Goal: Task Accomplishment & Management: Complete application form

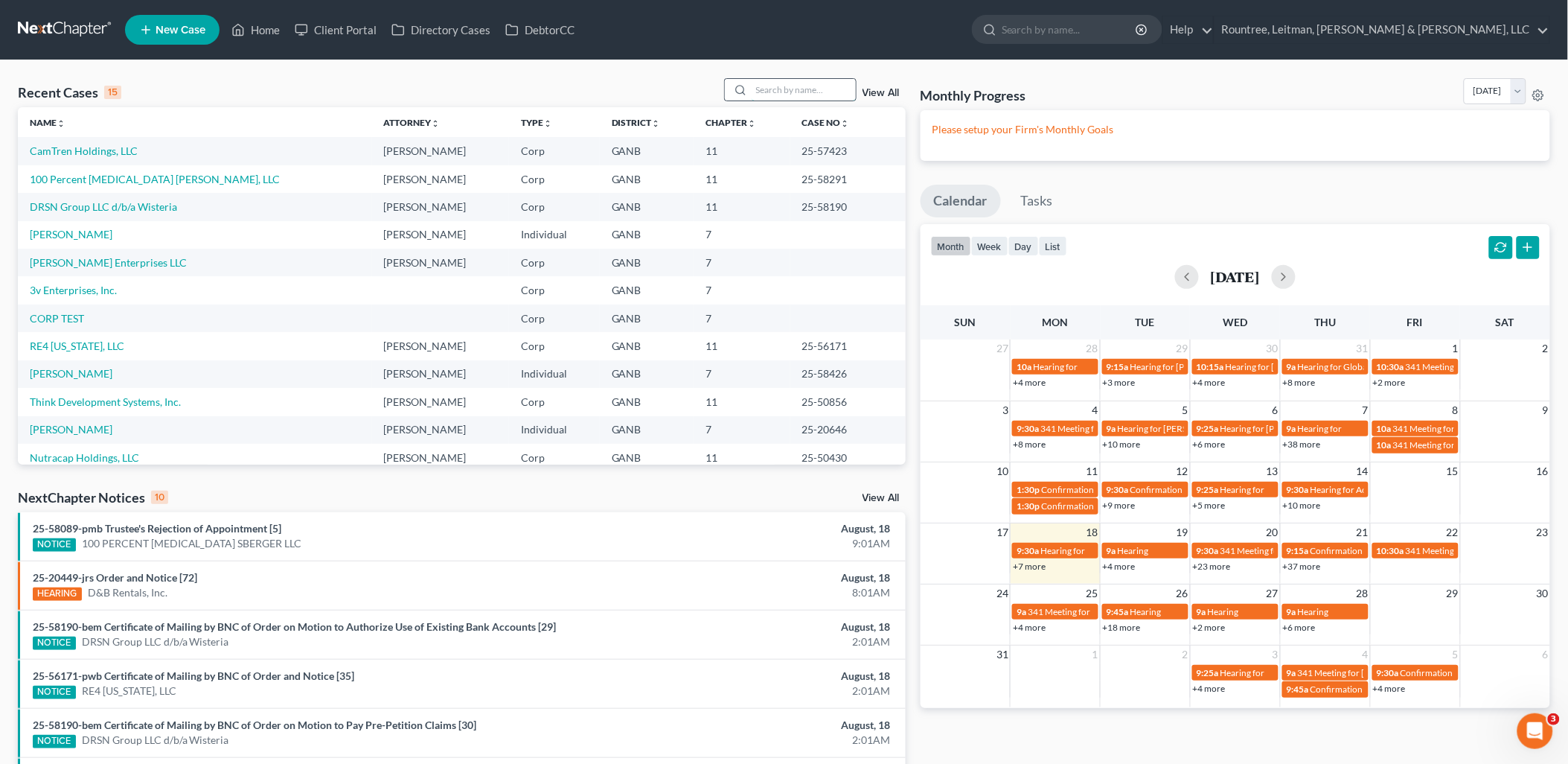
click at [798, 80] on input "search" at bounding box center [803, 89] width 104 height 22
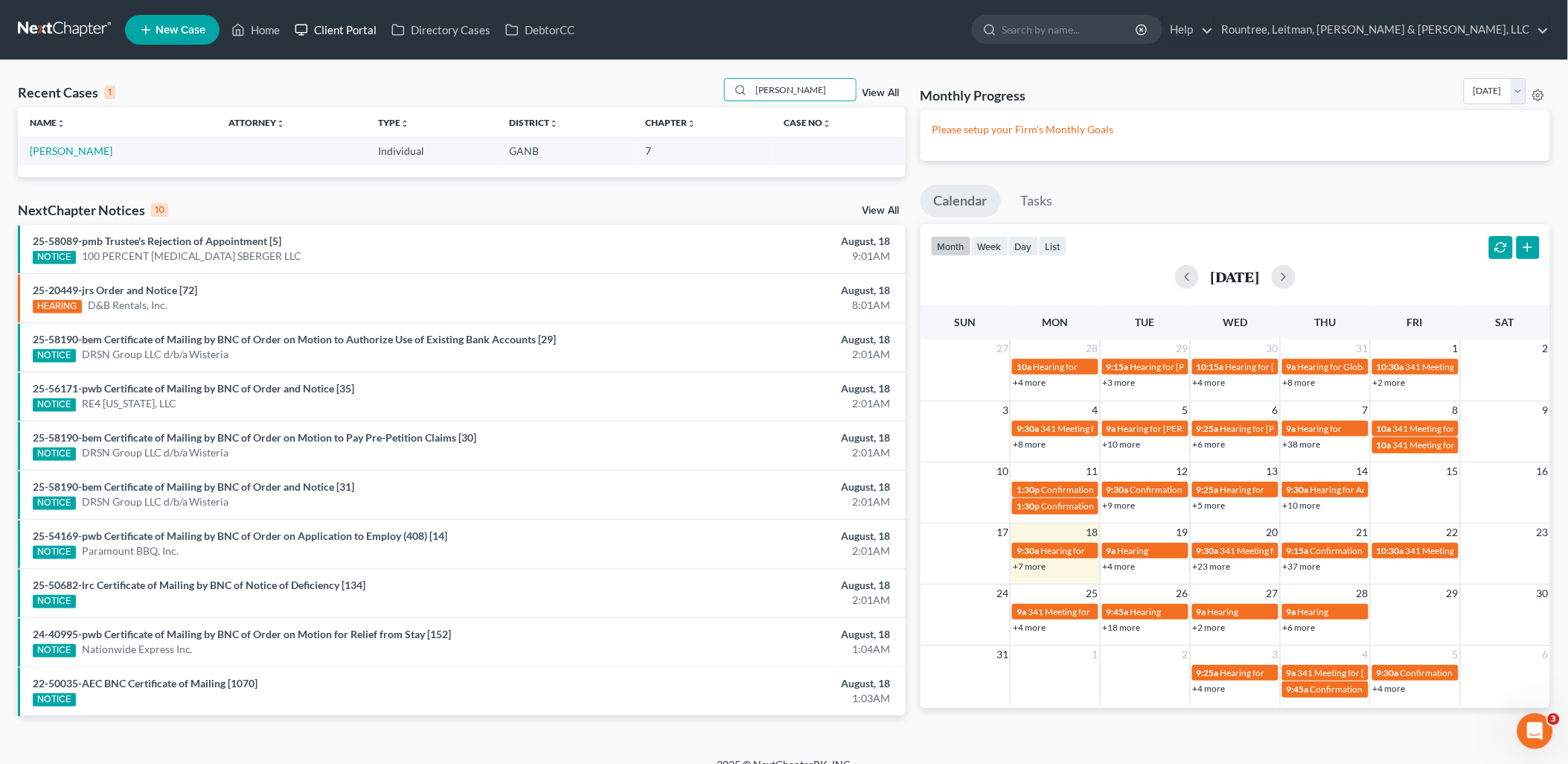
type input "finn"
click at [346, 28] on link "Client Portal" at bounding box center [336, 29] width 97 height 27
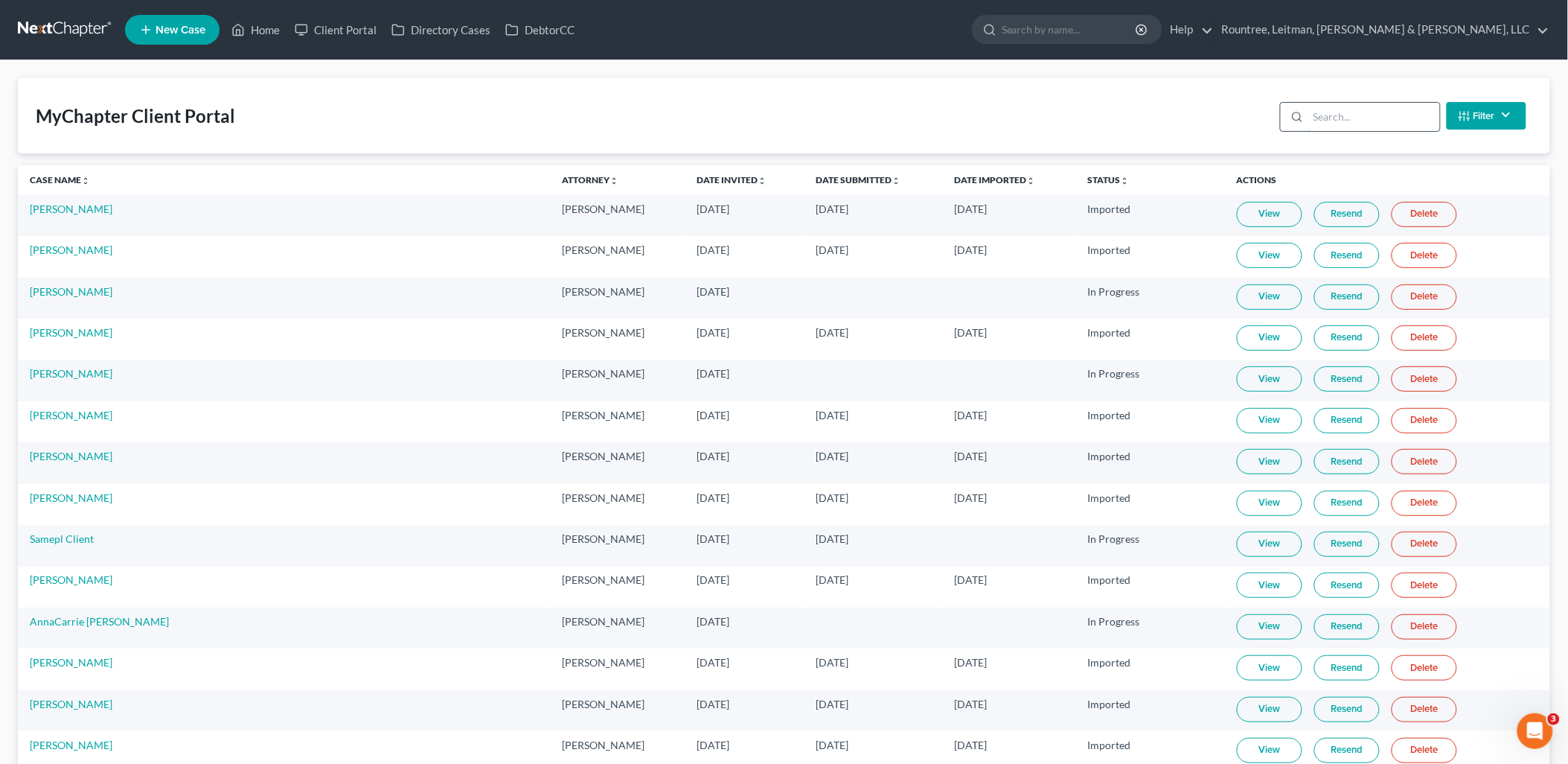
click at [1358, 120] on input "search" at bounding box center [1374, 117] width 131 height 29
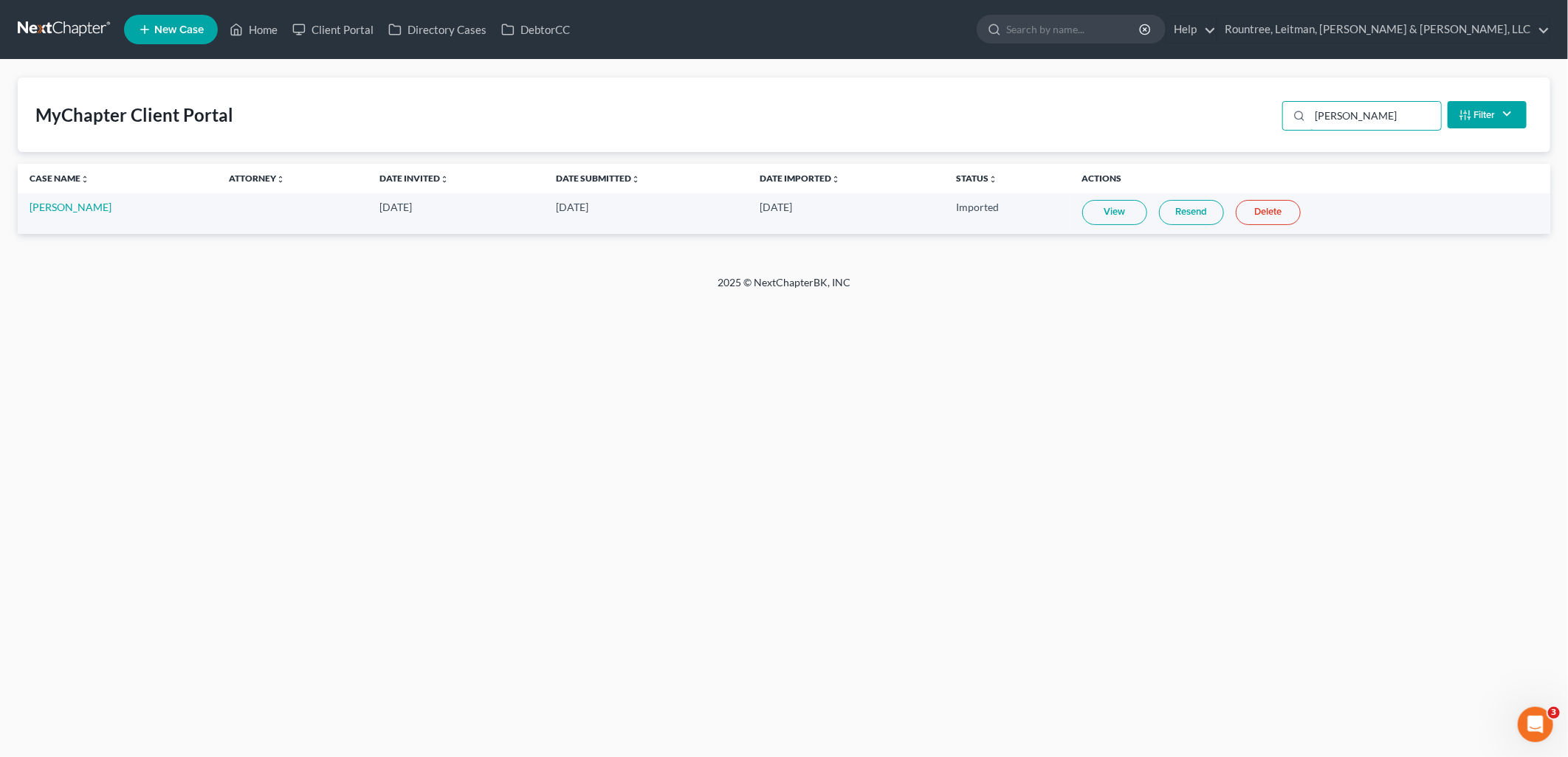
type input "finn"
click at [51, 209] on link "[PERSON_NAME]" at bounding box center [70, 207] width 82 height 13
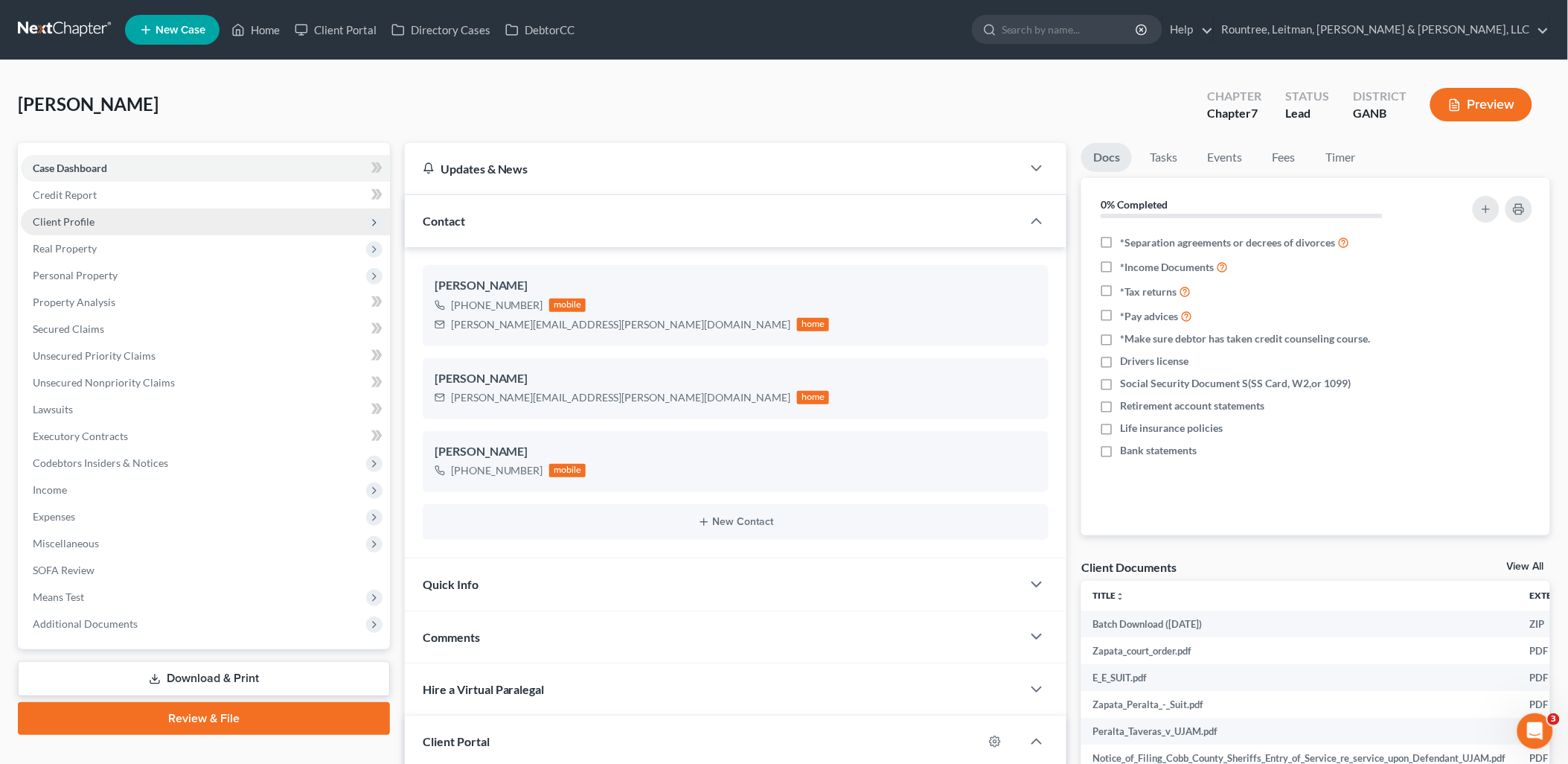
click at [92, 215] on span "Client Profile" at bounding box center [63, 221] width 61 height 13
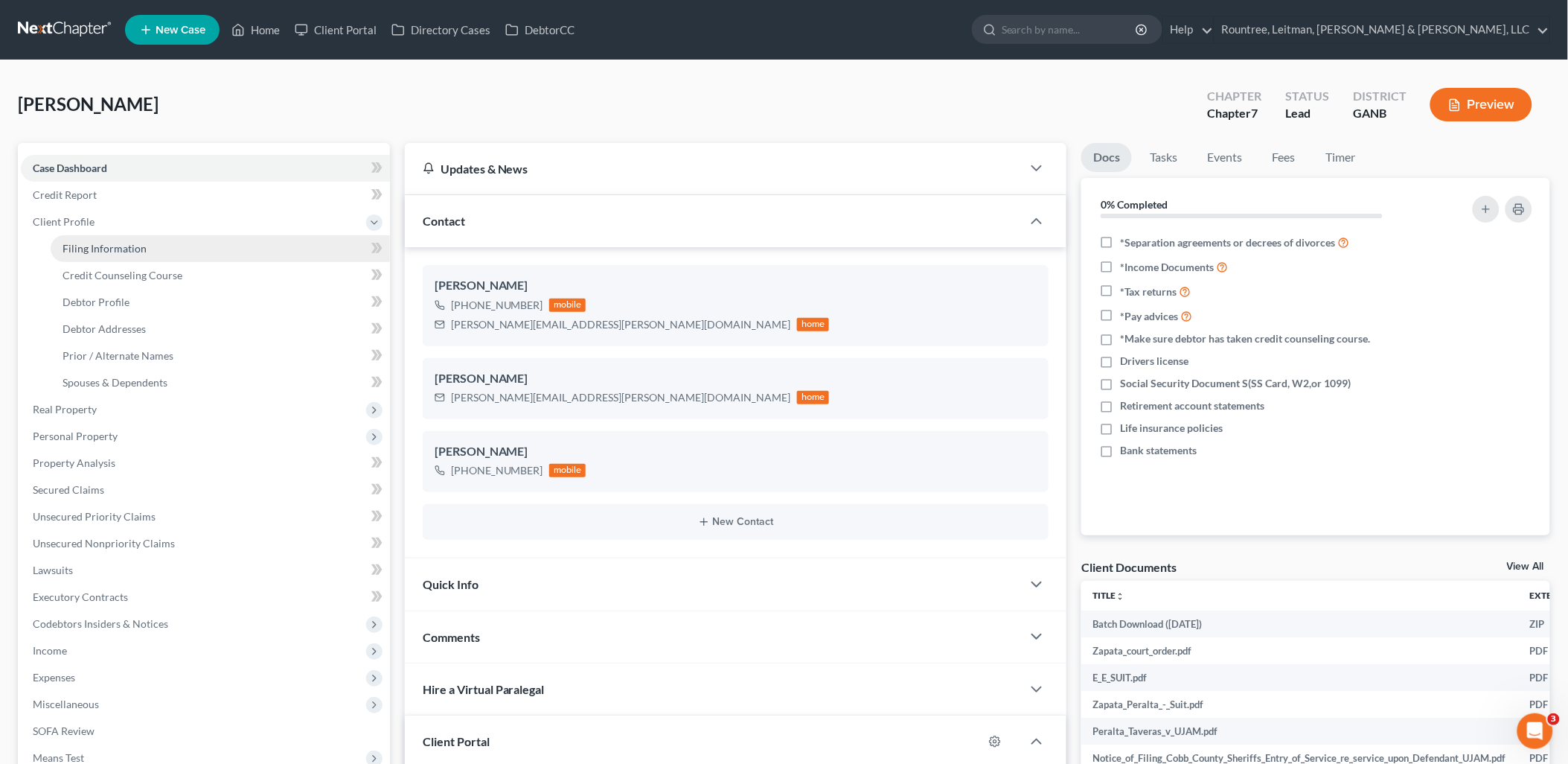
click at [108, 243] on span "Filing Information" at bounding box center [104, 248] width 84 height 13
select select "1"
select select "0"
select select "10"
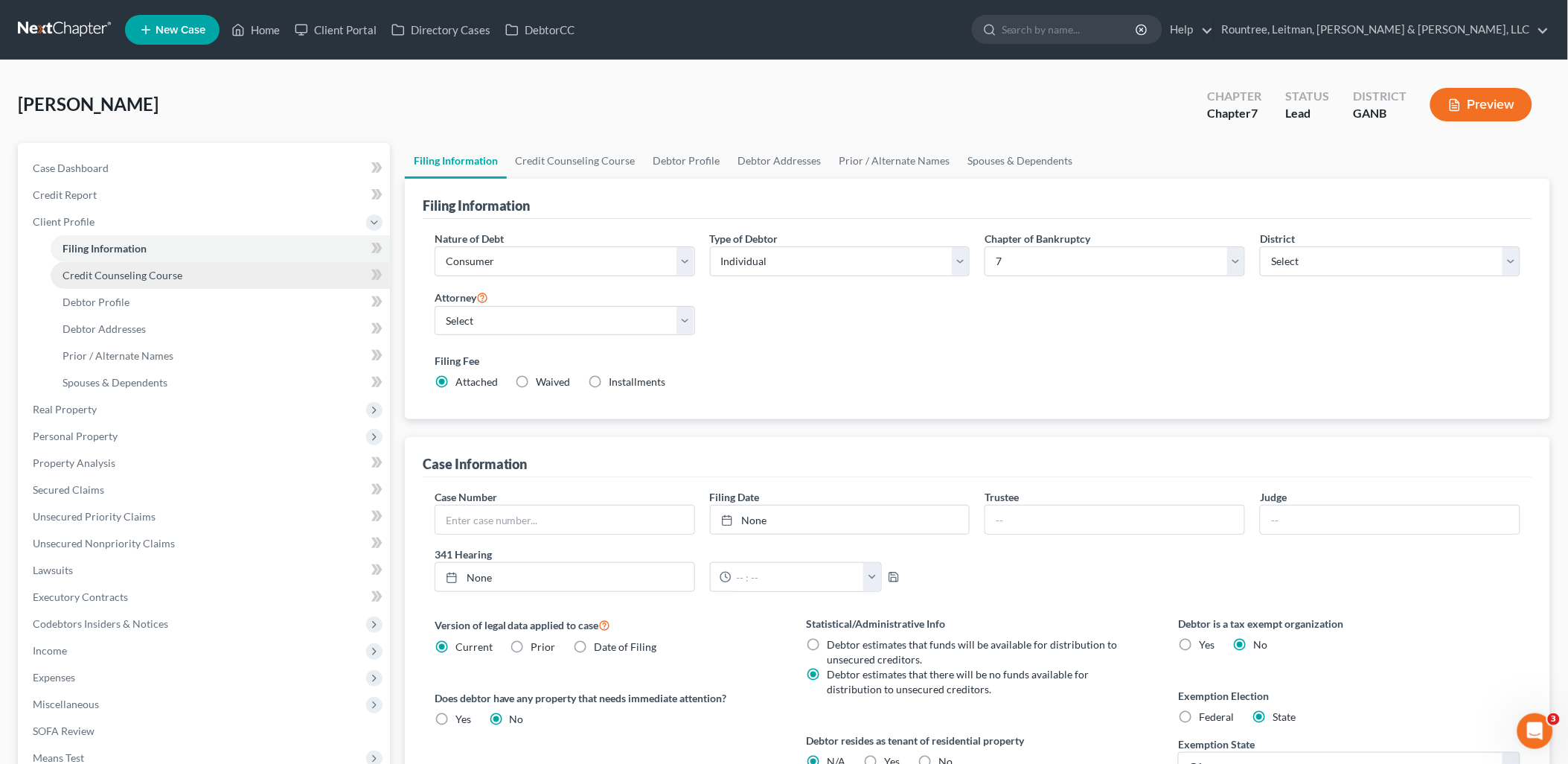
click at [125, 280] on span "Credit Counseling Course" at bounding box center [122, 275] width 120 height 13
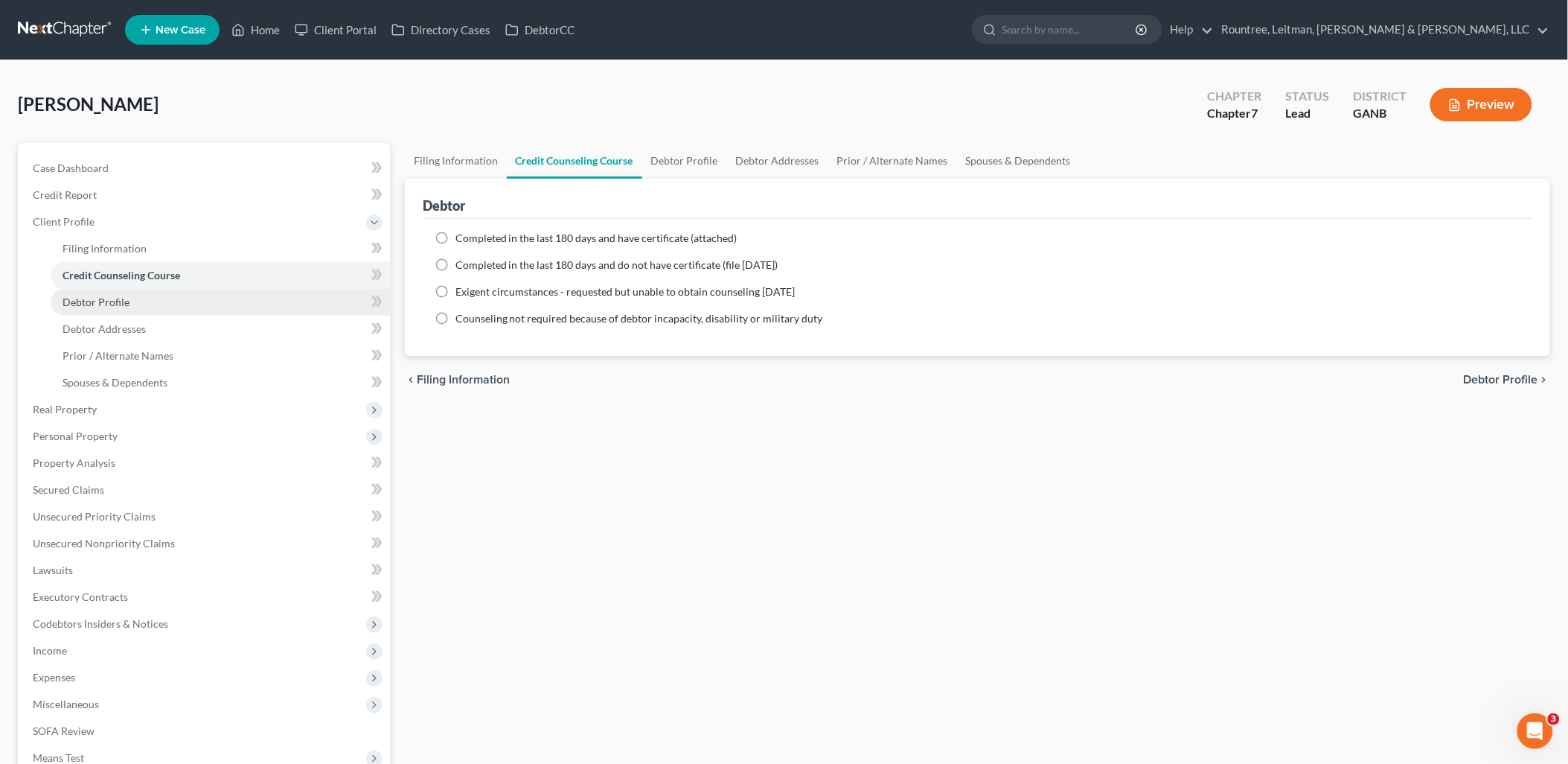
click at [128, 305] on link "Debtor Profile" at bounding box center [221, 302] width 339 height 27
select select "1"
select select "3"
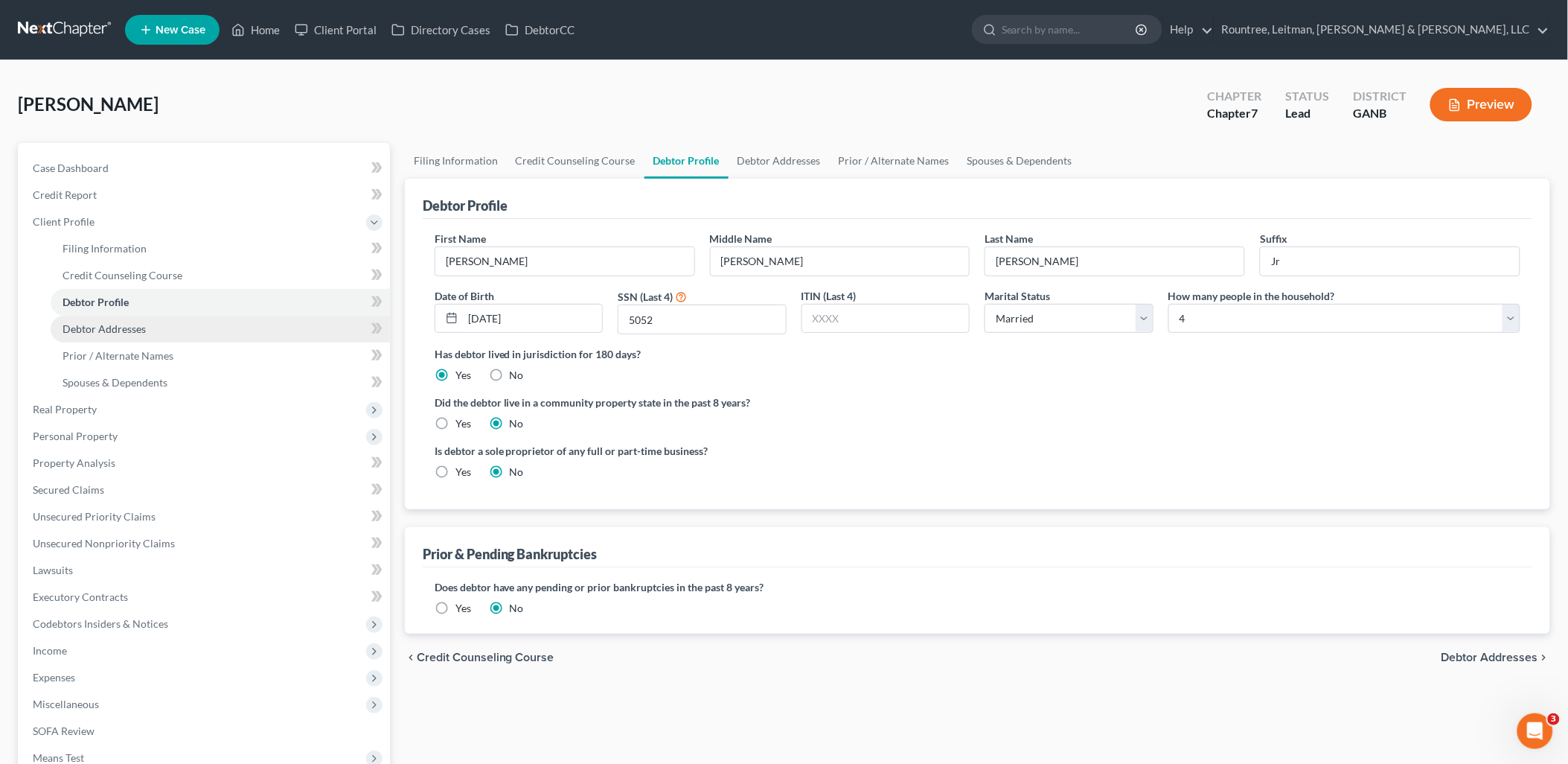
click at [128, 331] on span "Debtor Addresses" at bounding box center [104, 329] width 83 height 13
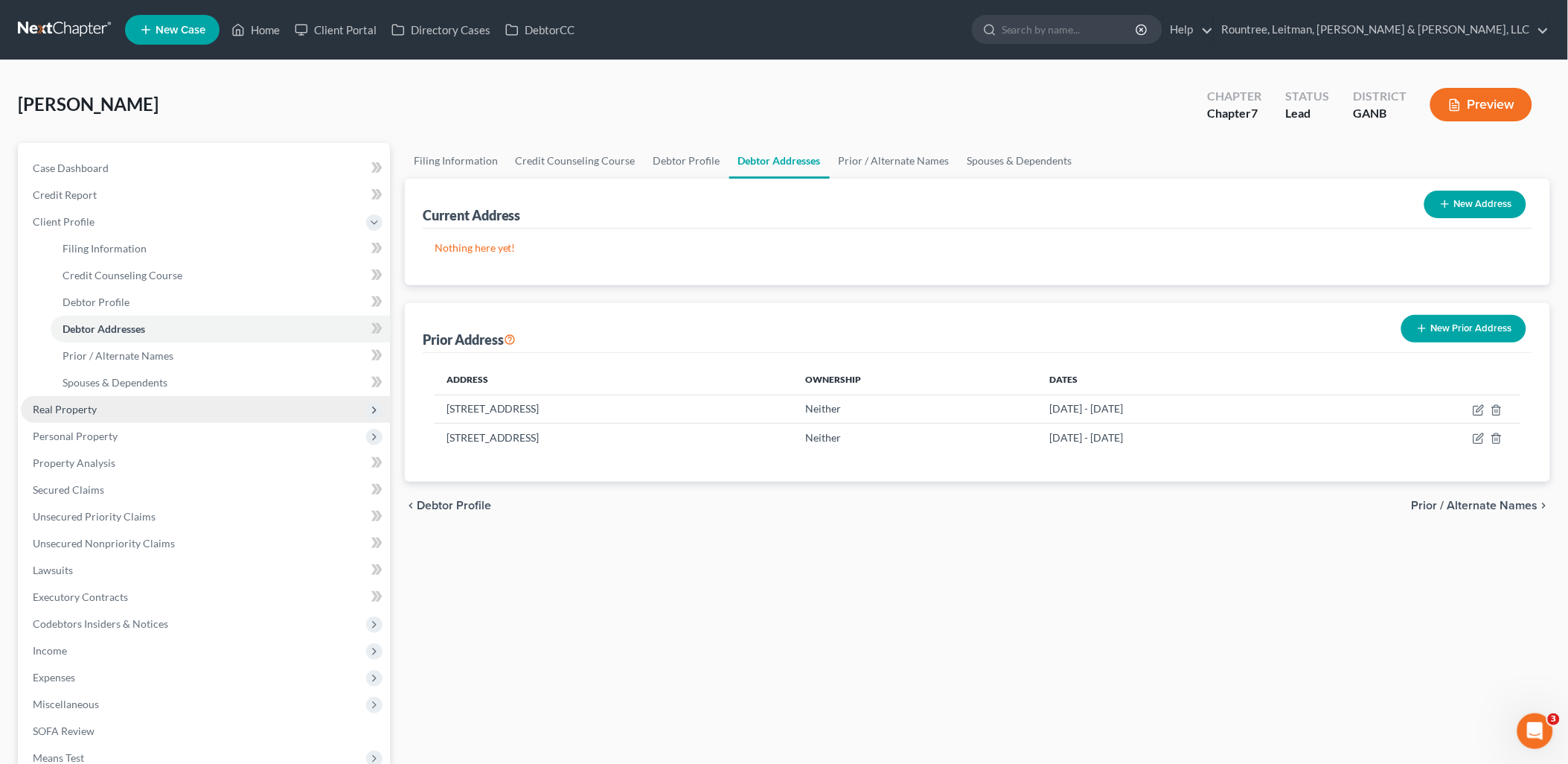
click at [108, 413] on span "Real Property" at bounding box center [205, 409] width 369 height 27
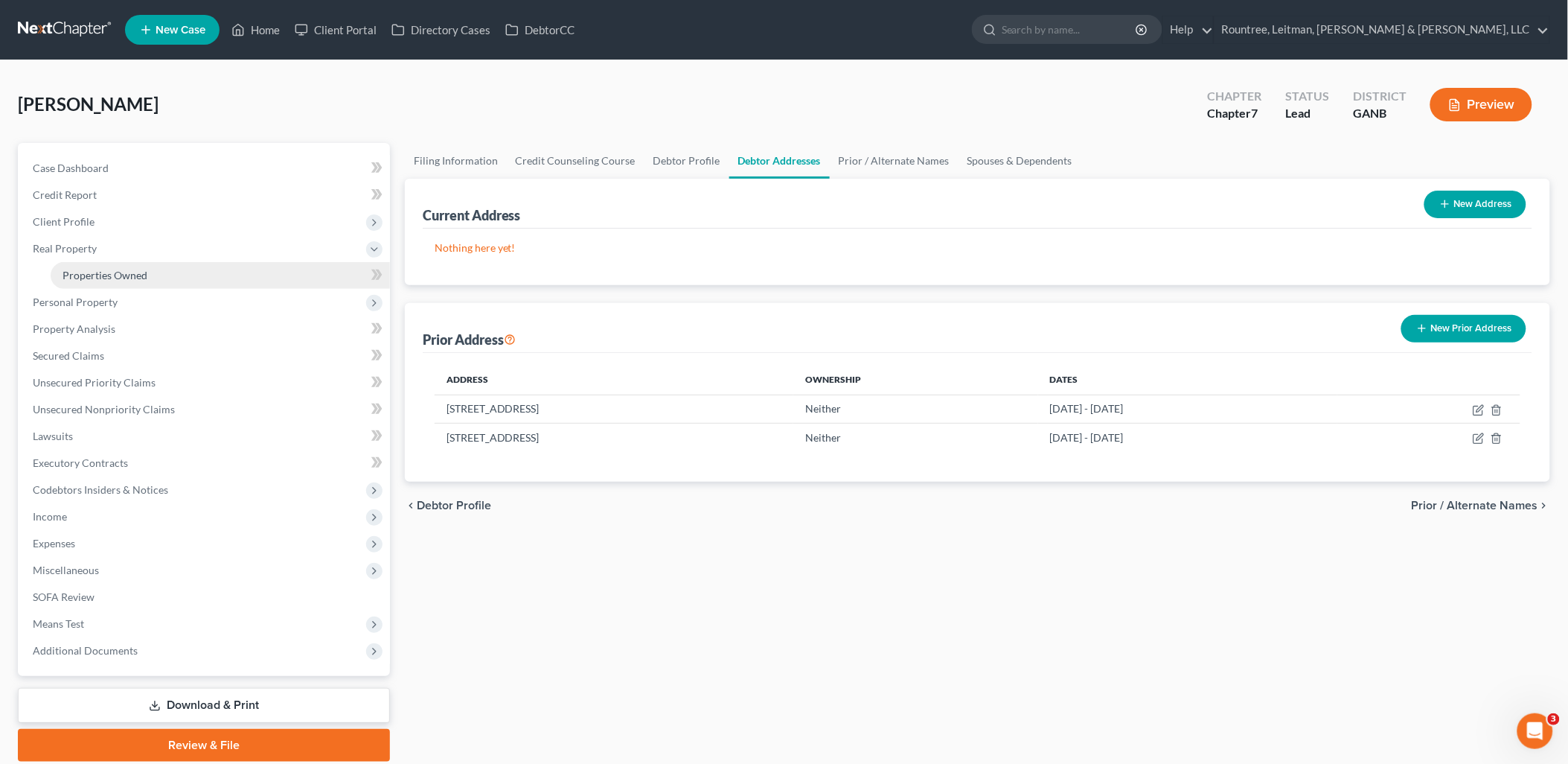
click at [117, 273] on span "Properties Owned" at bounding box center [105, 275] width 85 height 13
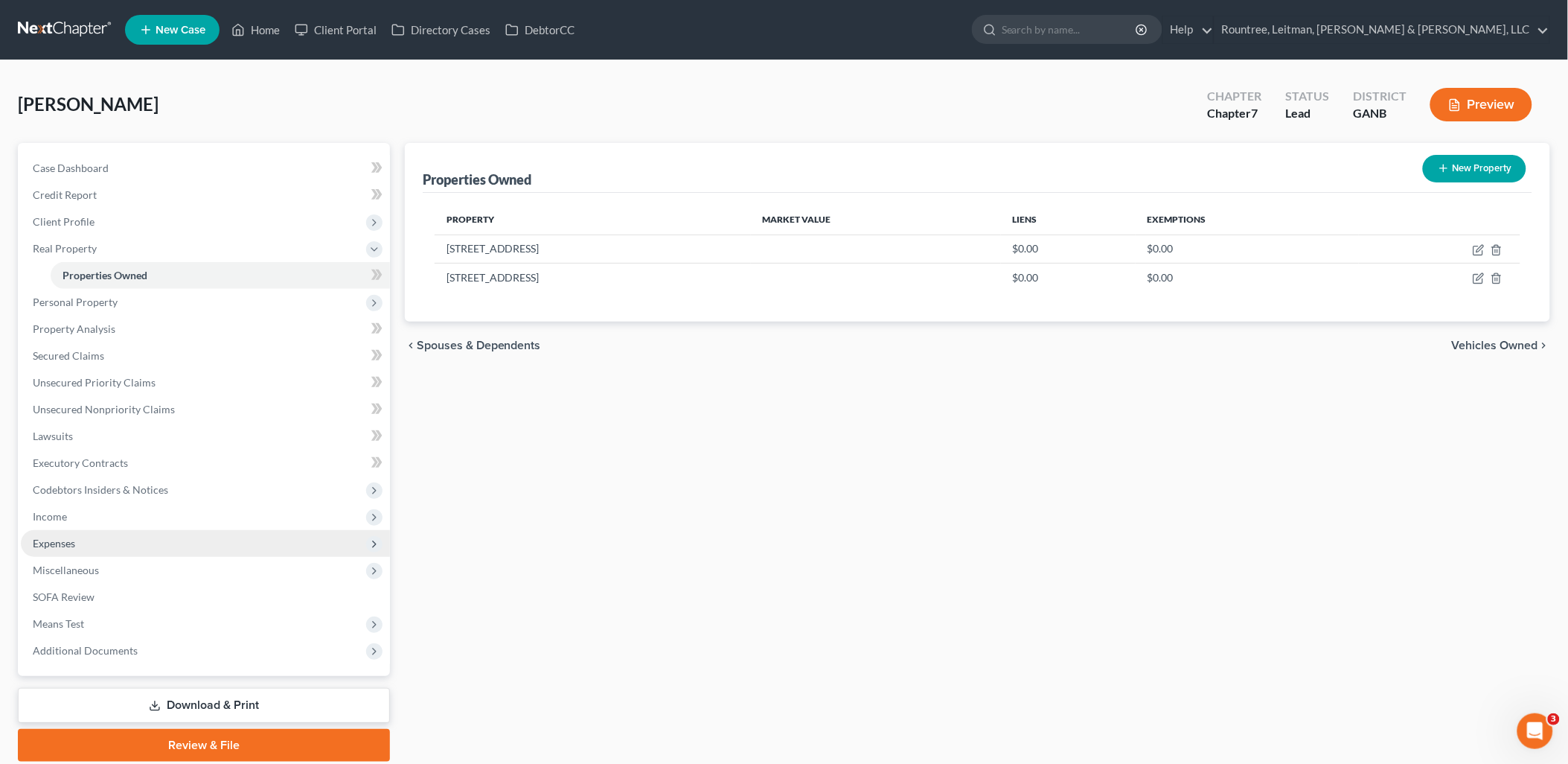
click at [145, 545] on span "Expenses" at bounding box center [205, 543] width 369 height 27
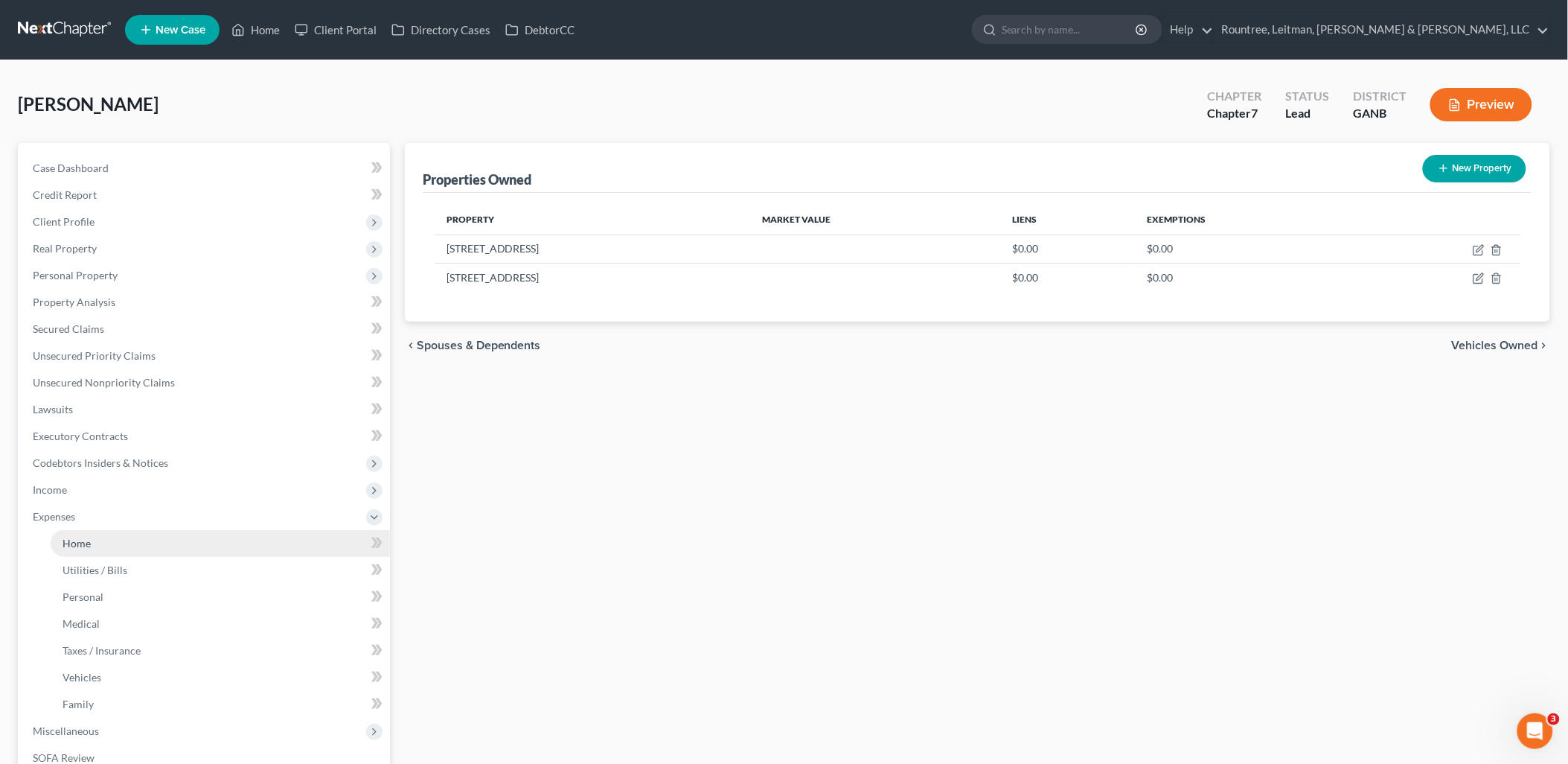
click at [138, 538] on link "Home" at bounding box center [221, 543] width 339 height 27
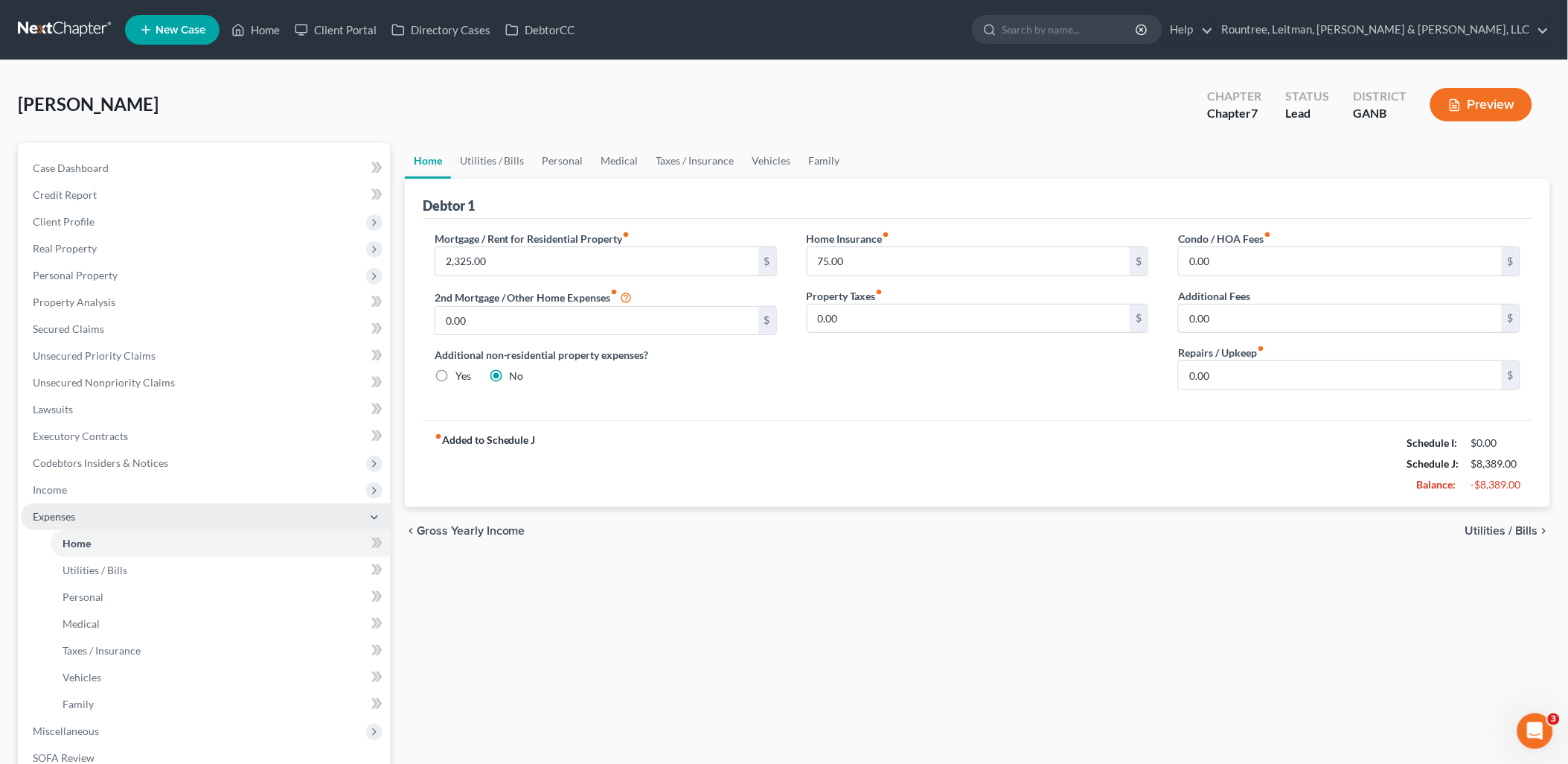
click at [131, 510] on span "Expenses" at bounding box center [205, 517] width 369 height 27
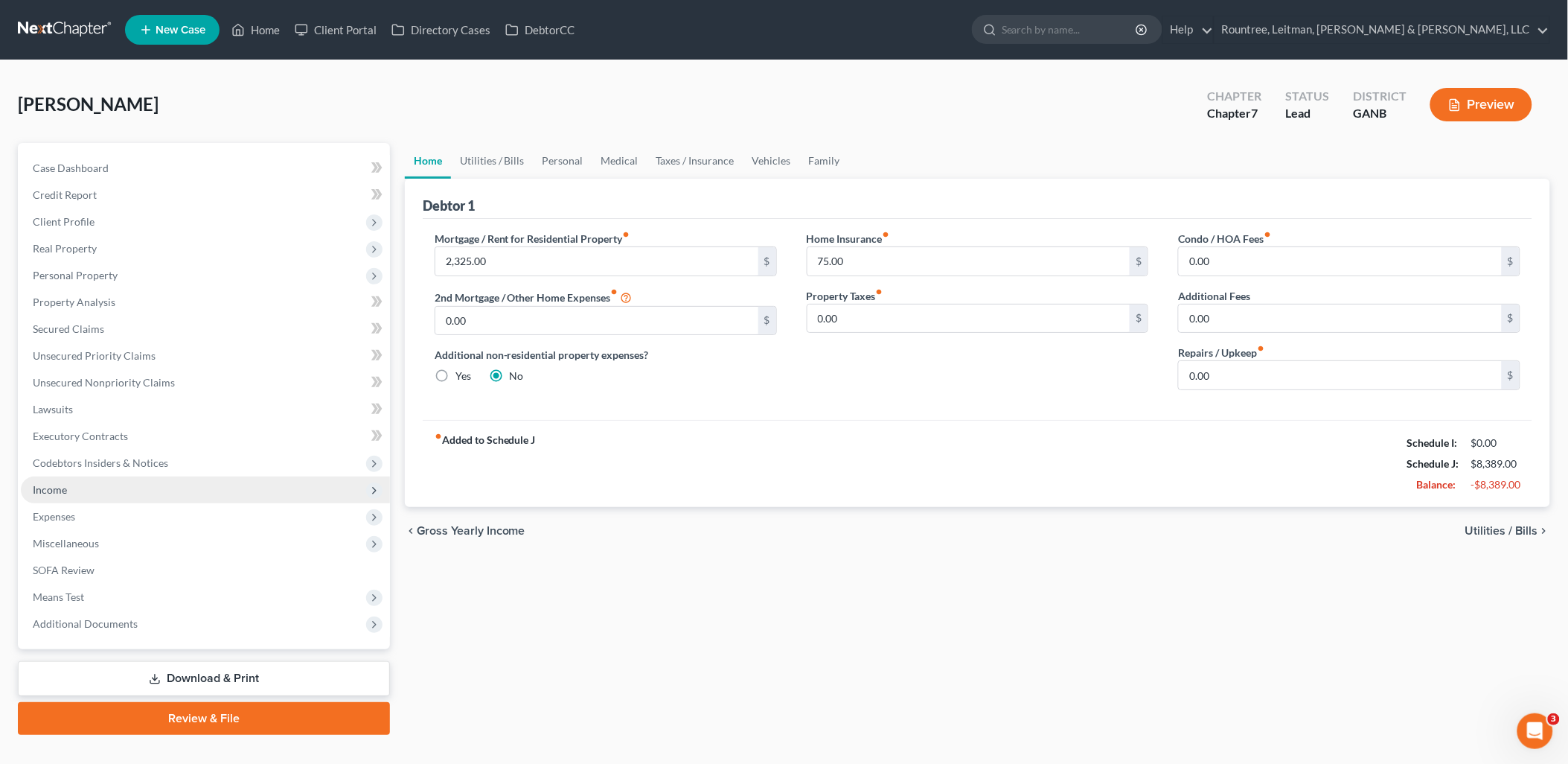
click at [131, 494] on span "Income" at bounding box center [205, 490] width 369 height 27
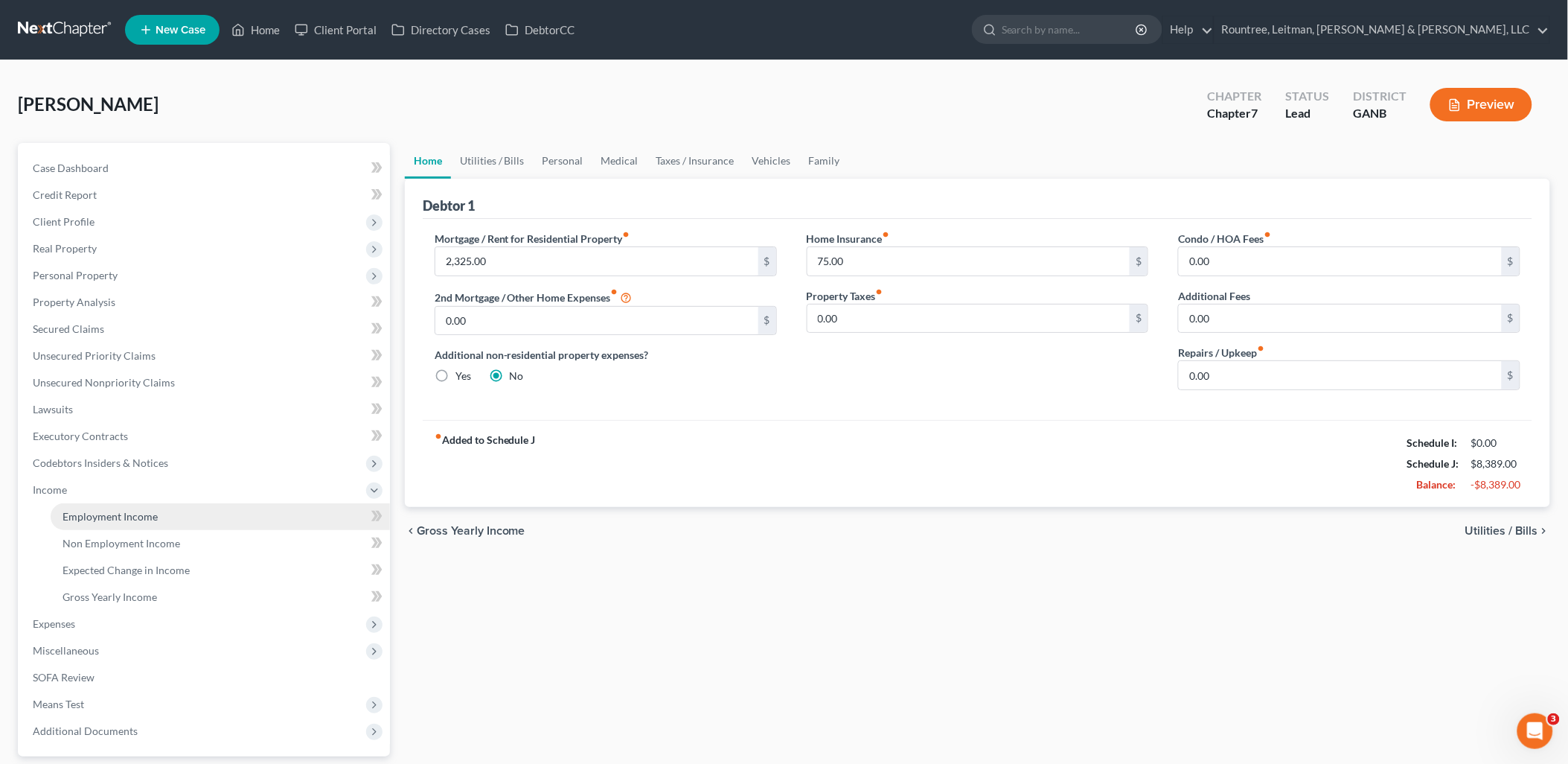
click at [137, 514] on span "Employment Income" at bounding box center [110, 517] width 95 height 13
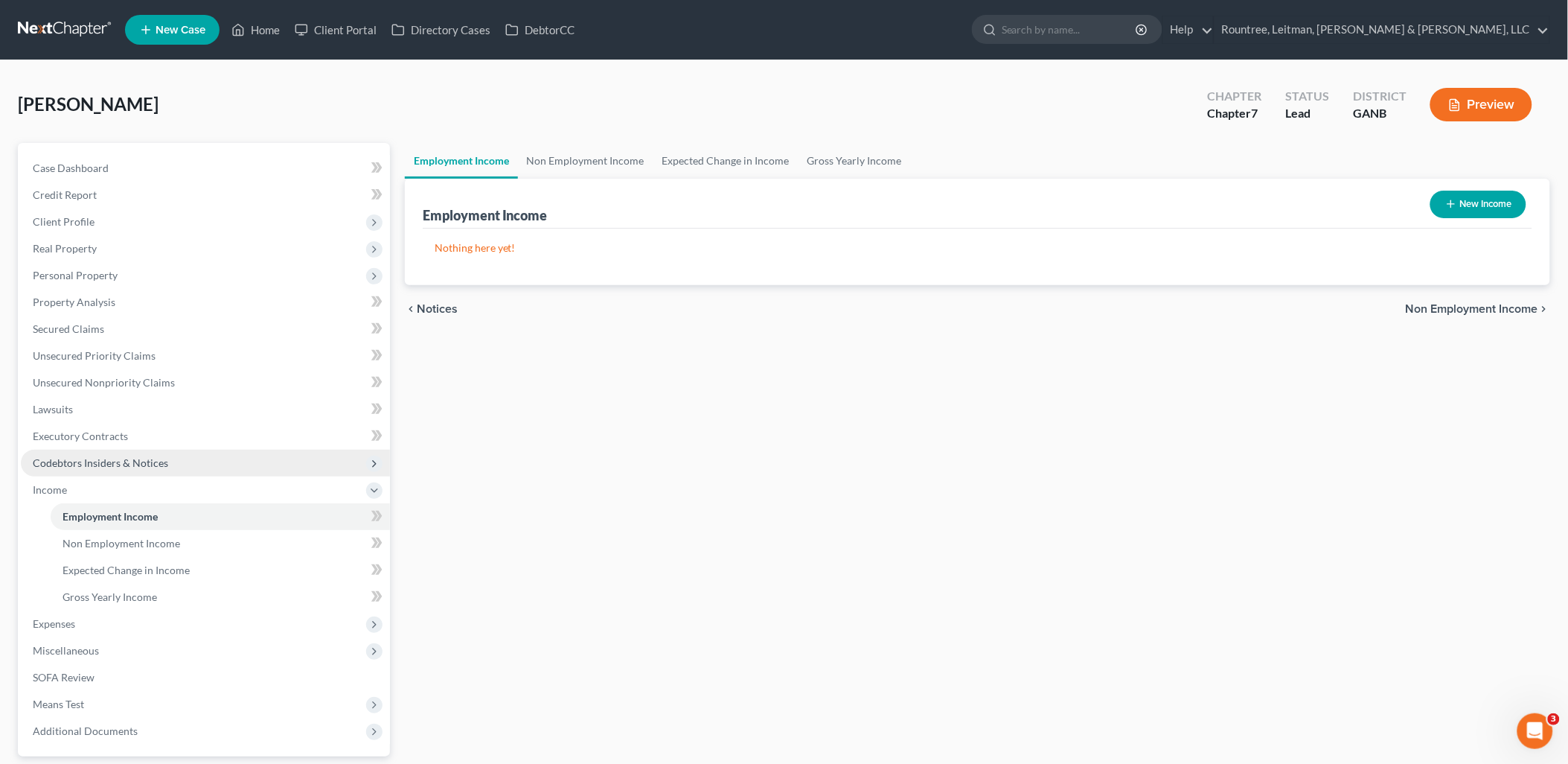
click at [131, 463] on span "Codebtors Insiders & Notices" at bounding box center [100, 463] width 136 height 13
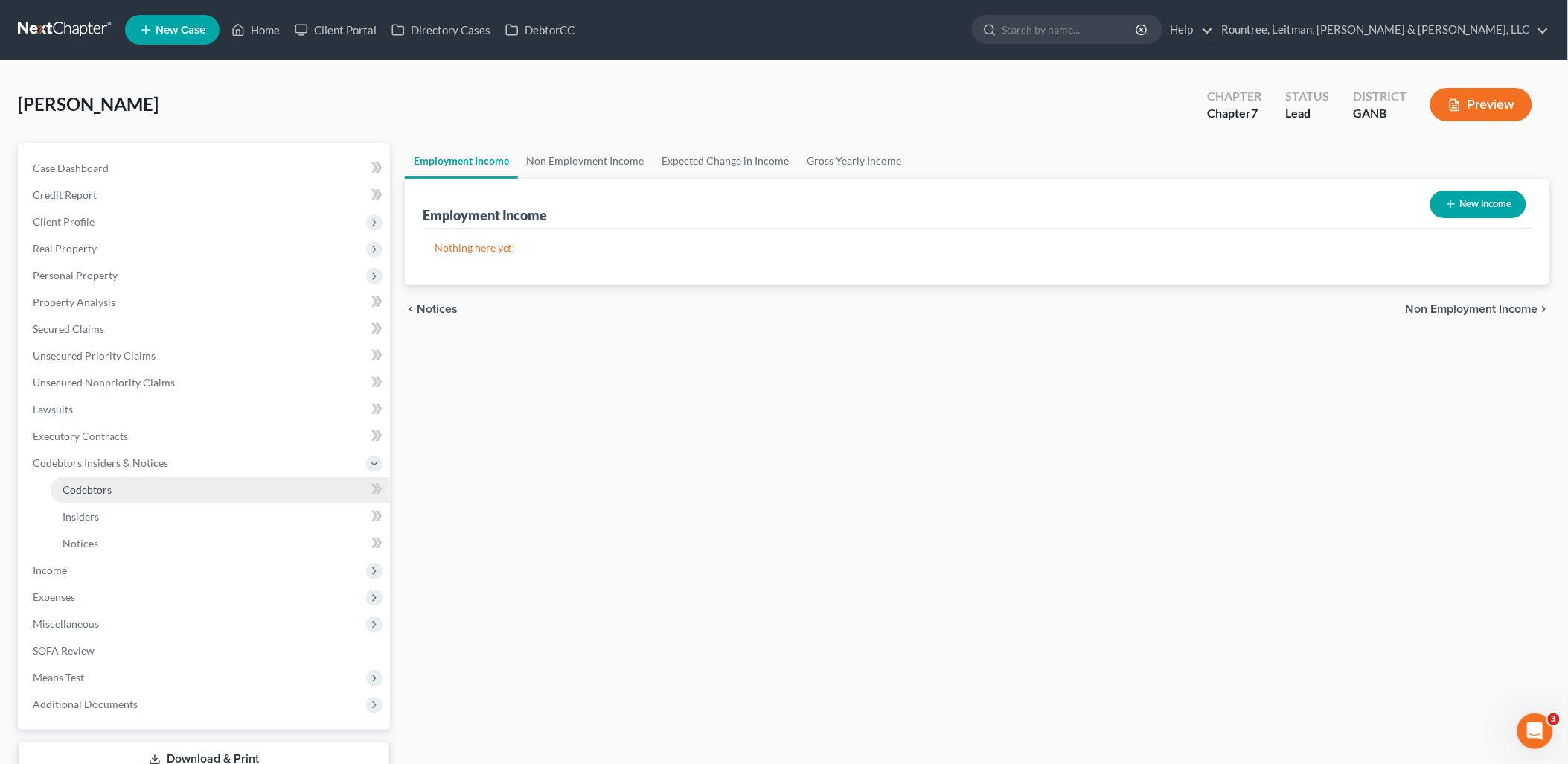
click at [132, 480] on link "Codebtors" at bounding box center [221, 490] width 339 height 27
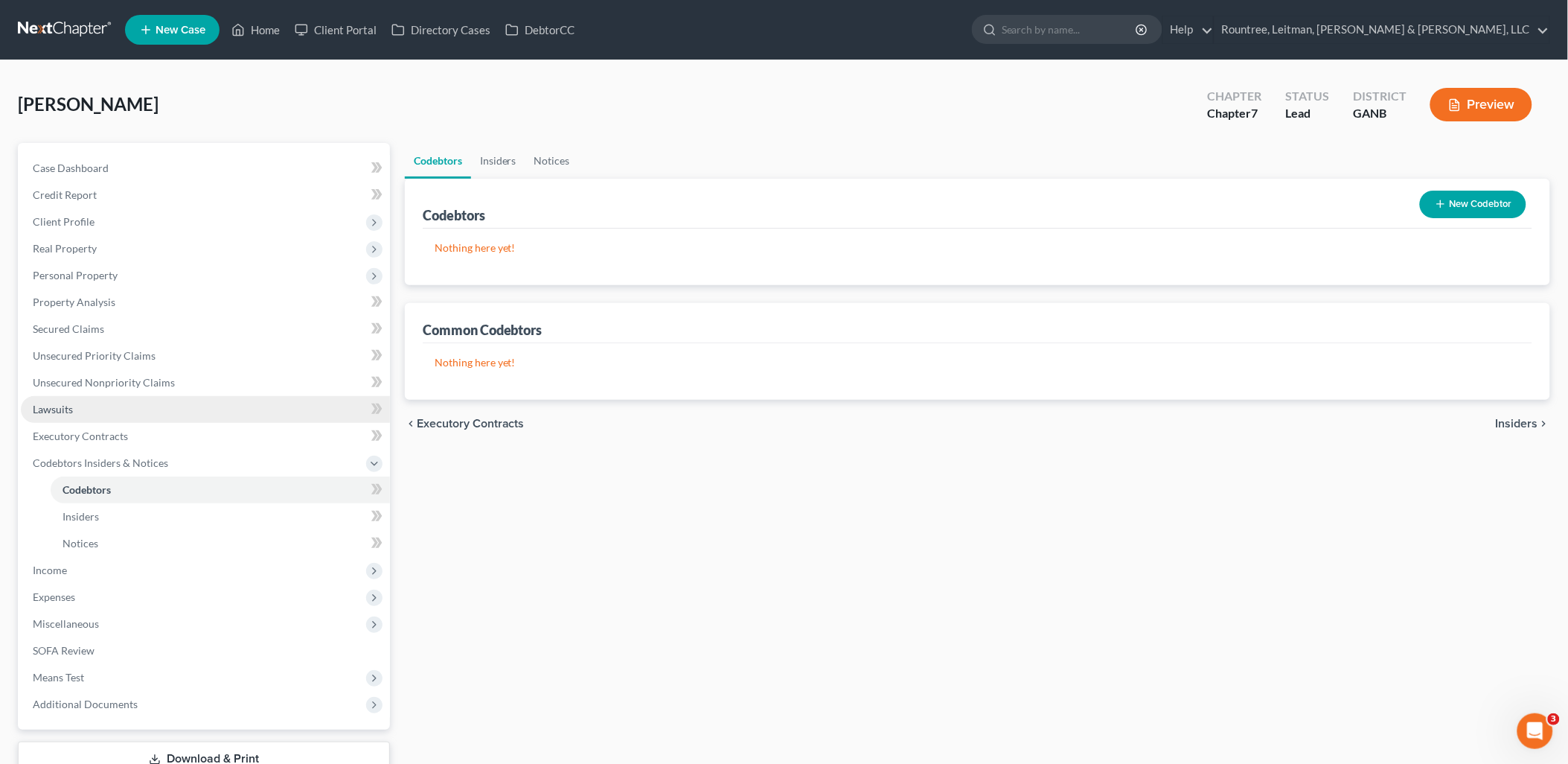
click at [134, 408] on link "Lawsuits" at bounding box center [205, 409] width 369 height 27
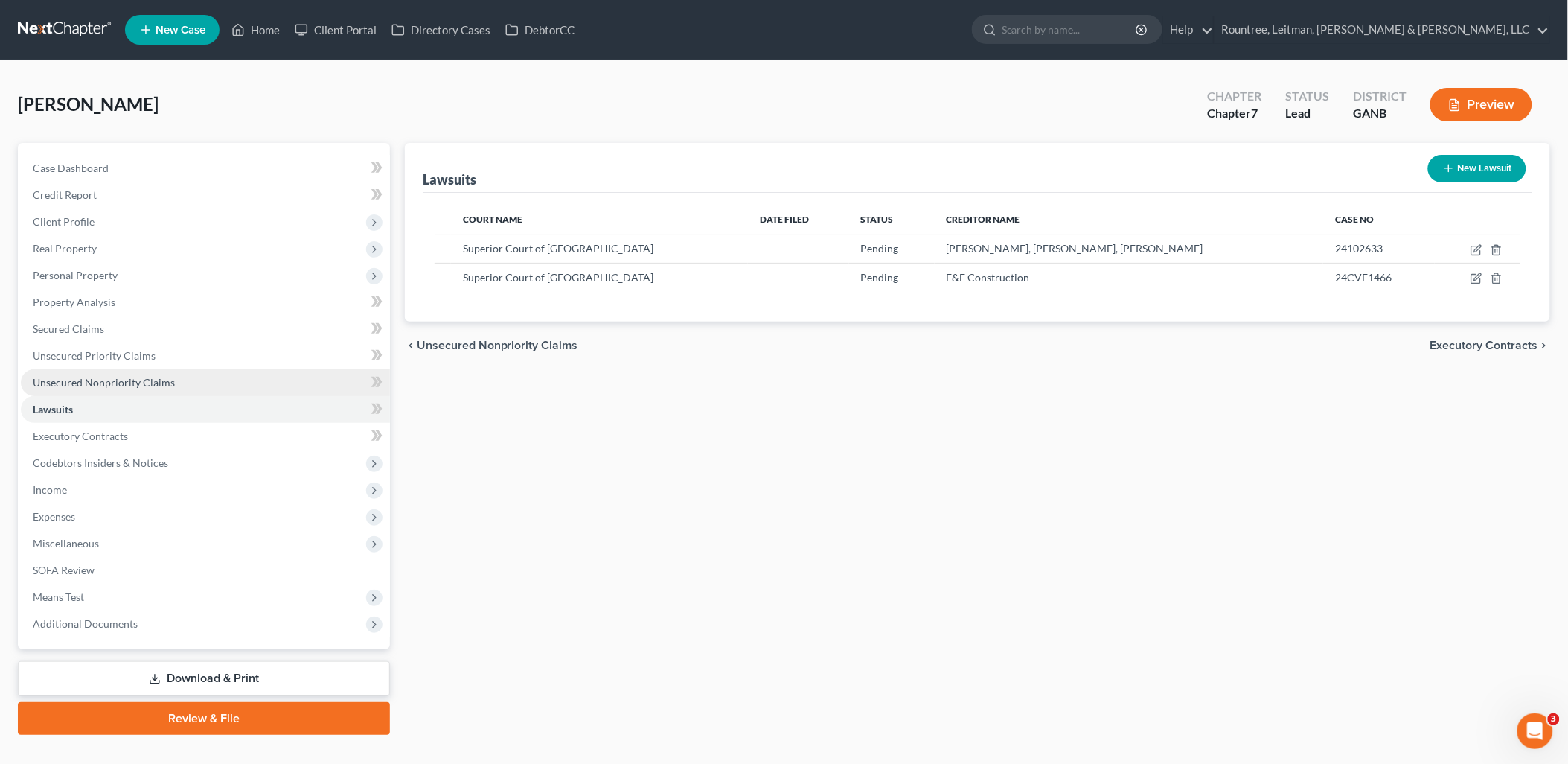
click at [138, 382] on span "Unsecured Nonpriority Claims" at bounding box center [104, 382] width 142 height 13
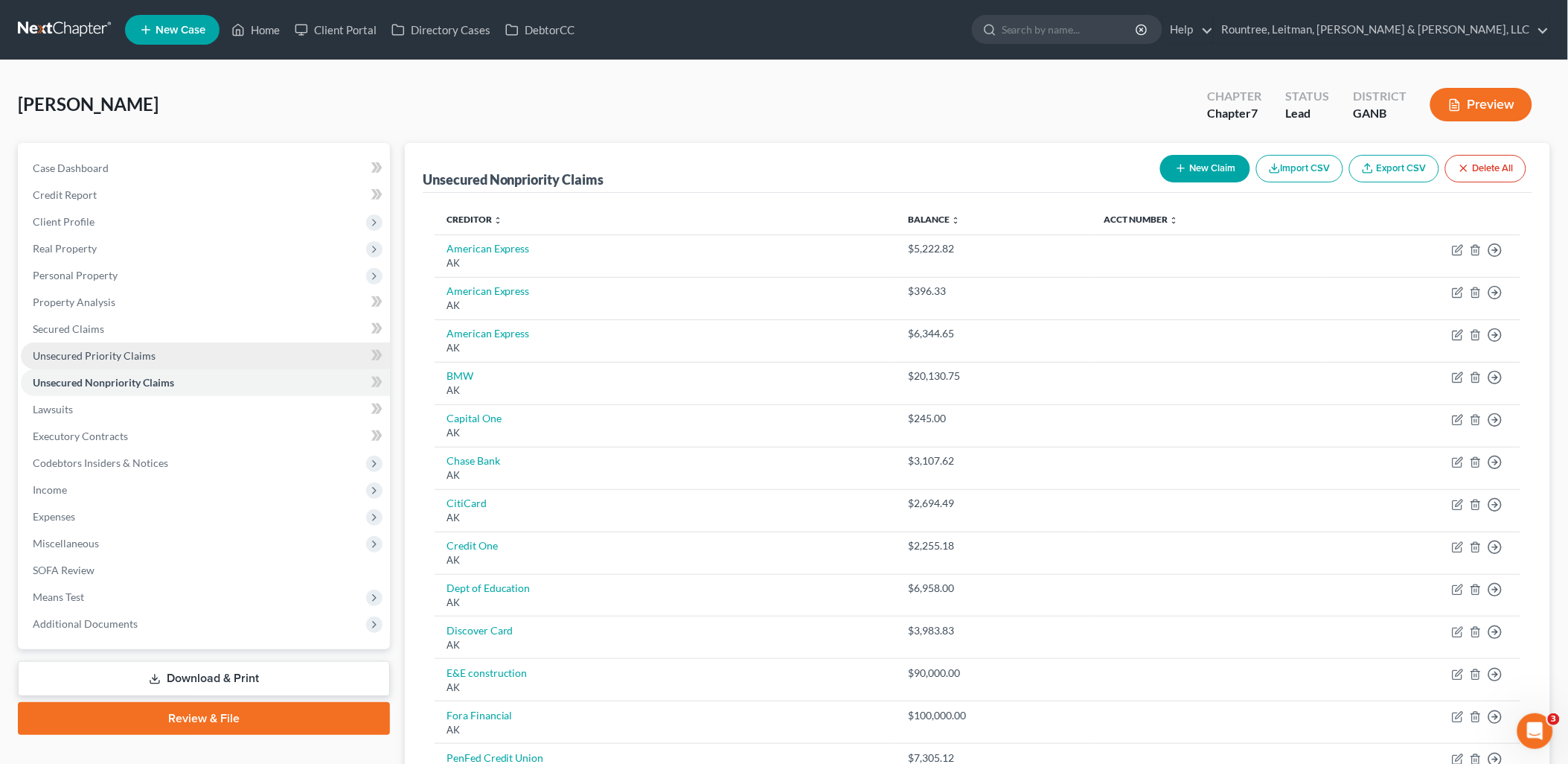
click at [182, 357] on link "Unsecured Priority Claims" at bounding box center [205, 356] width 369 height 27
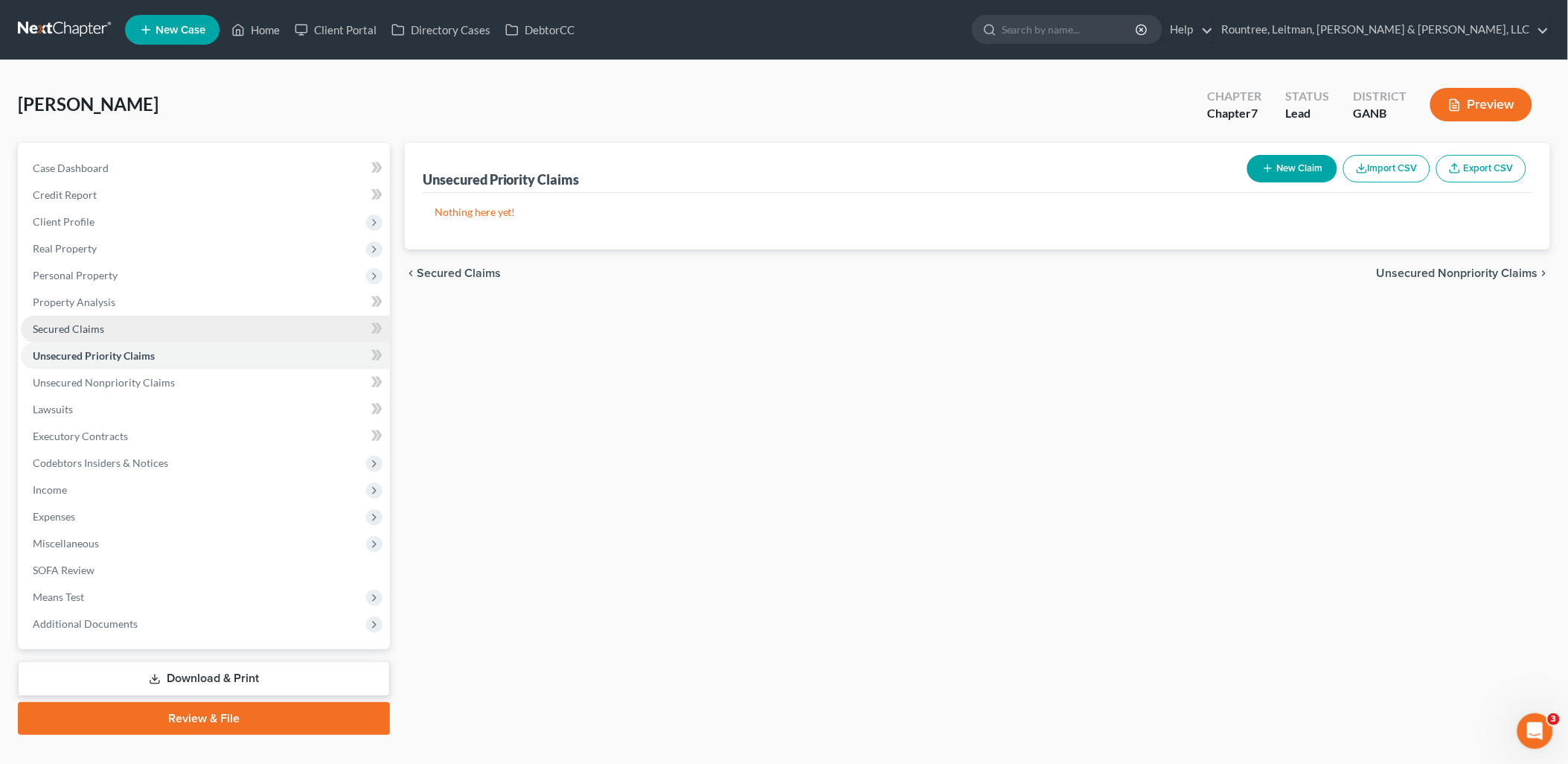
click at [142, 335] on link "Secured Claims" at bounding box center [205, 329] width 369 height 27
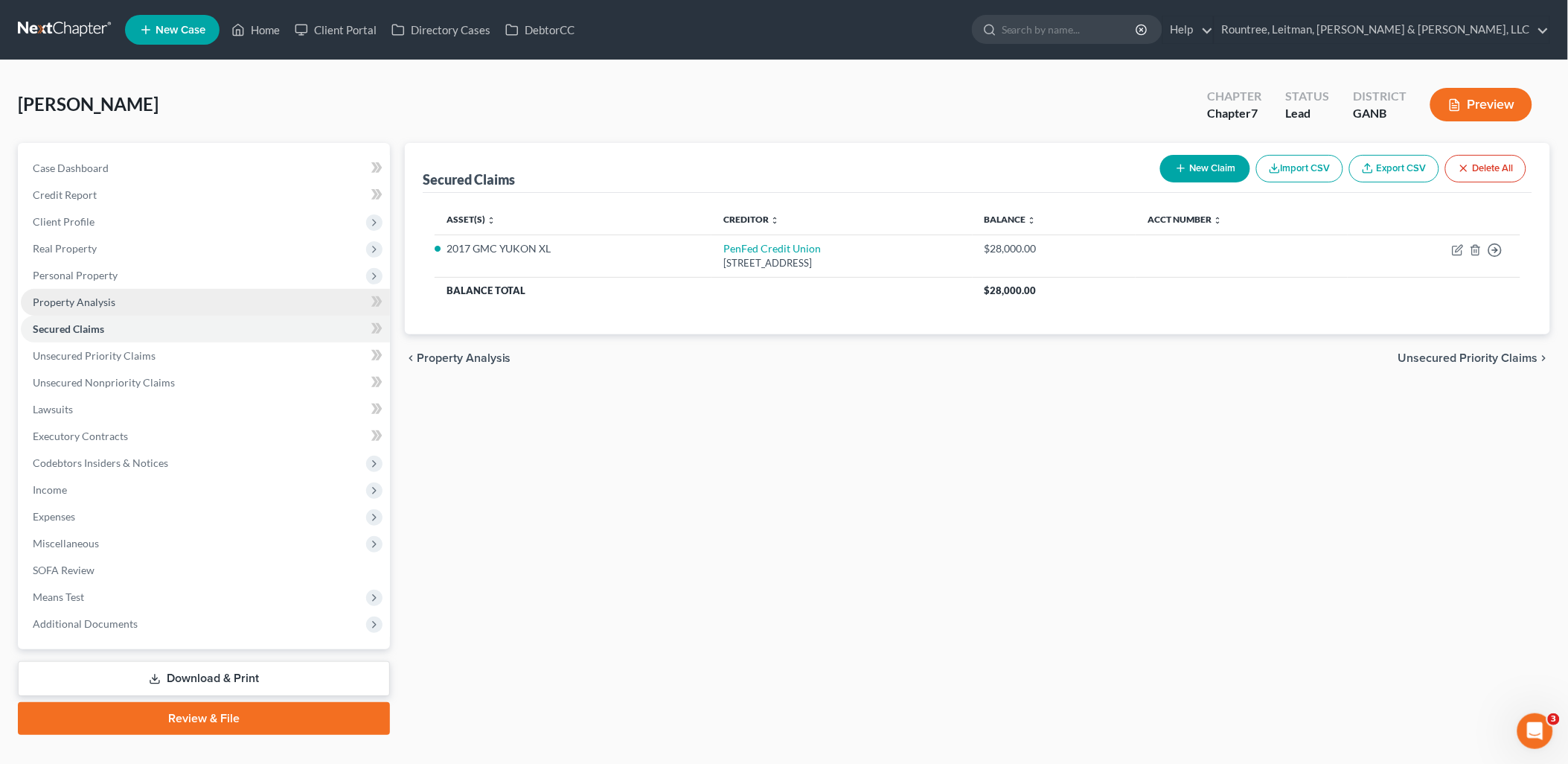
click at [147, 292] on link "Property Analysis" at bounding box center [205, 302] width 369 height 27
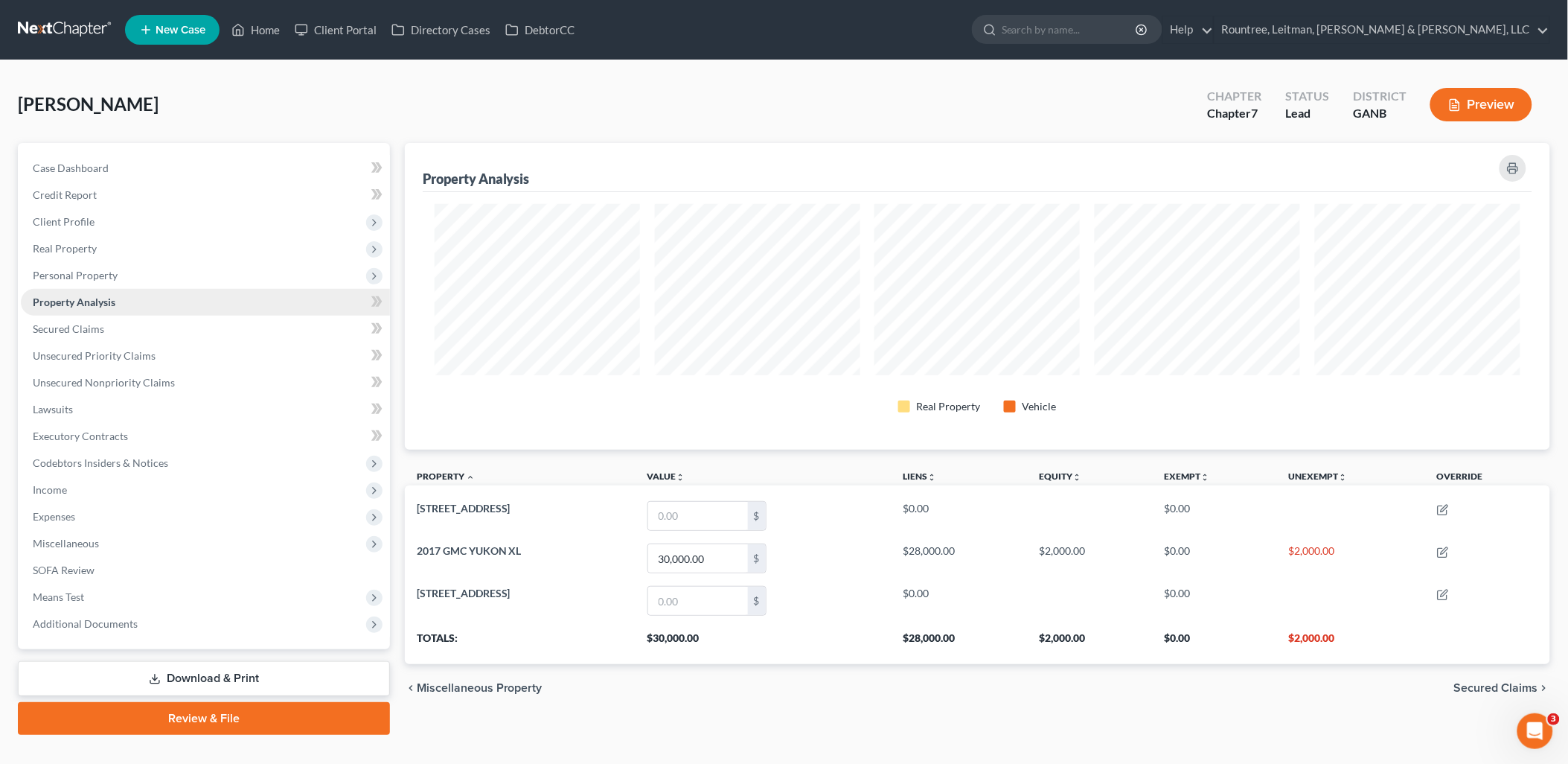
scroll to position [307, 1146]
click at [137, 259] on span "Real Property" at bounding box center [205, 248] width 369 height 27
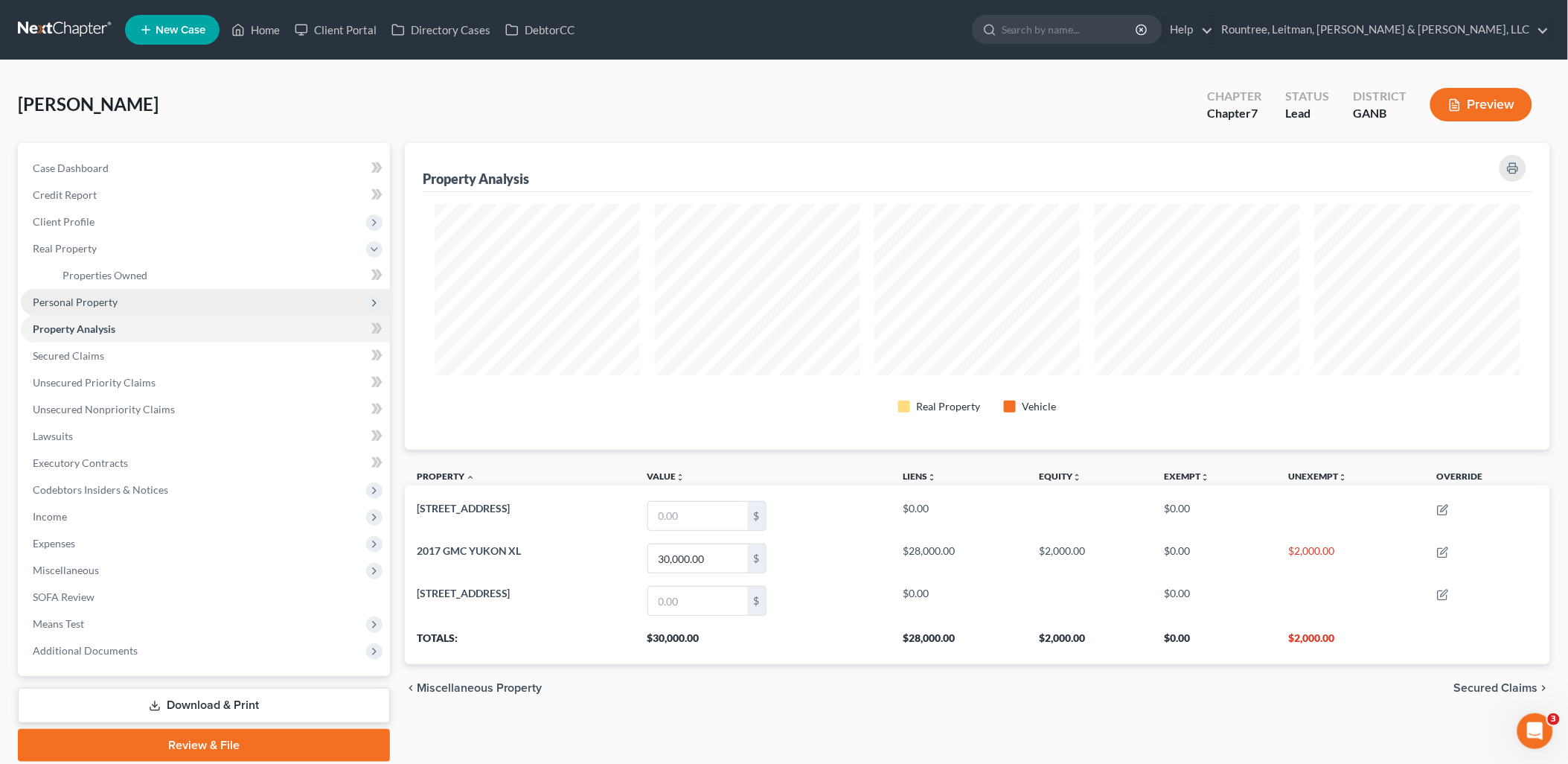
click at [136, 292] on span "Personal Property" at bounding box center [205, 302] width 369 height 27
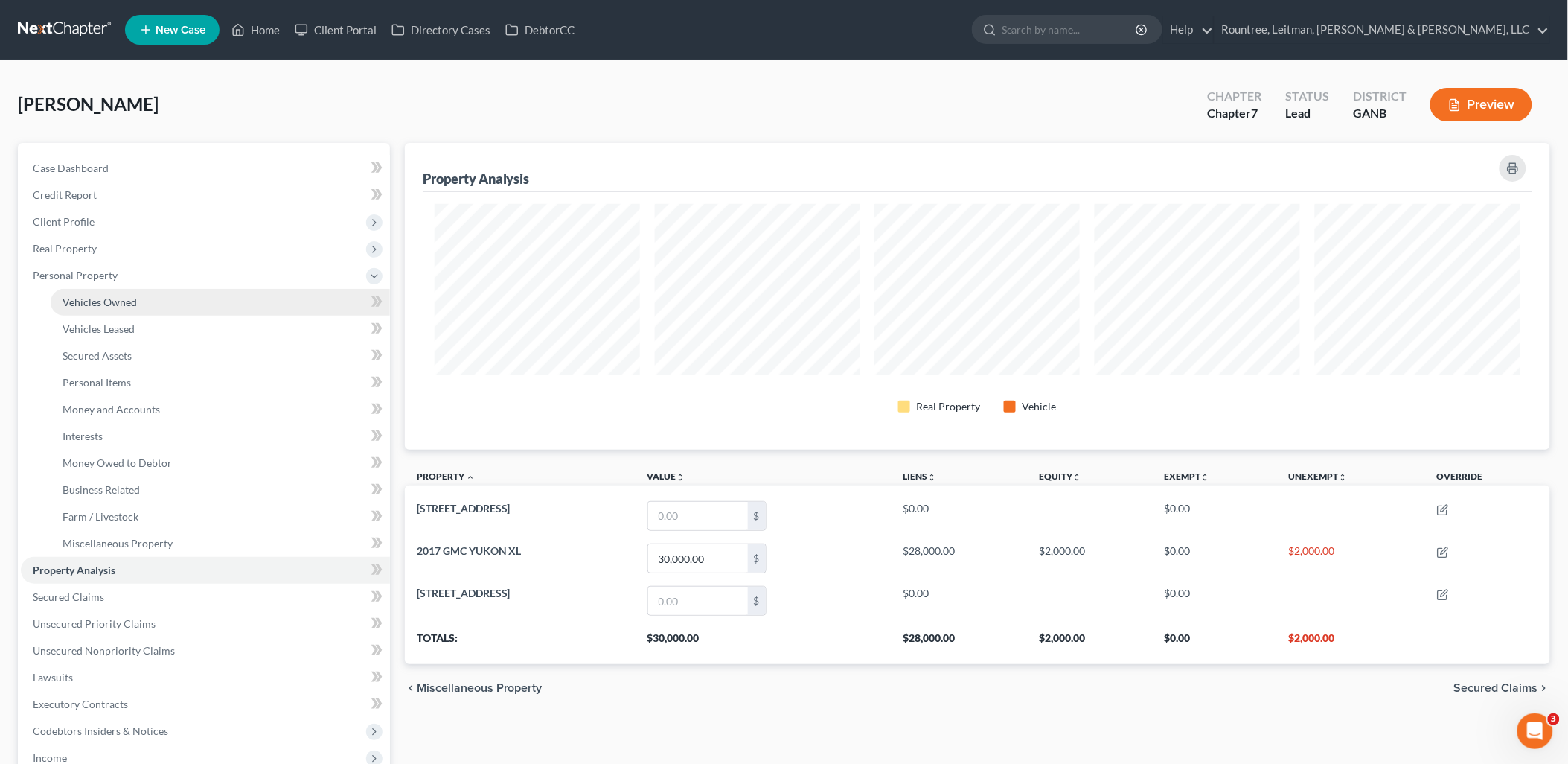
click at [125, 308] on link "Vehicles Owned" at bounding box center [221, 302] width 339 height 27
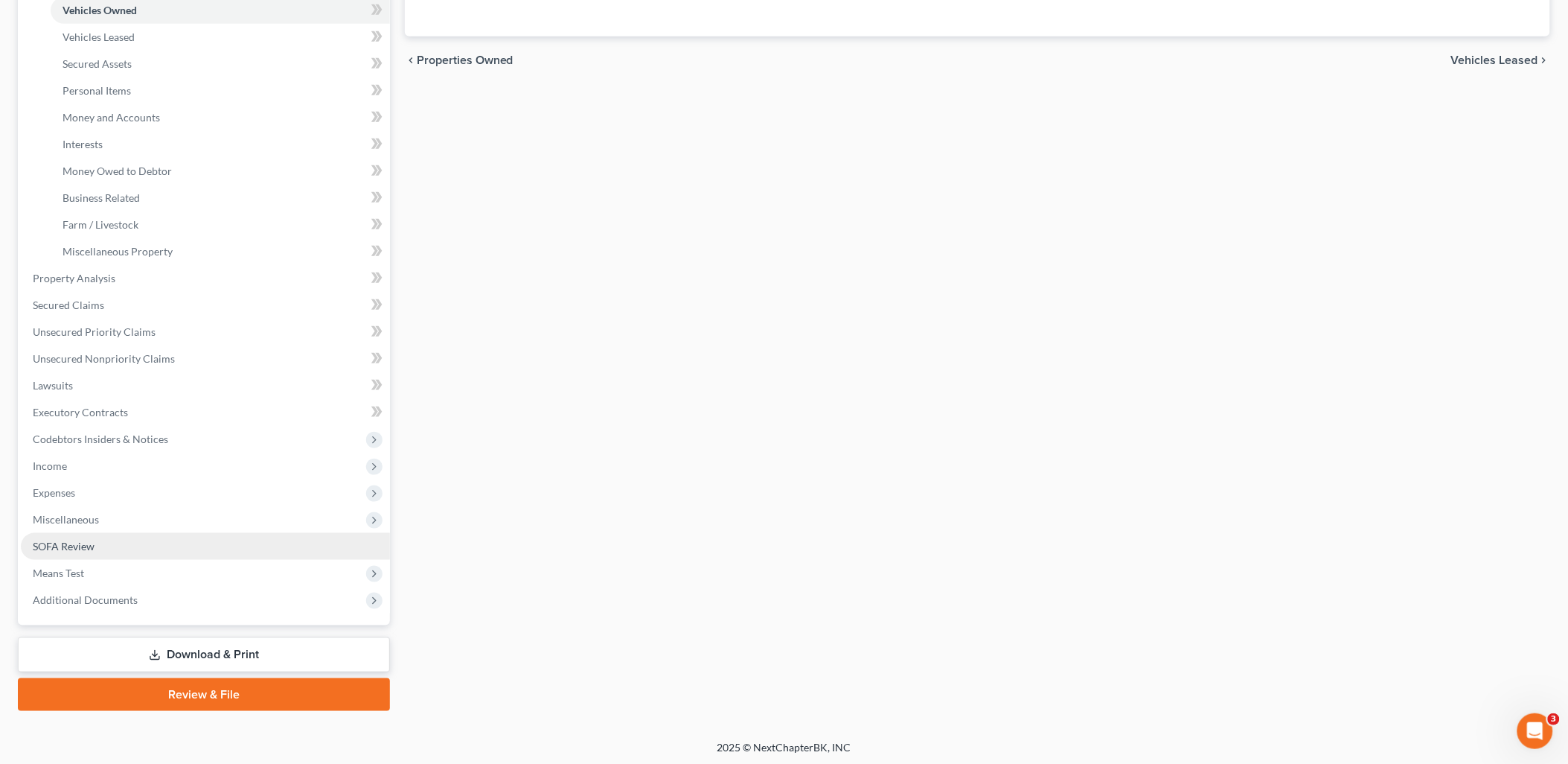
scroll to position [293, 0]
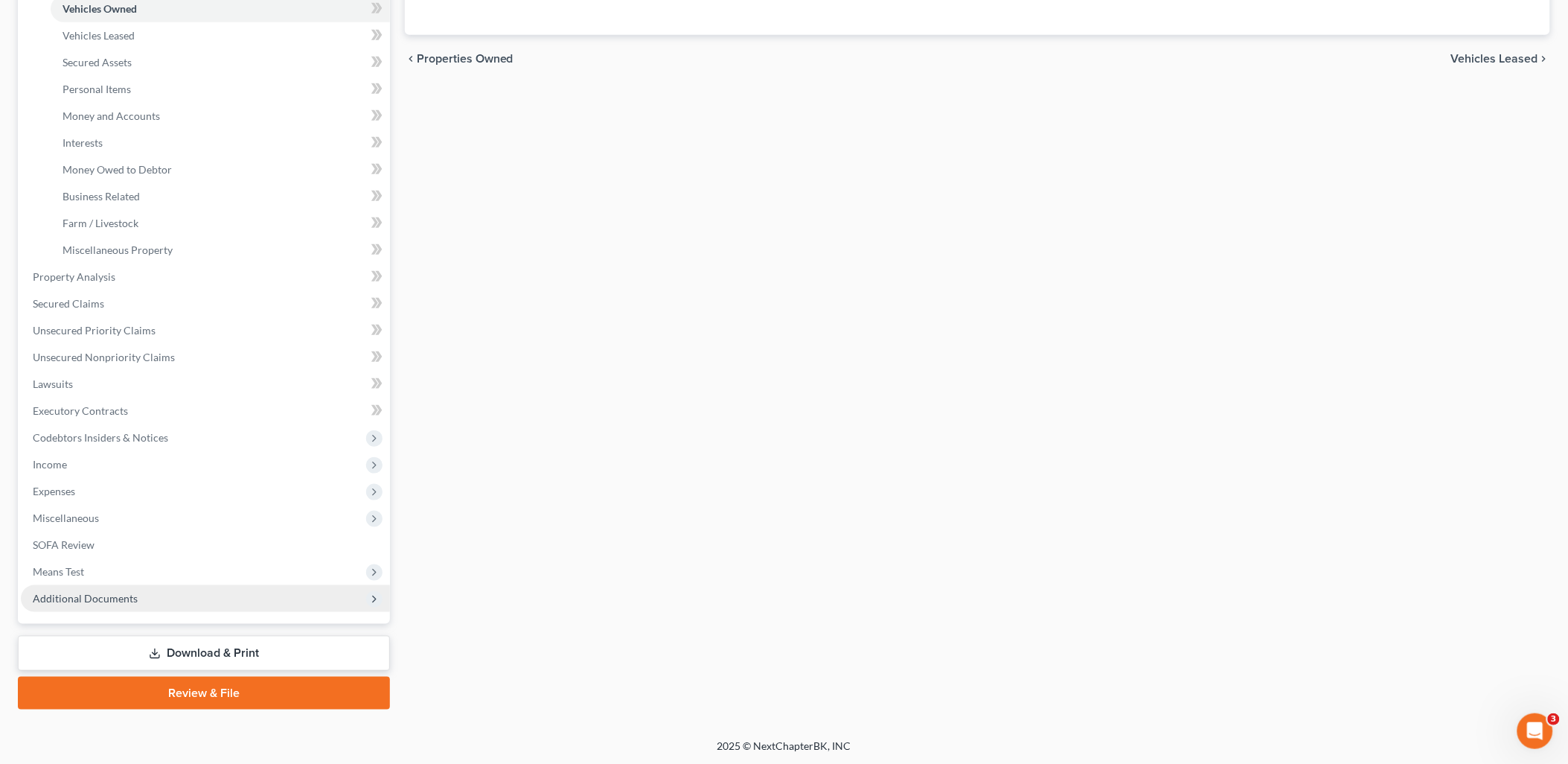
click at [93, 599] on span "Additional Documents" at bounding box center [85, 598] width 105 height 13
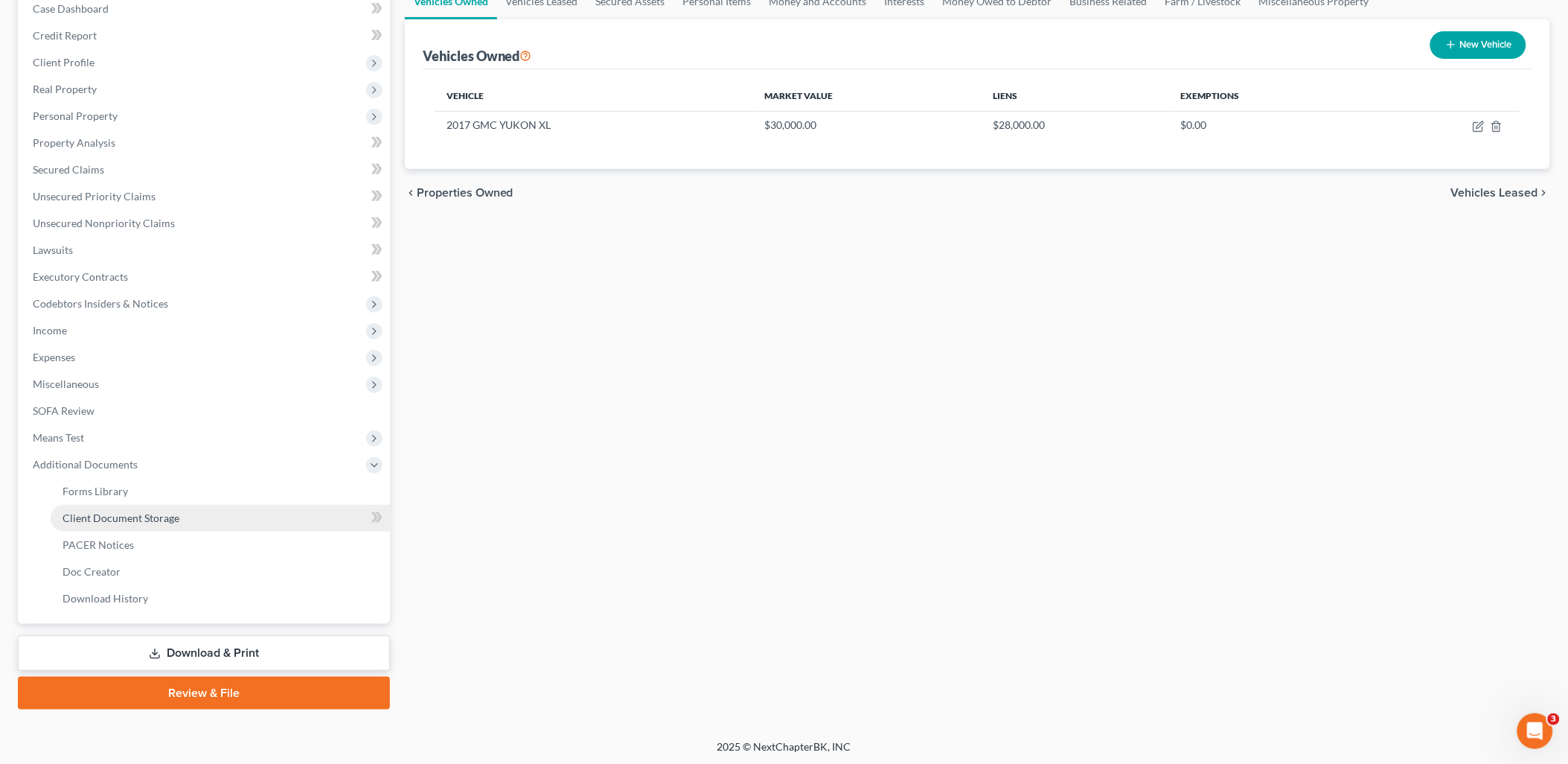
click at [124, 523] on link "Client Document Storage" at bounding box center [221, 518] width 339 height 27
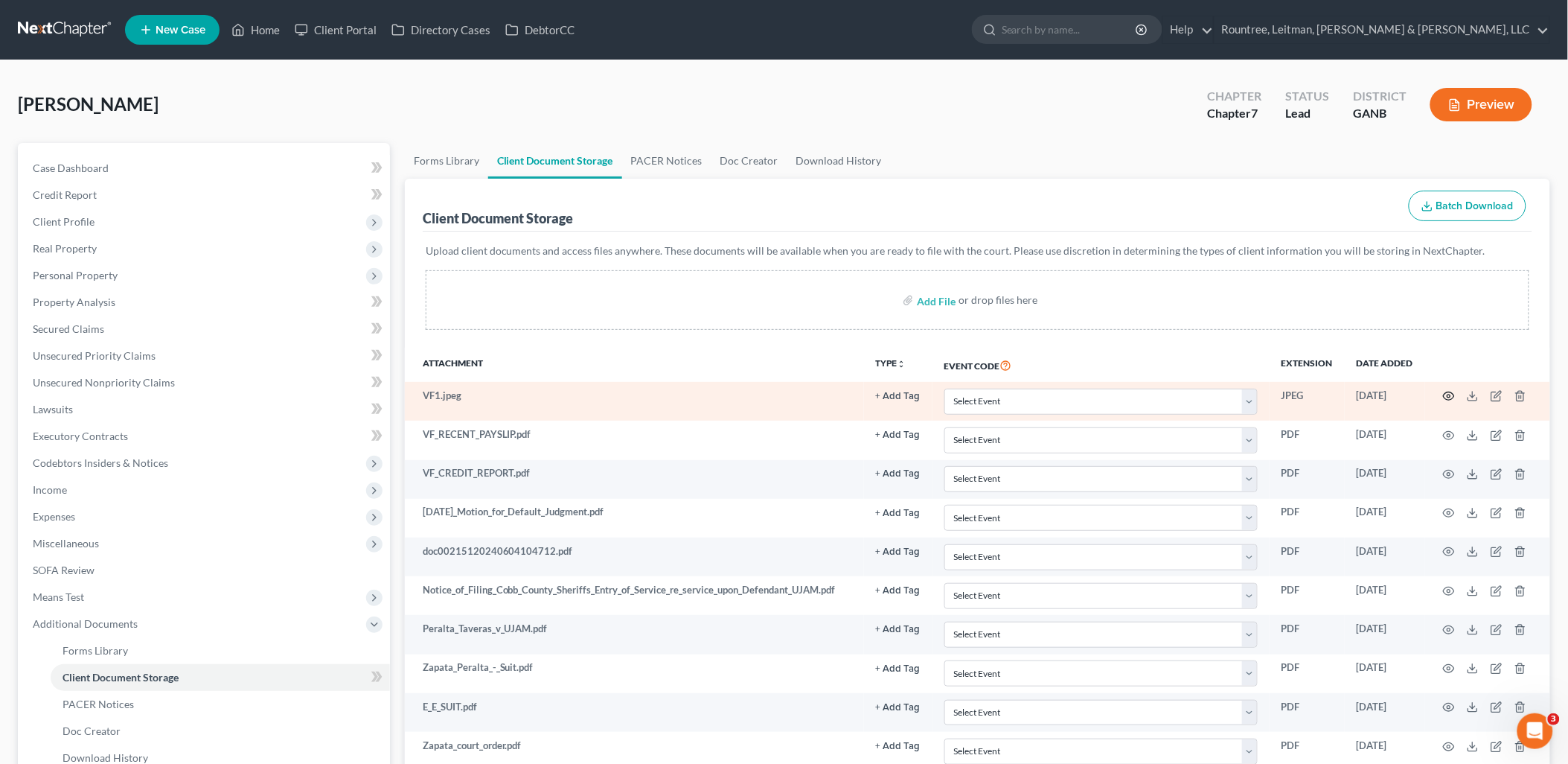
click at [1446, 398] on icon "button" at bounding box center [1450, 396] width 12 height 12
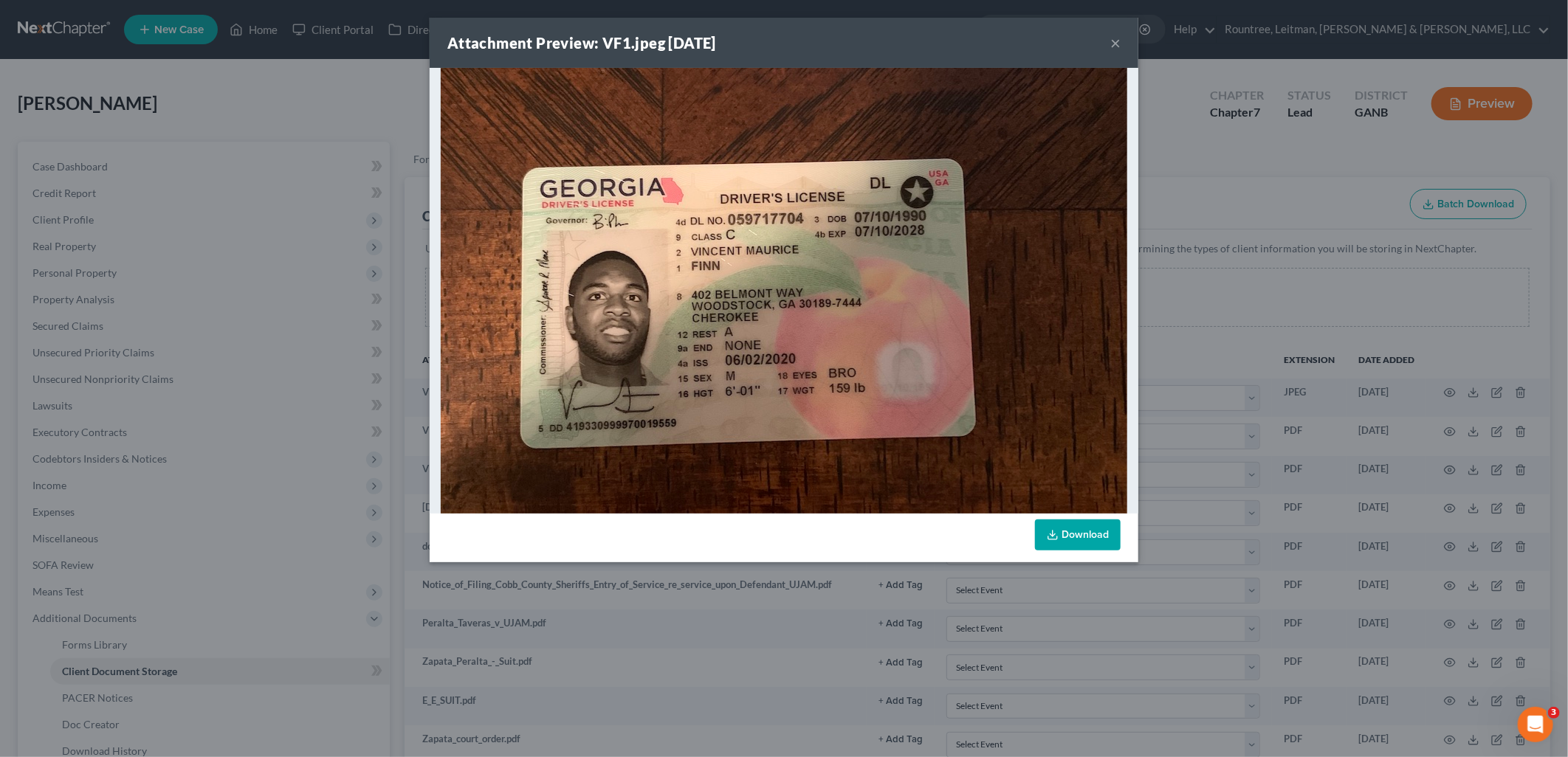
click at [1269, 235] on div "Attachment Preview: VF1.jpeg 10/28/2024 × Download" at bounding box center [784, 378] width 1568 height 757
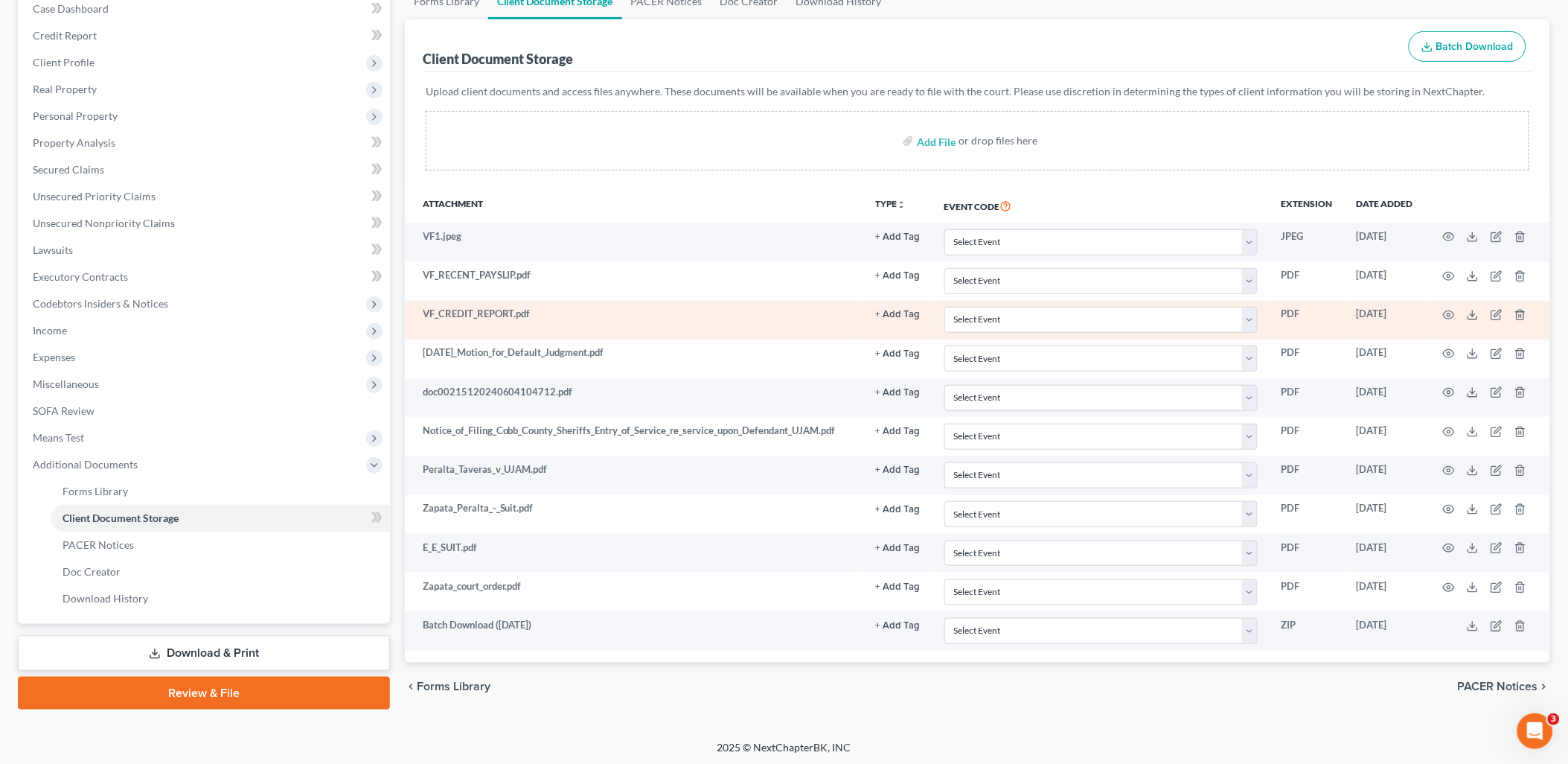
scroll to position [163, 0]
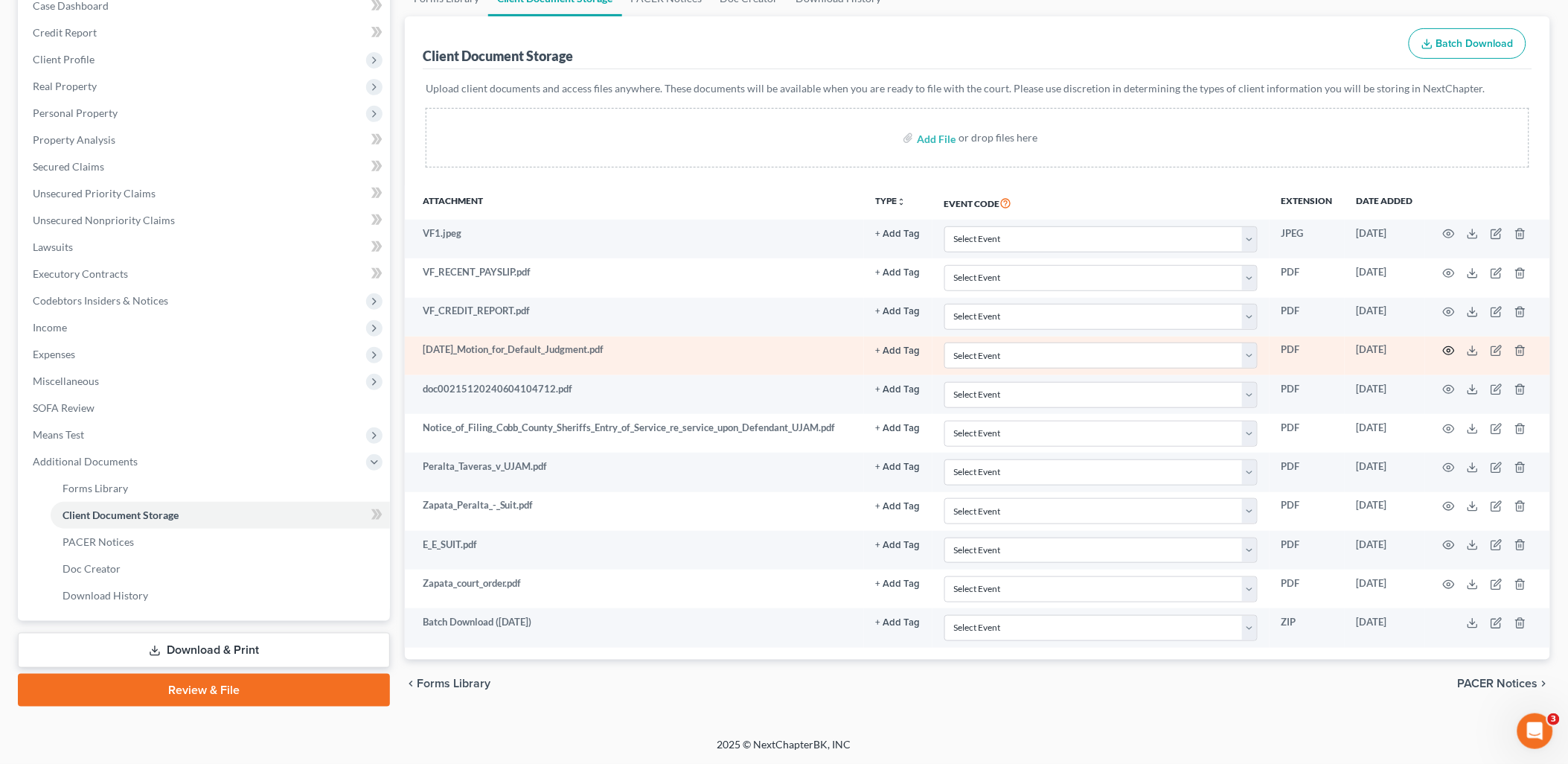
click at [1445, 356] on icon "button" at bounding box center [1450, 350] width 12 height 12
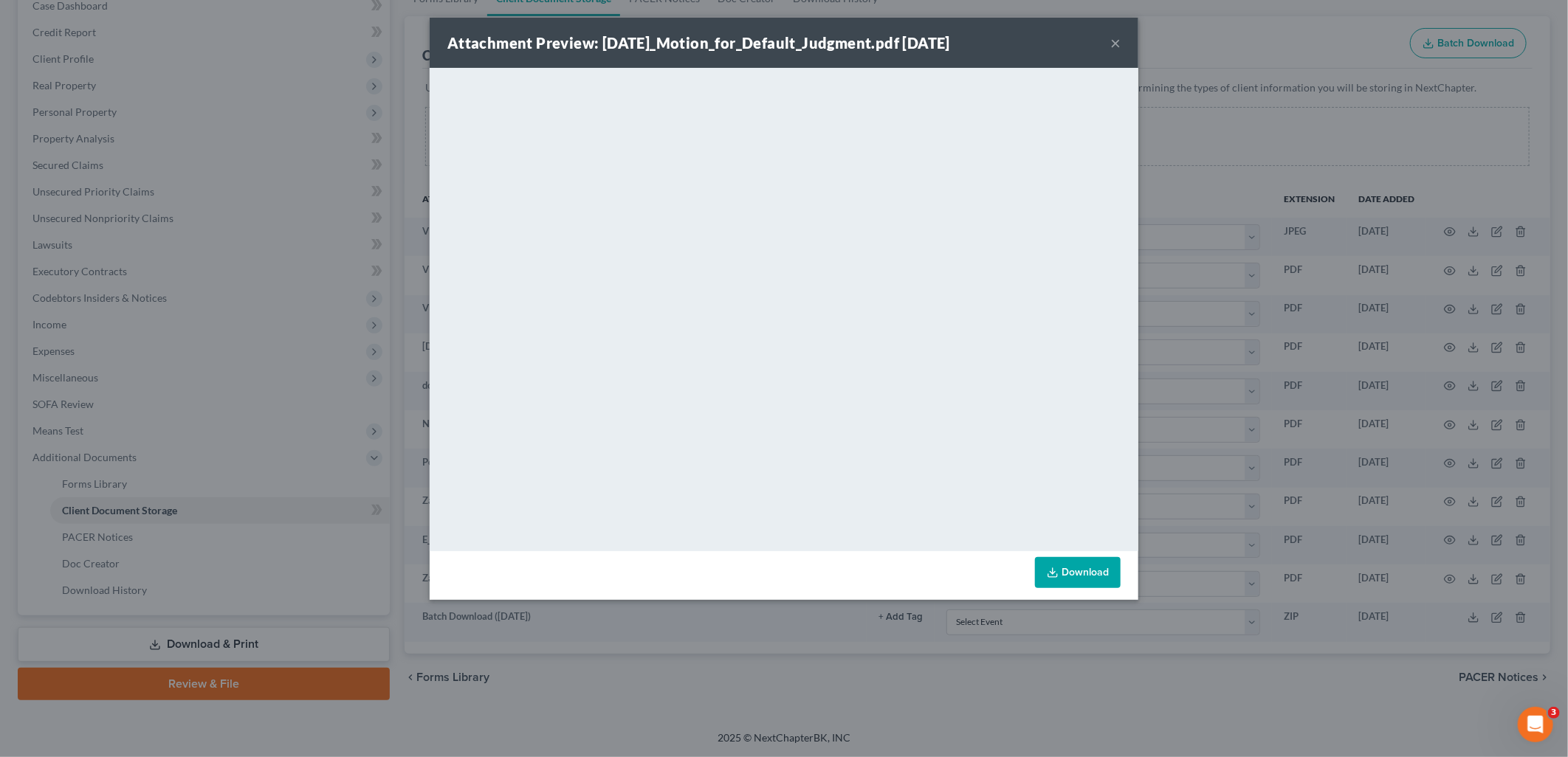
click at [1237, 207] on div "Attachment Preview: 2024.09.20_Motion_for_Default_Judgment.pdf 10/28/2024 × <ob…" at bounding box center [784, 378] width 1568 height 757
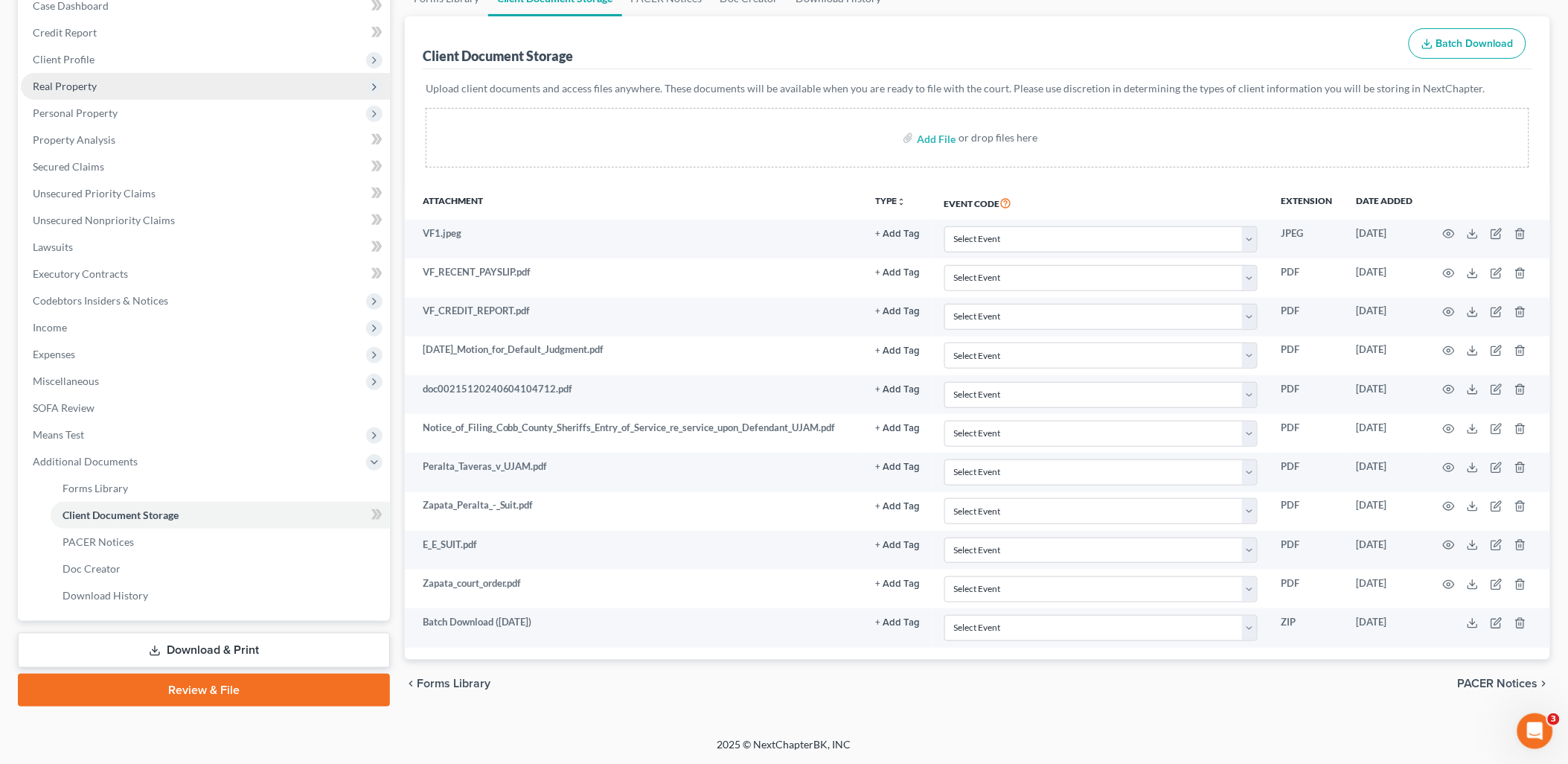
click at [112, 83] on span "Real Property" at bounding box center [205, 86] width 369 height 27
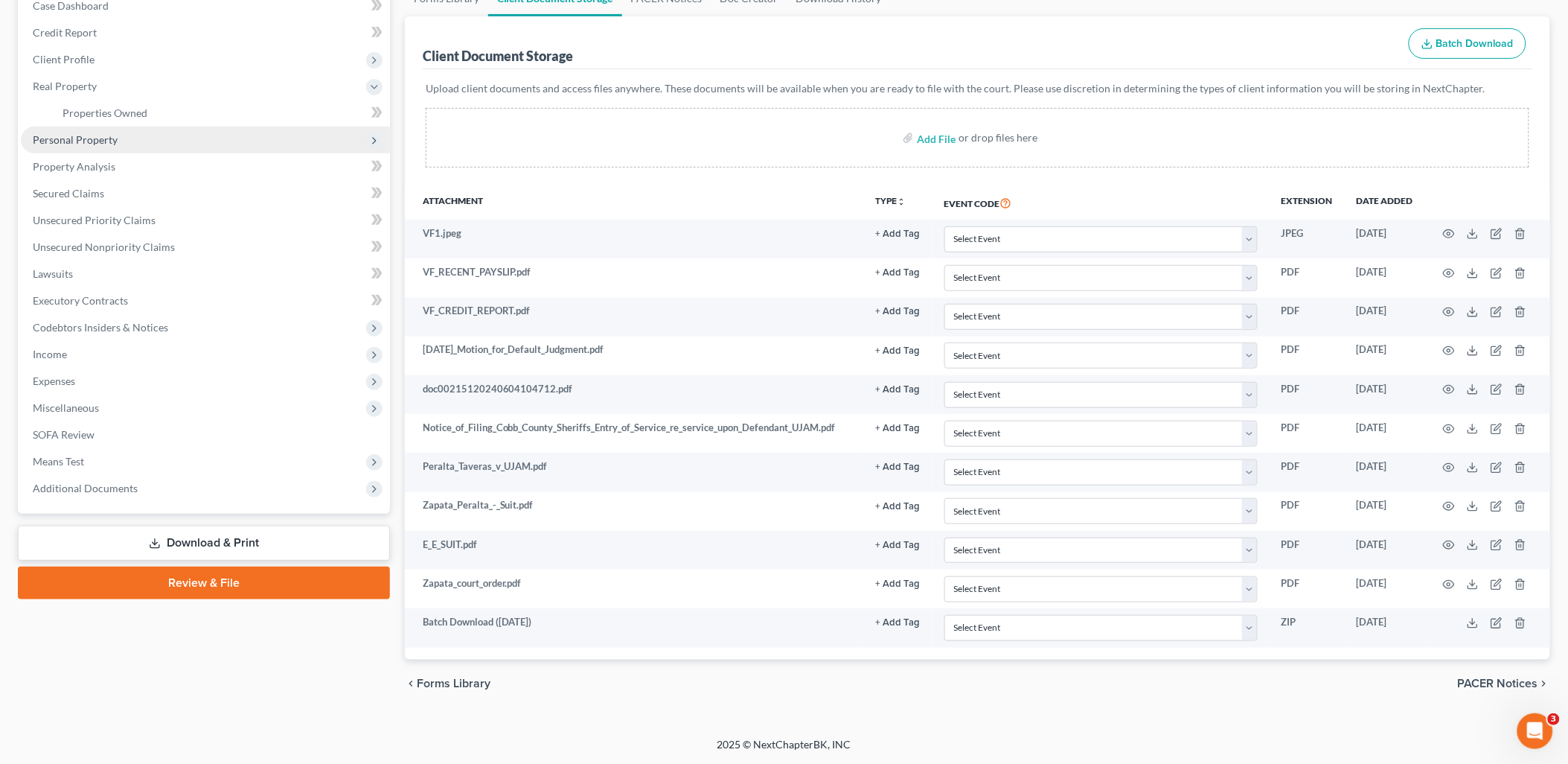
click at [120, 131] on span "Personal Property" at bounding box center [205, 139] width 369 height 27
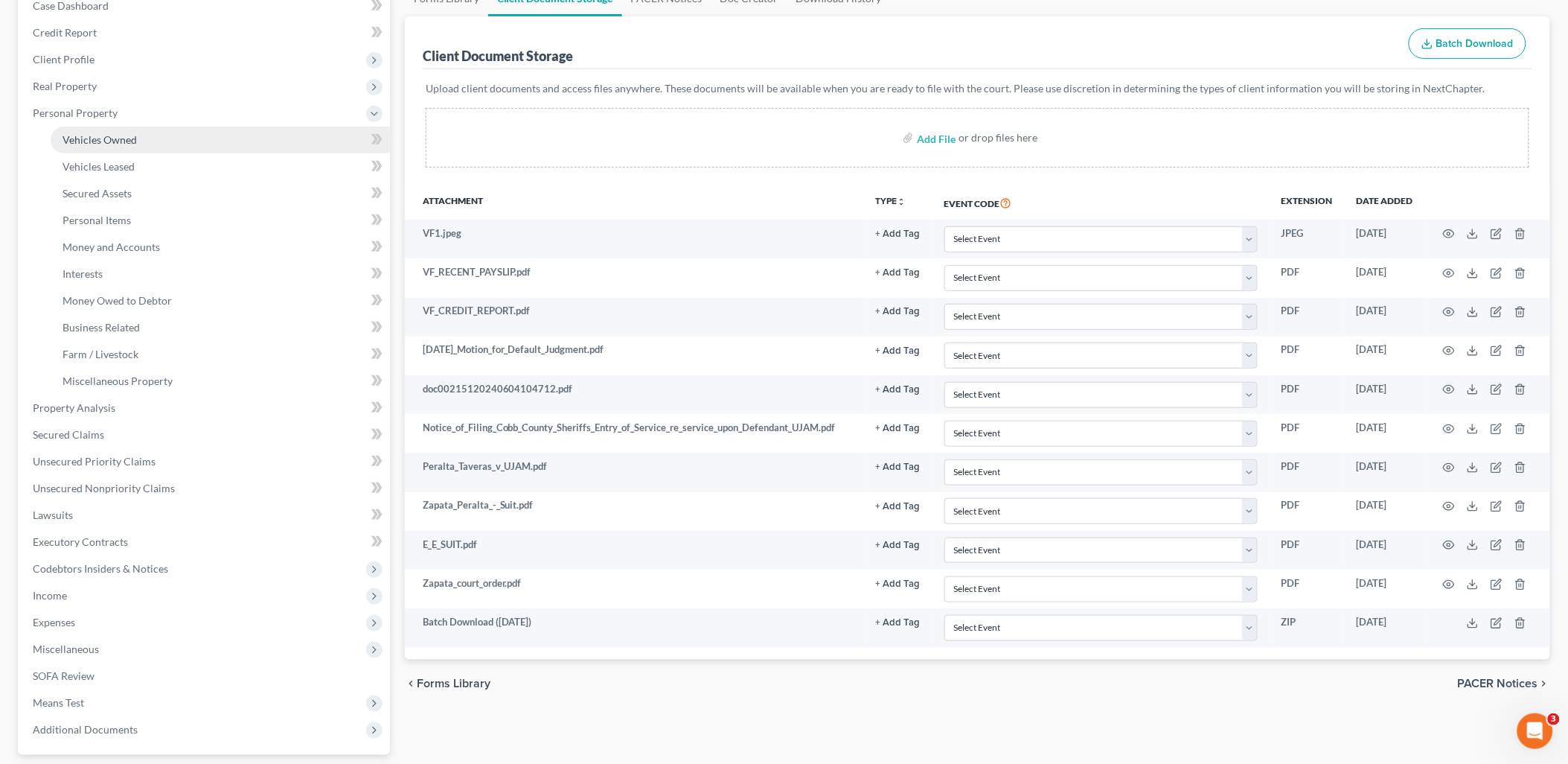
click at [127, 134] on span "Vehicles Owned" at bounding box center [99, 139] width 74 height 13
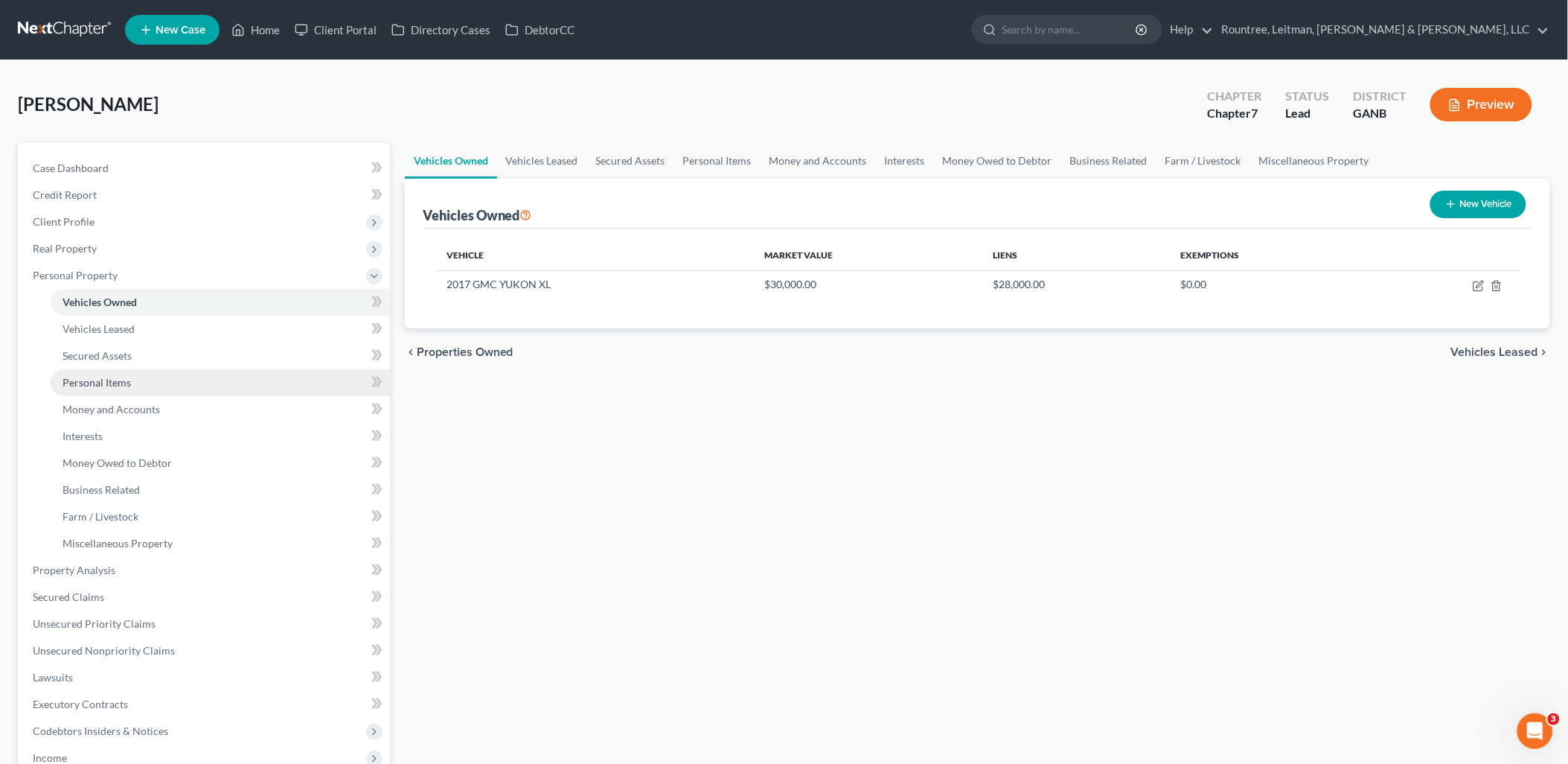
click at [163, 380] on link "Personal Items" at bounding box center [221, 382] width 339 height 27
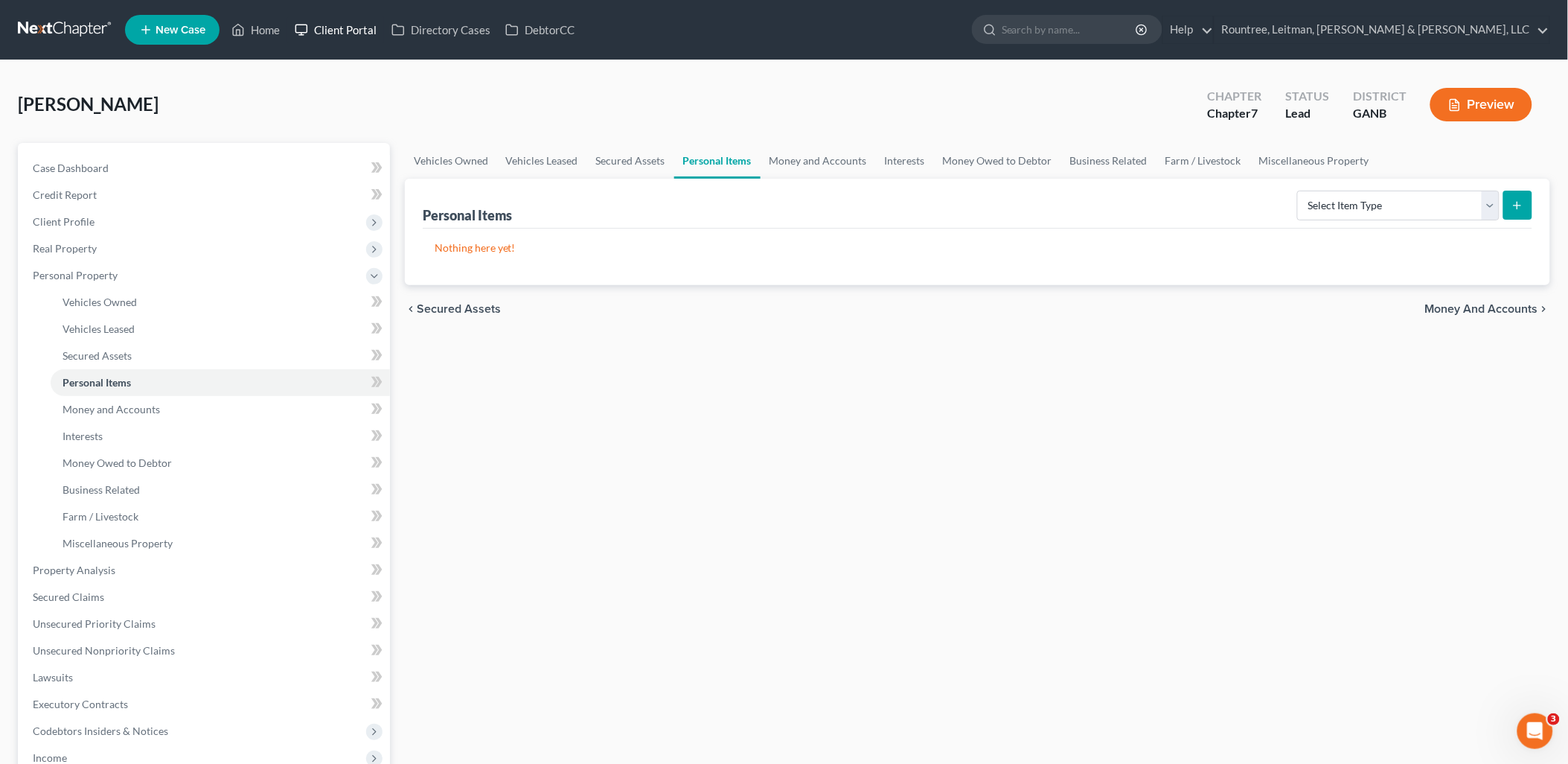
click at [339, 33] on link "Client Portal" at bounding box center [336, 29] width 97 height 27
click at [338, 20] on link "Client Portal" at bounding box center [336, 29] width 97 height 27
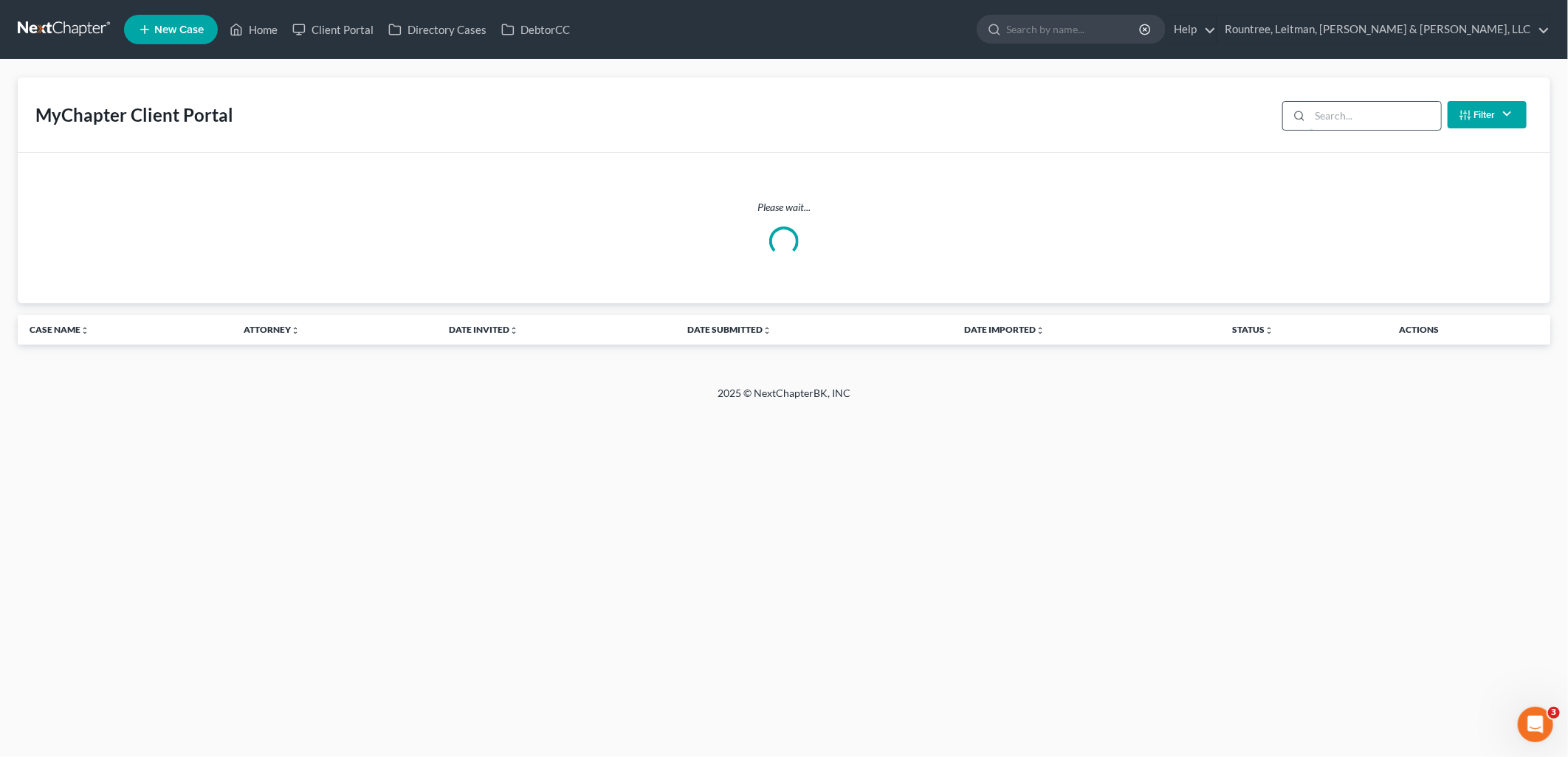
click at [1366, 114] on input "search" at bounding box center [1376, 116] width 130 height 28
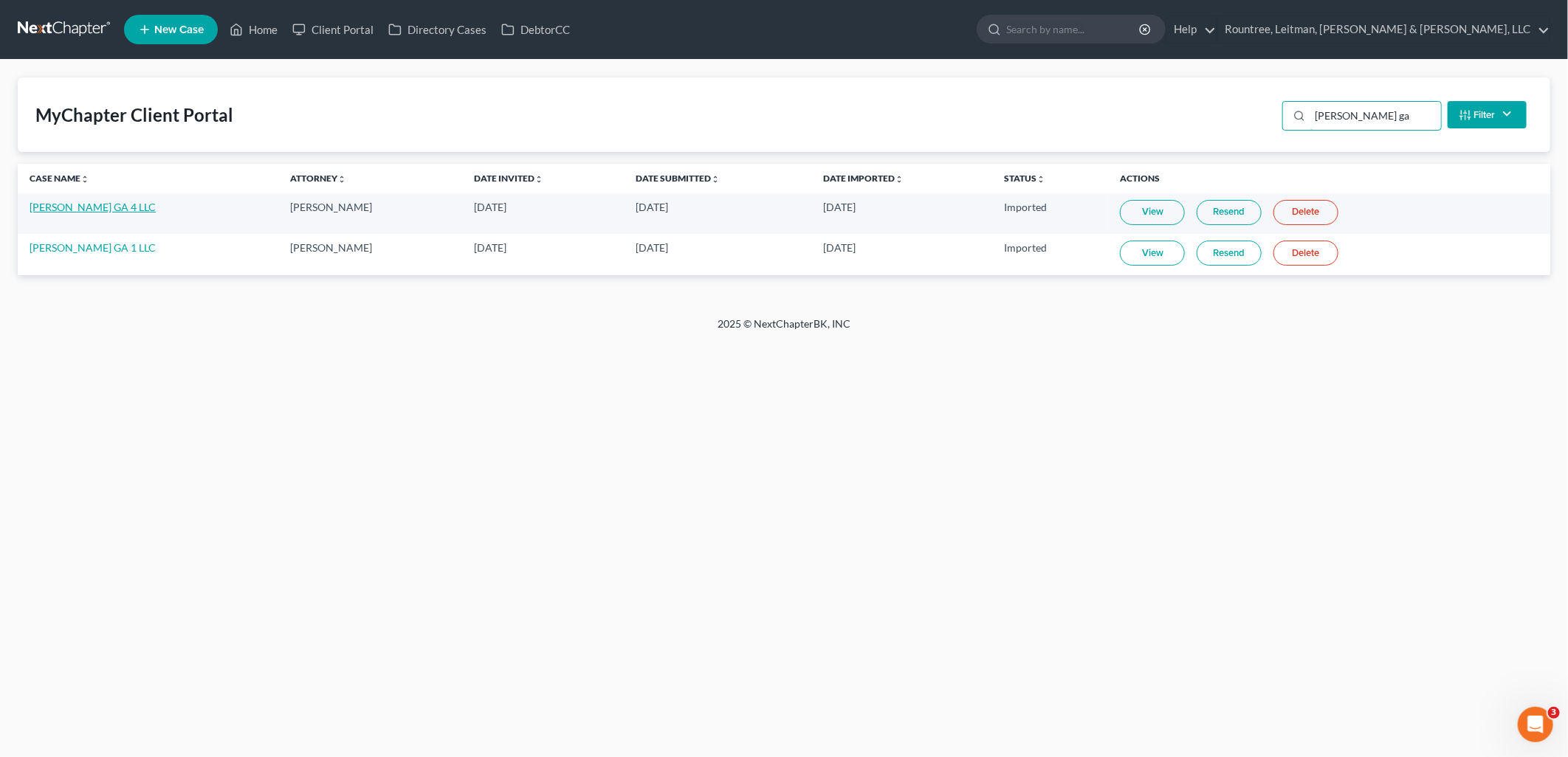
type input "sam ga"
click at [82, 202] on link "[PERSON_NAME] GA 4 LLC" at bounding box center [92, 207] width 126 height 13
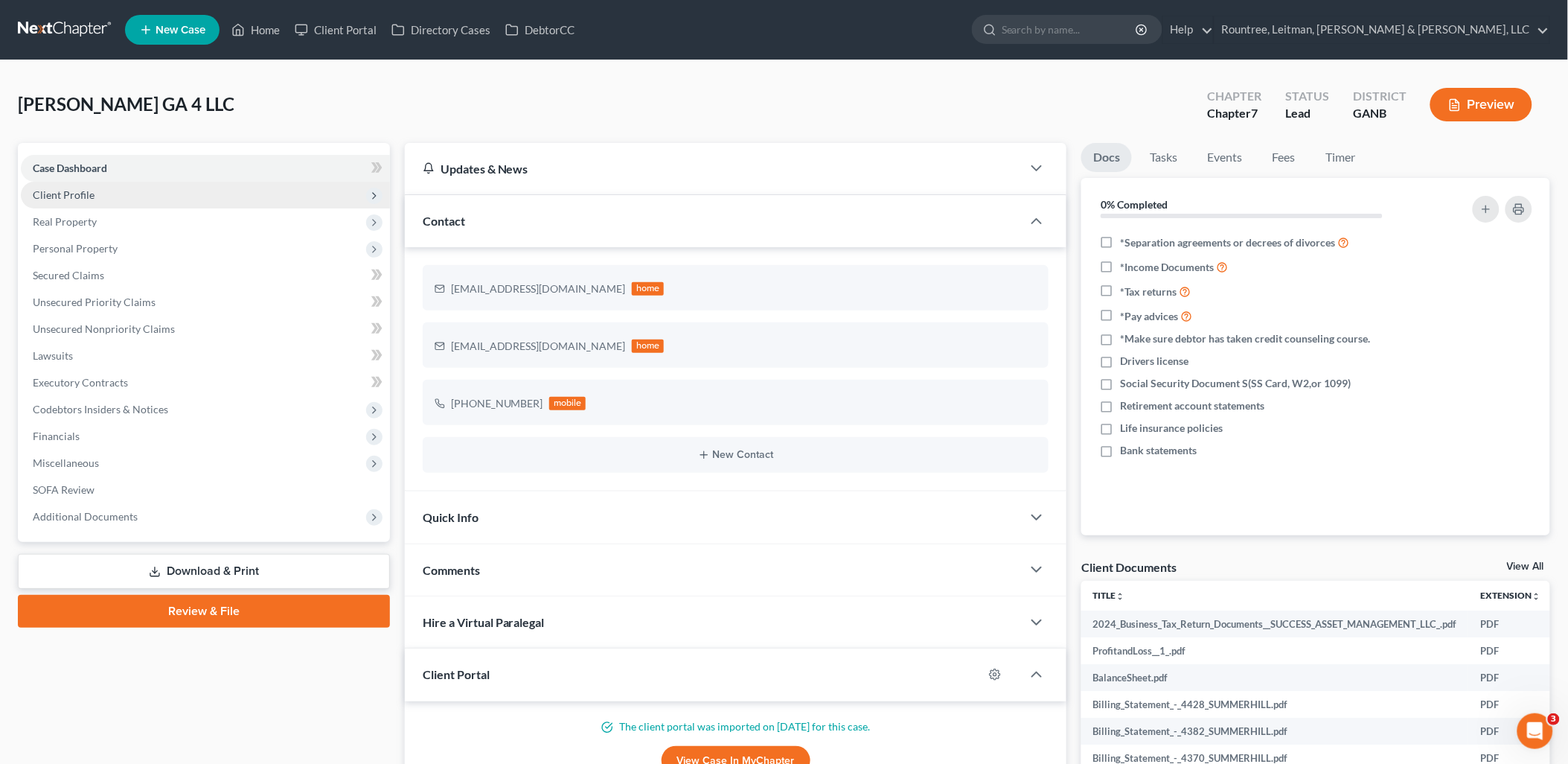
click at [214, 196] on span "Client Profile" at bounding box center [205, 195] width 369 height 27
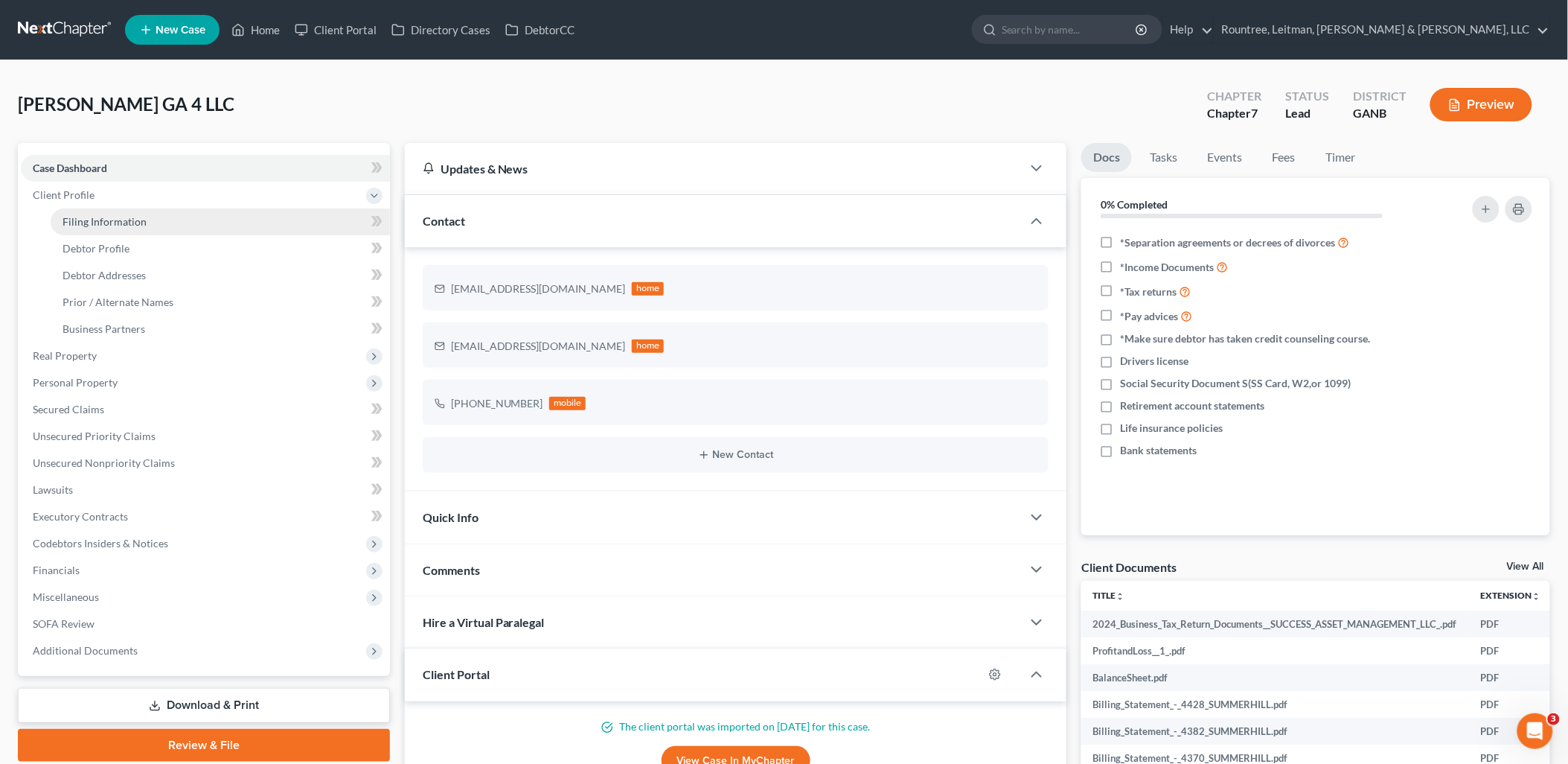
click at [167, 223] on link "Filing Information" at bounding box center [221, 221] width 339 height 27
select select "3"
select select "1"
select select "0"
select select "19"
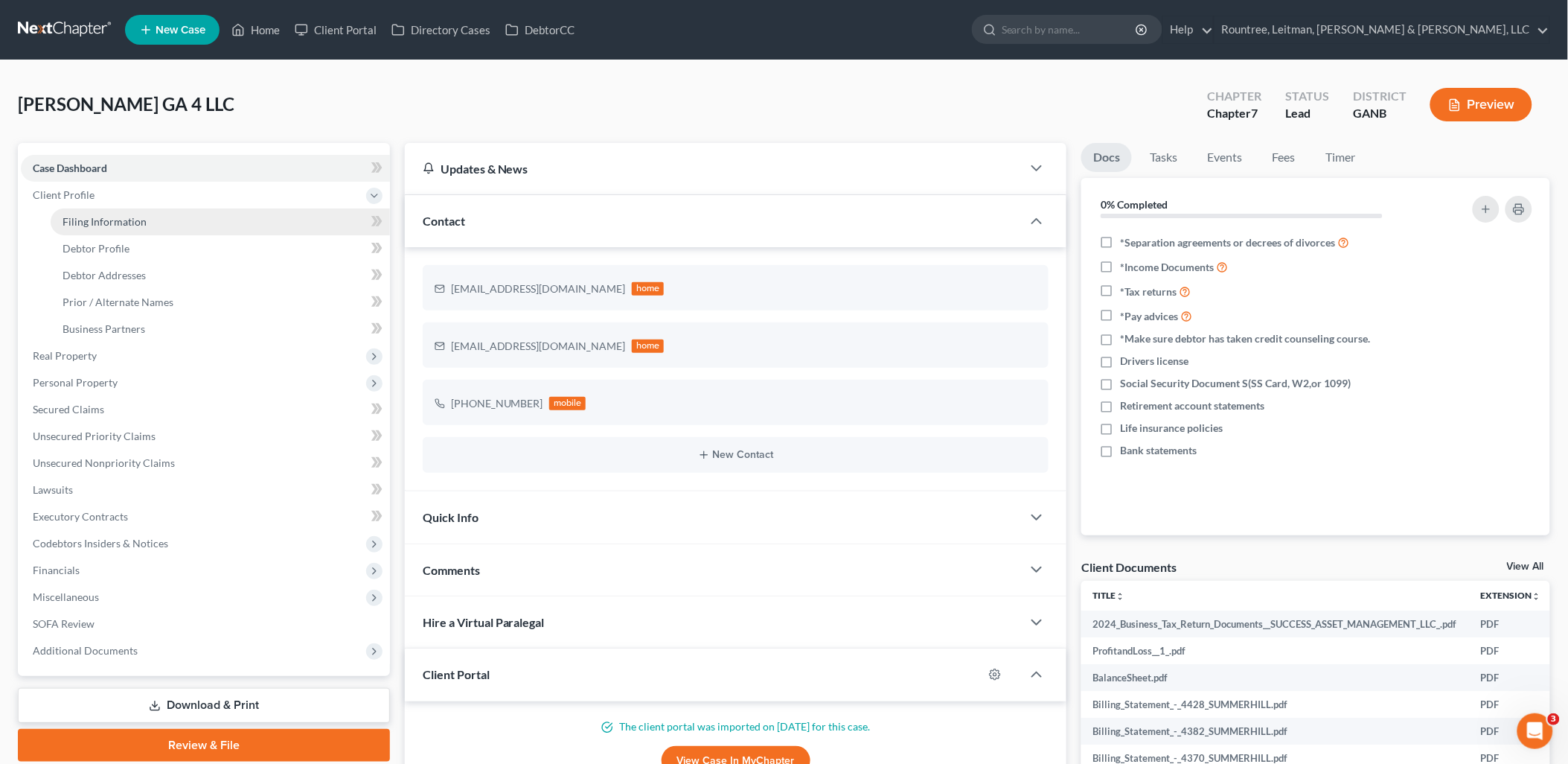
select select "3"
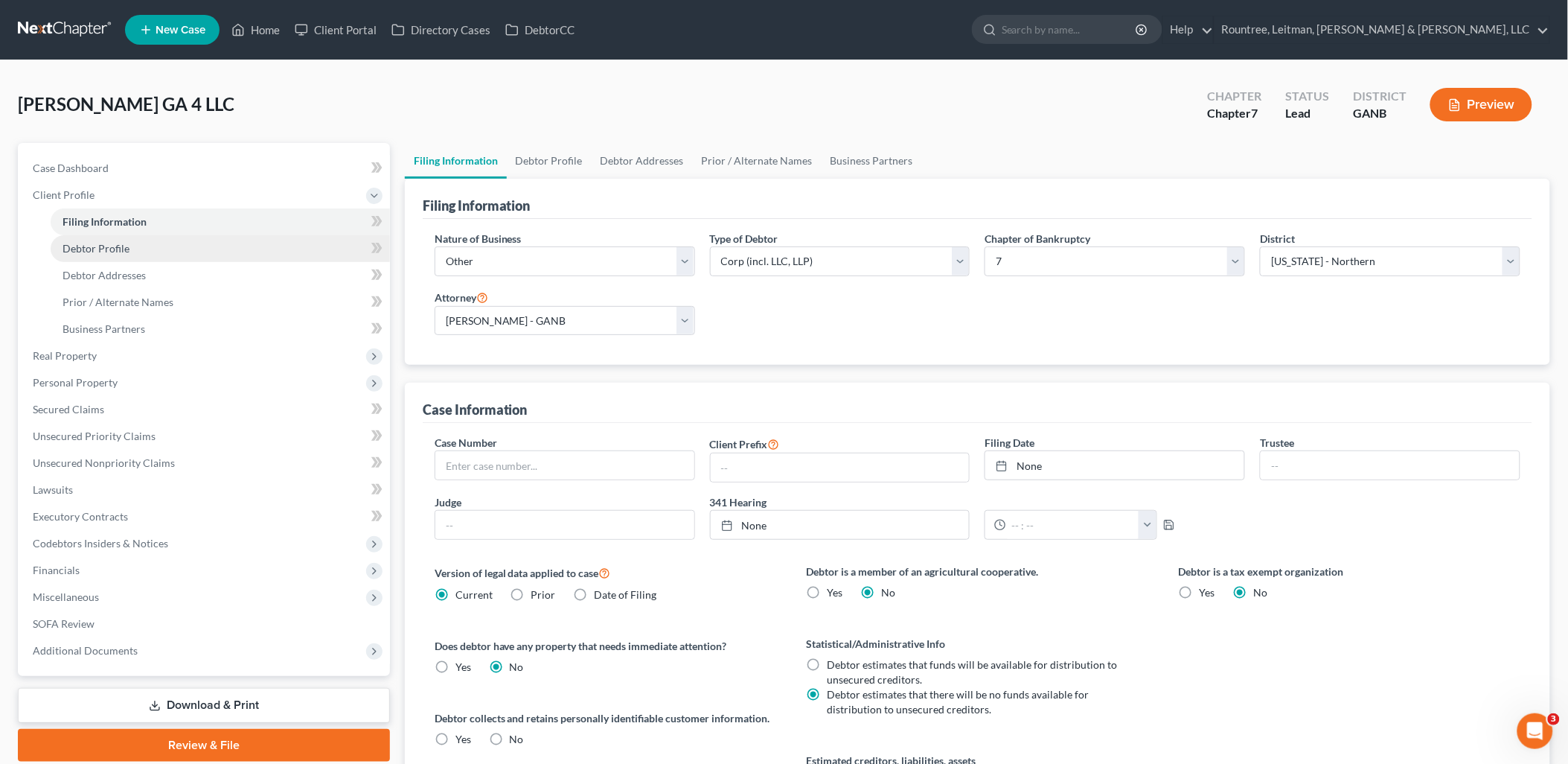
click at [157, 247] on link "Debtor Profile" at bounding box center [221, 248] width 339 height 27
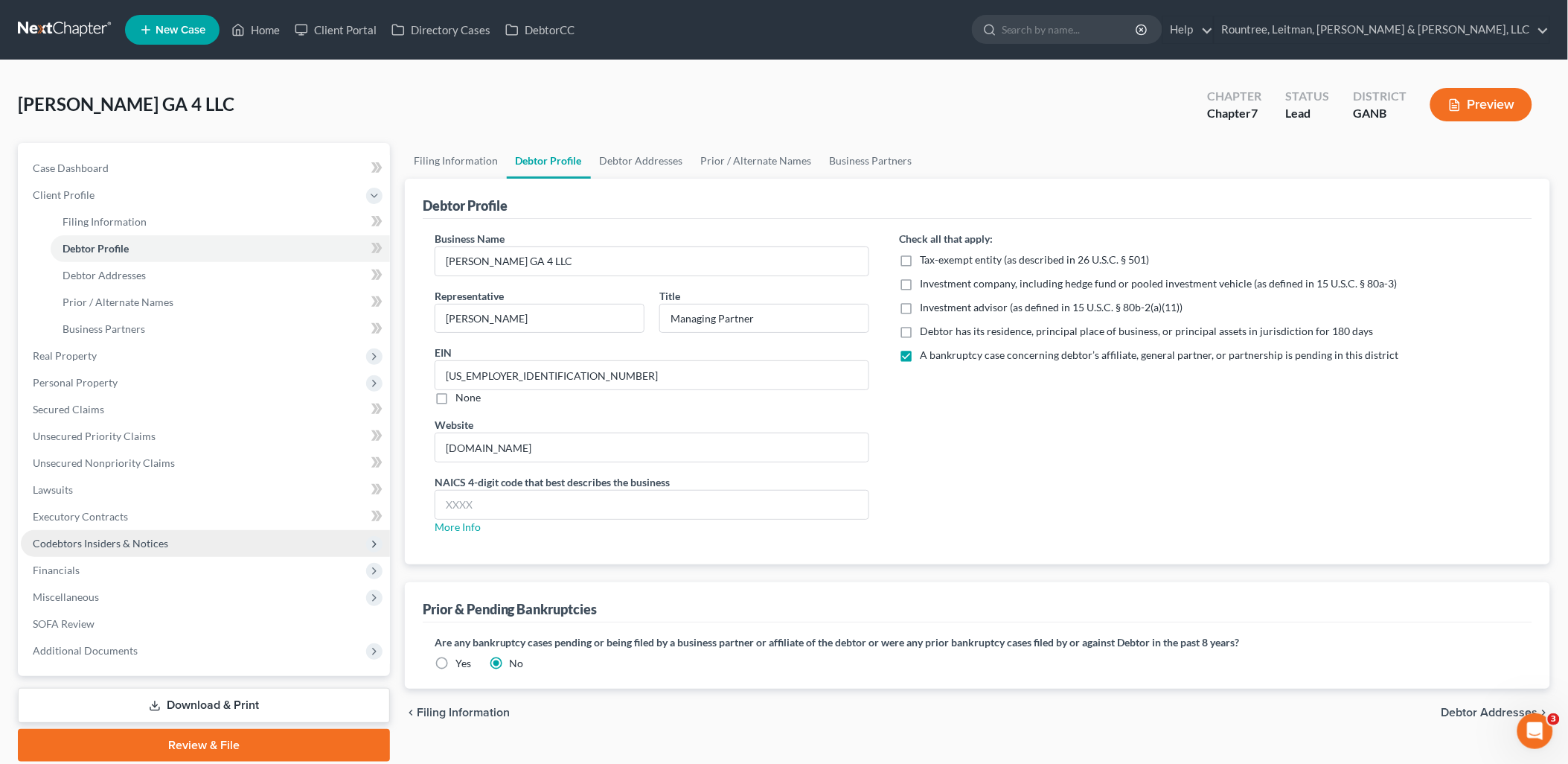
click at [157, 532] on span "Codebtors Insiders & Notices" at bounding box center [205, 543] width 369 height 27
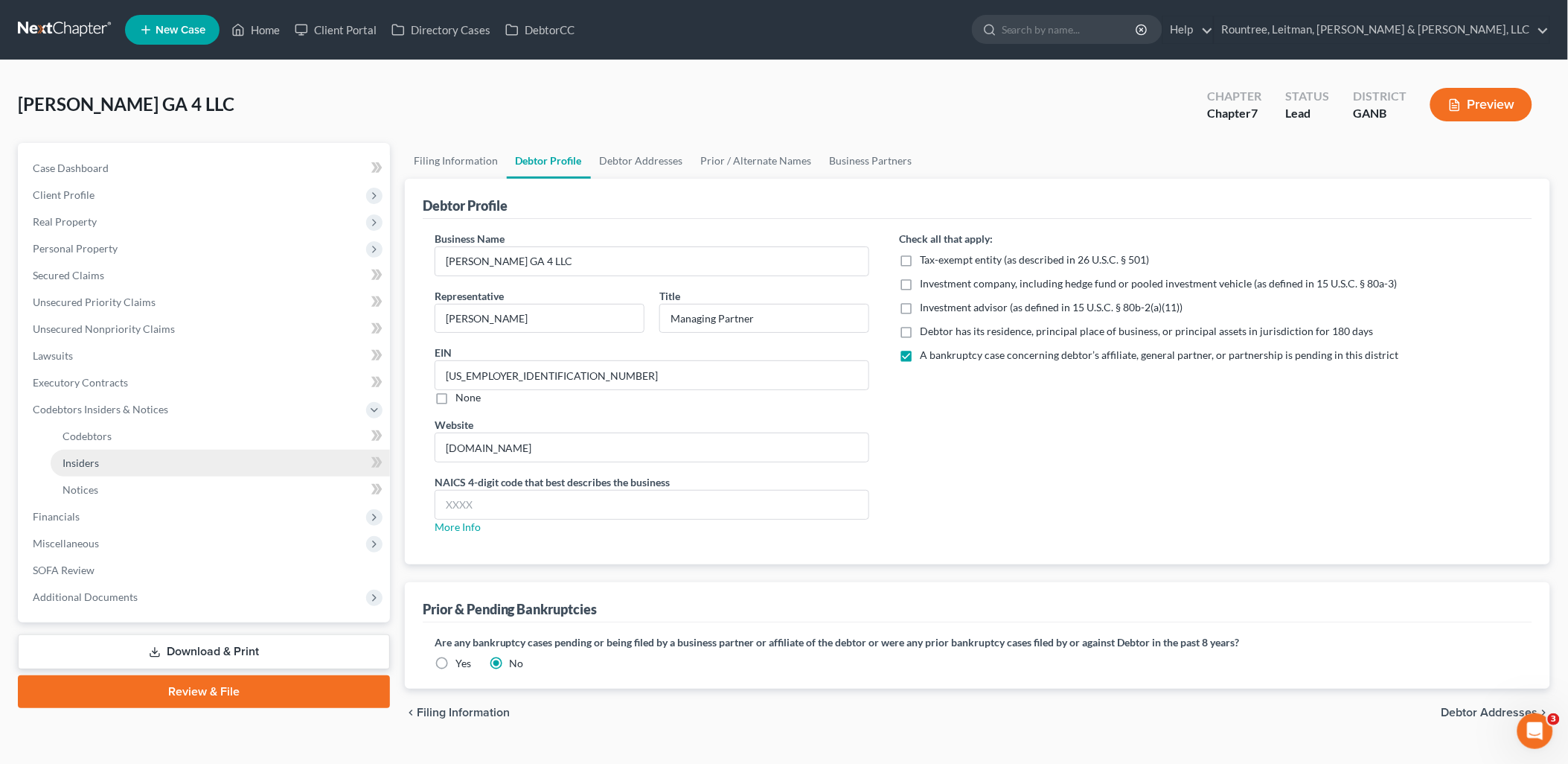
click at [136, 452] on link "Insiders" at bounding box center [221, 463] width 339 height 27
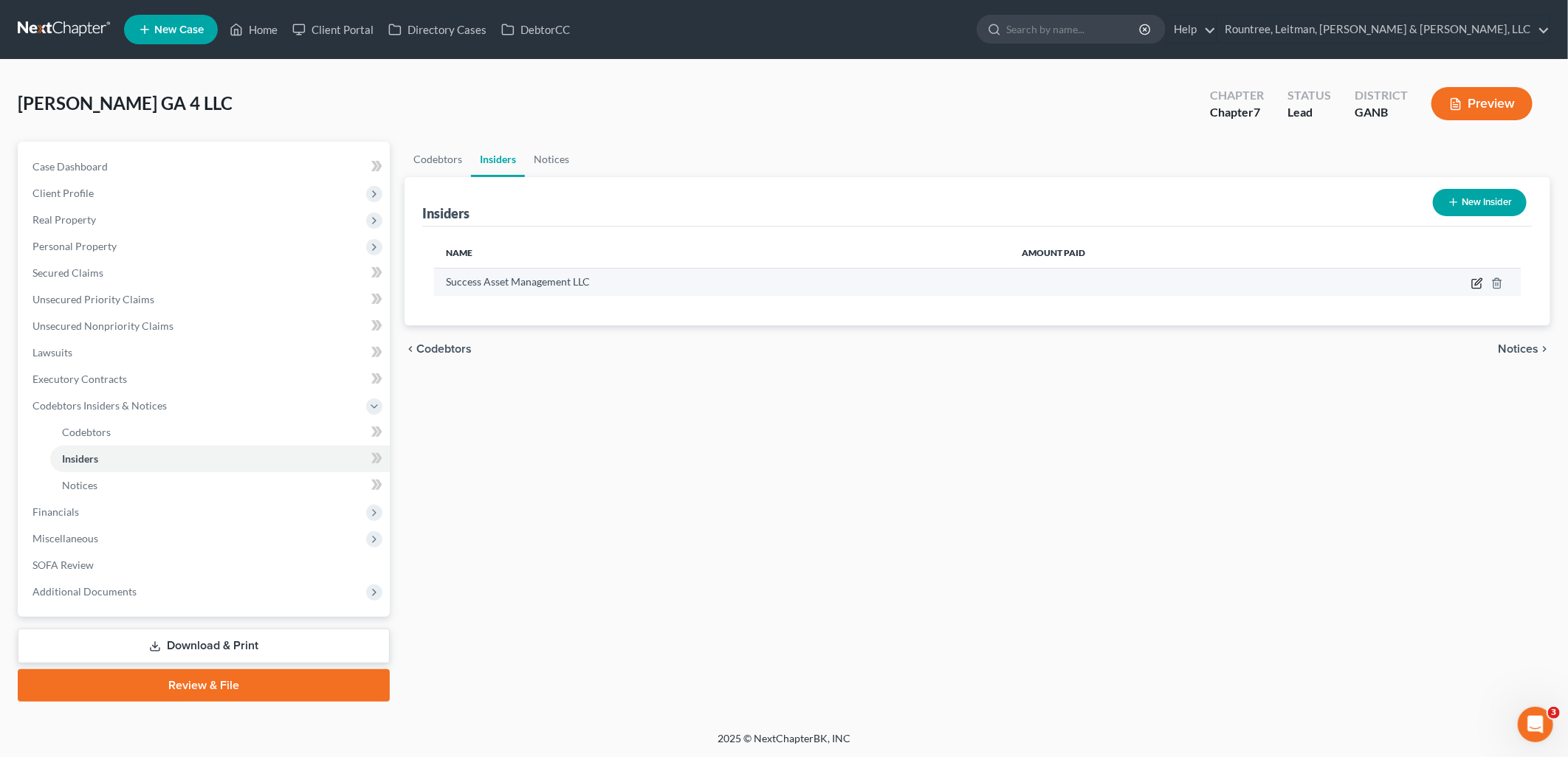
click at [1475, 282] on icon "button" at bounding box center [1477, 284] width 12 height 12
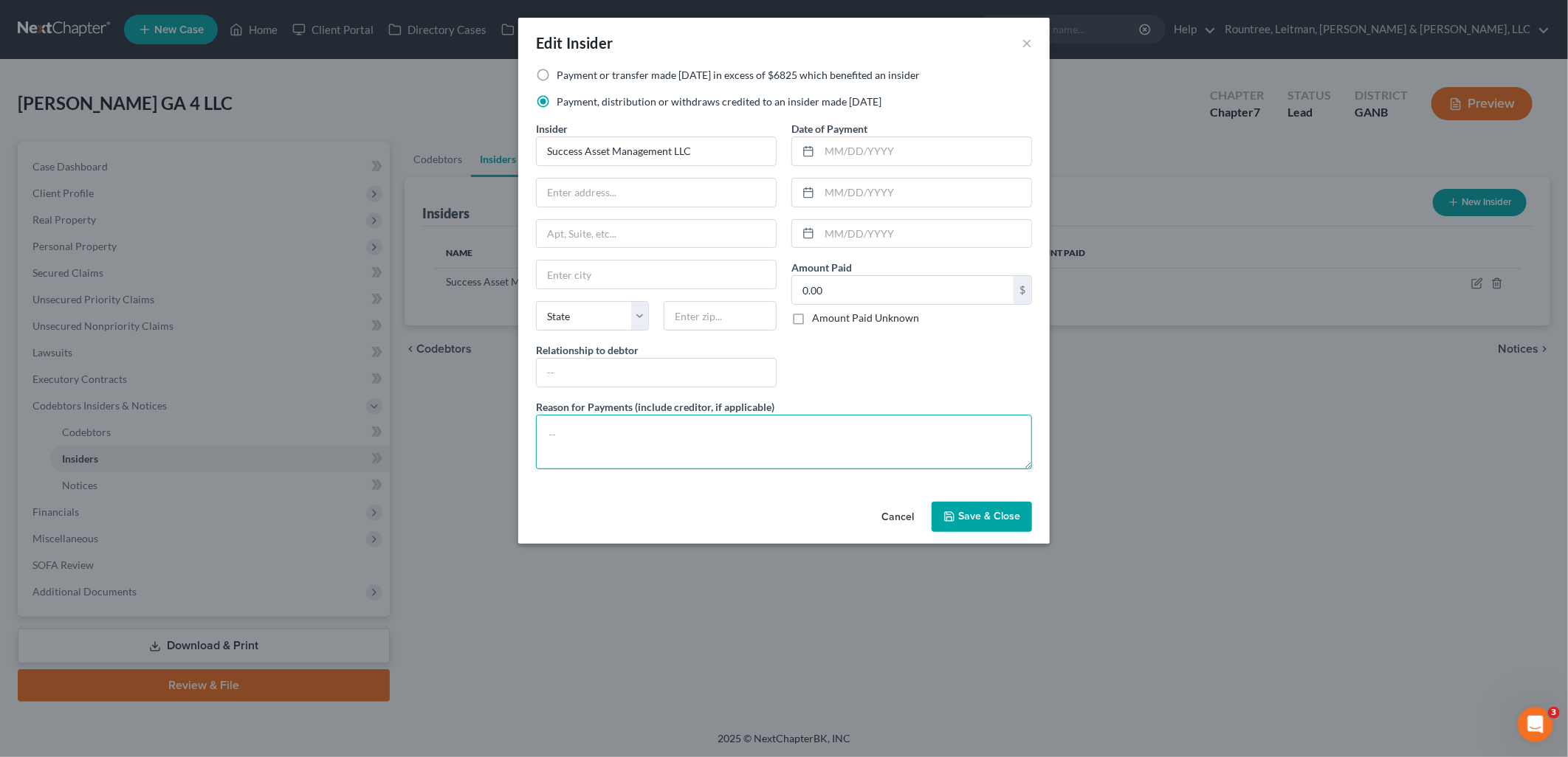
click at [700, 452] on textarea at bounding box center [784, 442] width 496 height 55
click at [902, 293] on input "0.00" at bounding box center [902, 290] width 221 height 28
click at [824, 437] on textarea "Rental income deposited into parent company's bank account." at bounding box center [784, 442] width 496 height 55
click at [552, 430] on textarea "Rental income deposited into parent company's bank account." at bounding box center [784, 442] width 496 height 55
type textarea "2025 rental income deposited into parent company's bank account."
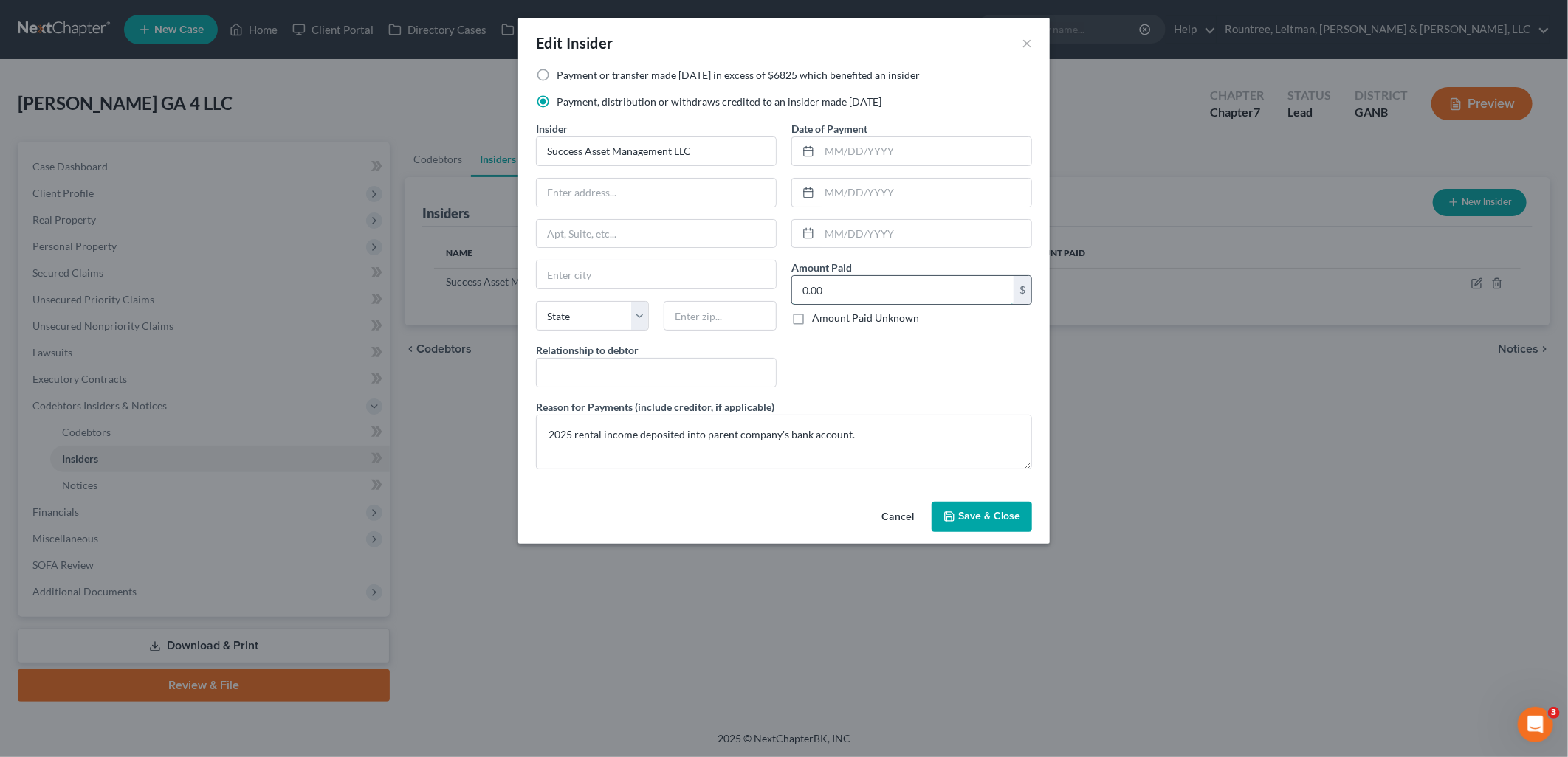
click at [856, 292] on input "0.00" at bounding box center [902, 290] width 221 height 28
type input "35,022.05"
click at [1001, 512] on span "Save & Close" at bounding box center [989, 517] width 62 height 13
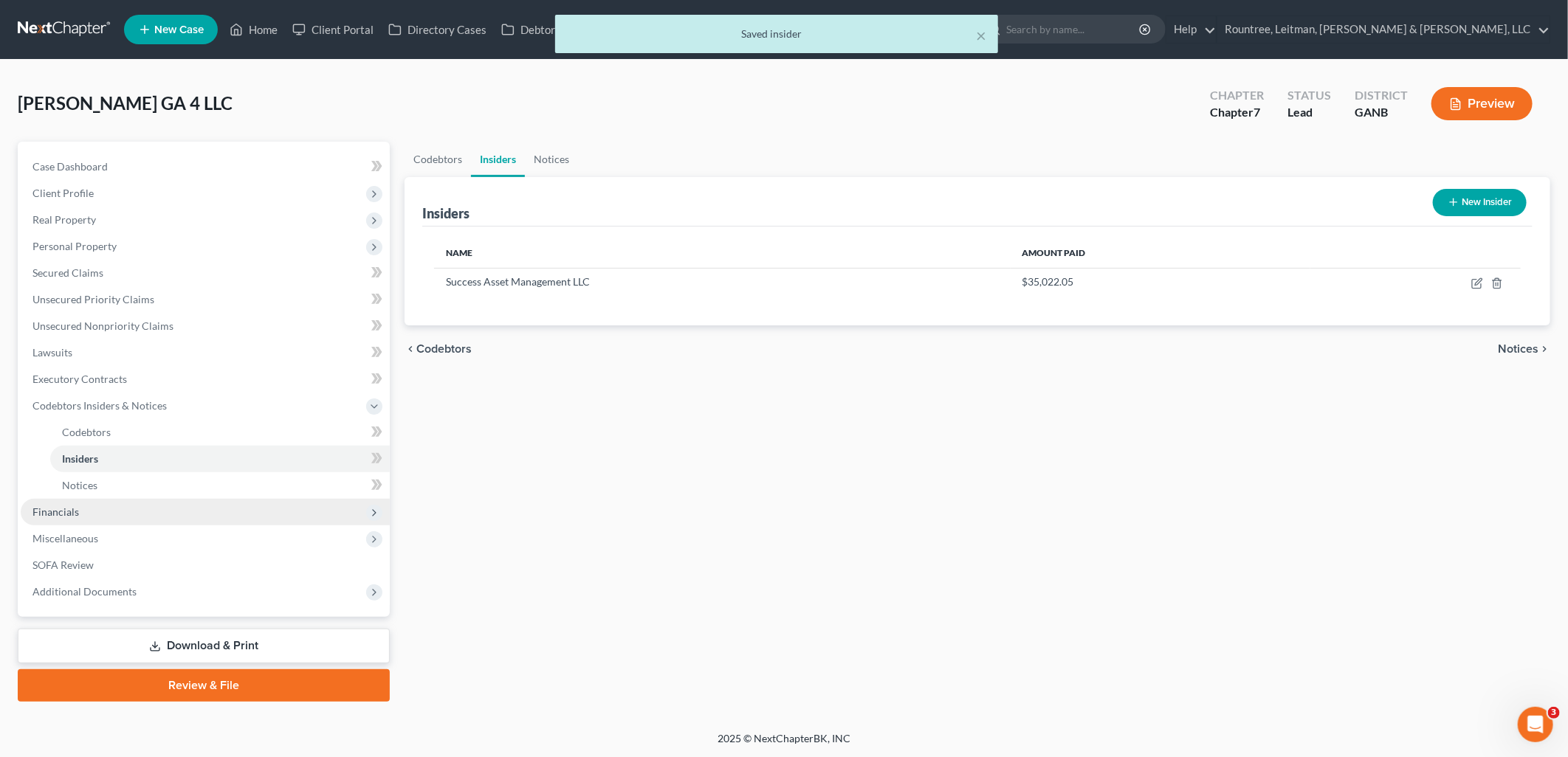
click at [178, 521] on span "Financials" at bounding box center [205, 512] width 369 height 27
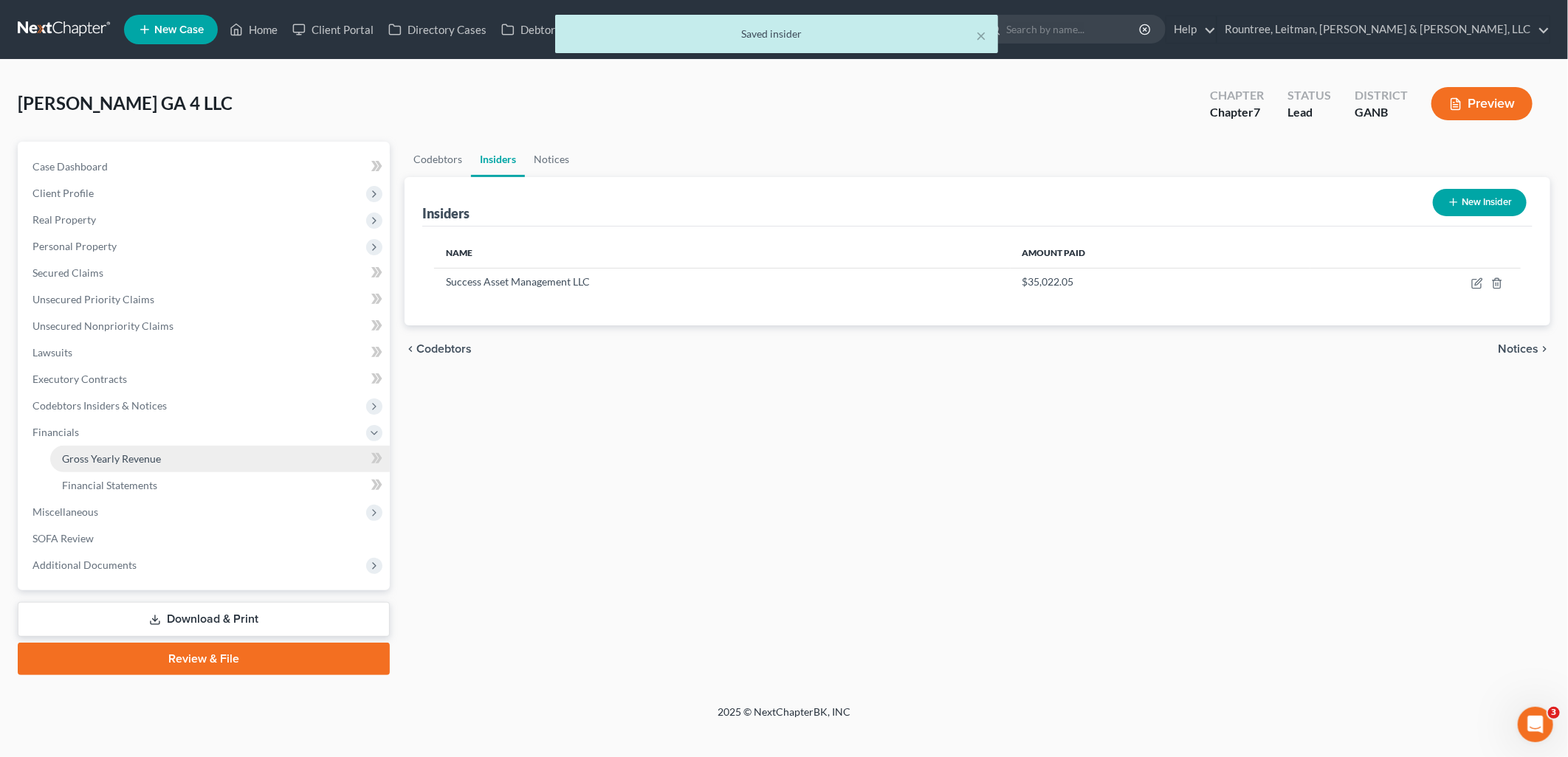
click at [160, 448] on link "Gross Yearly Revenue" at bounding box center [220, 459] width 340 height 27
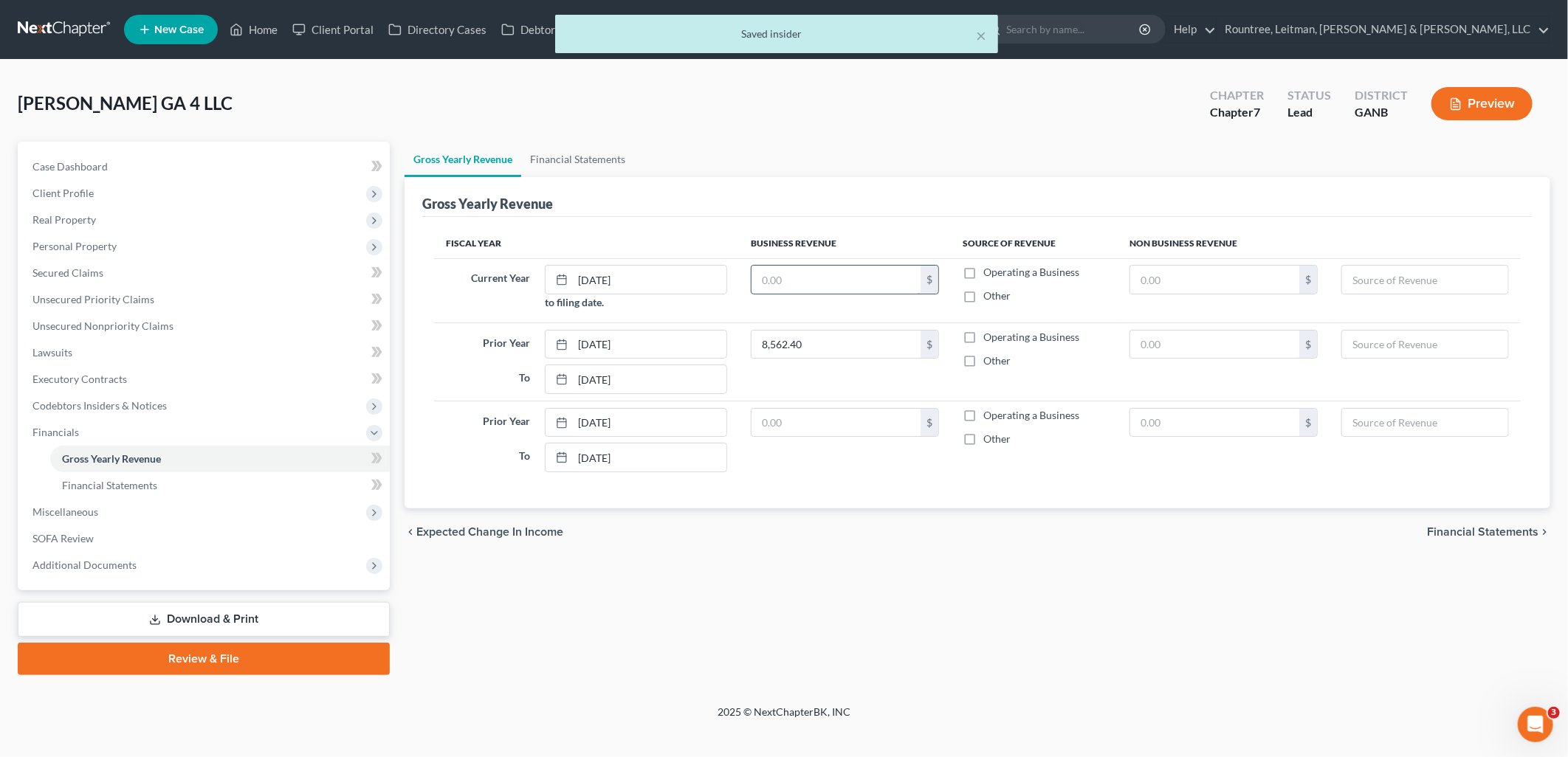
click at [811, 284] on input "text" at bounding box center [835, 279] width 169 height 28
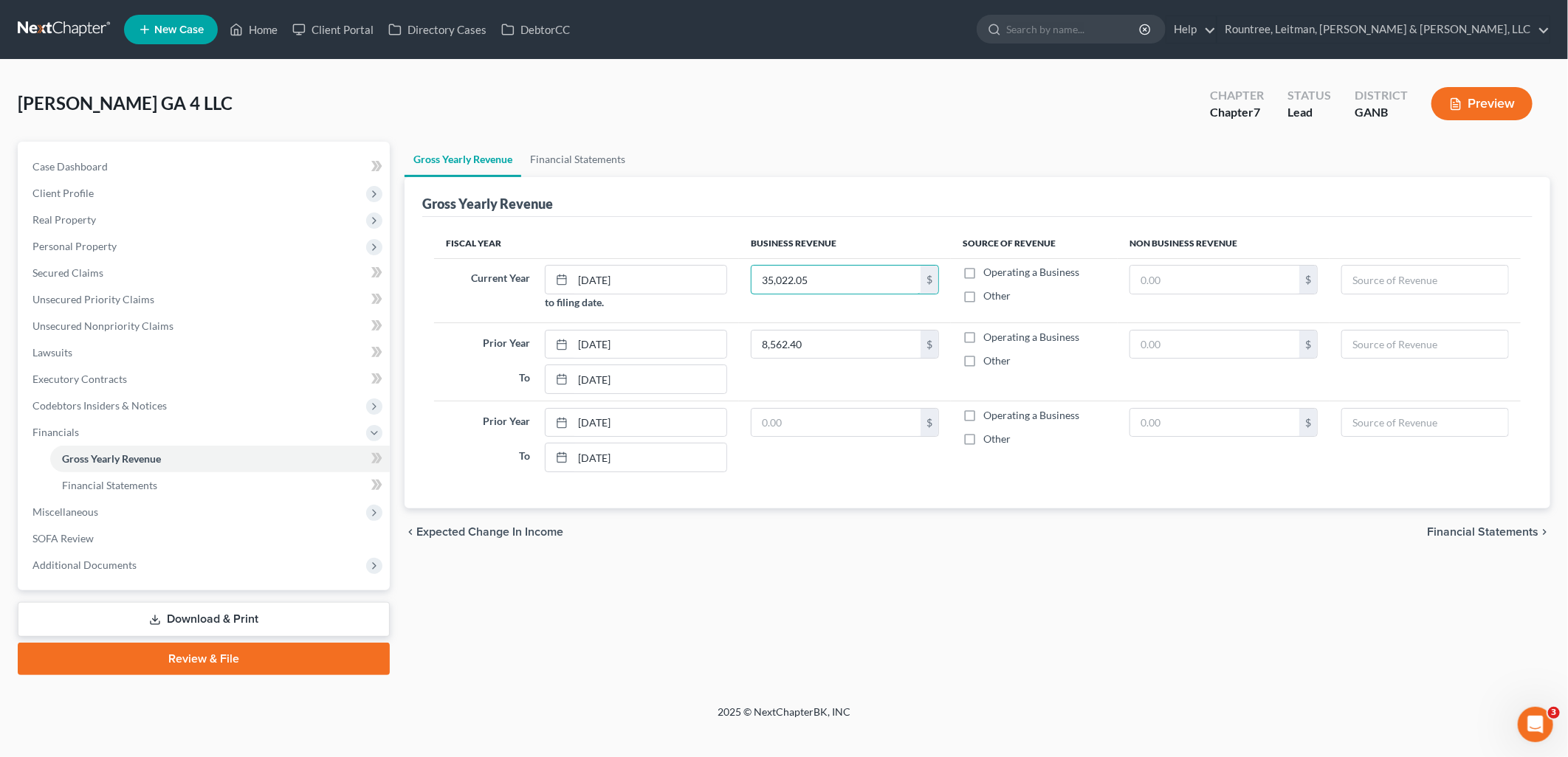
type input "35,022.05"
click at [880, 526] on div "chevron_left Expected Change in Income Financial Statements chevron_right" at bounding box center [978, 532] width 1146 height 47
click at [983, 295] on label "Other" at bounding box center [997, 296] width 27 height 15
click at [989, 295] on input "Other" at bounding box center [993, 293] width 9 height 9
checkbox input "true"
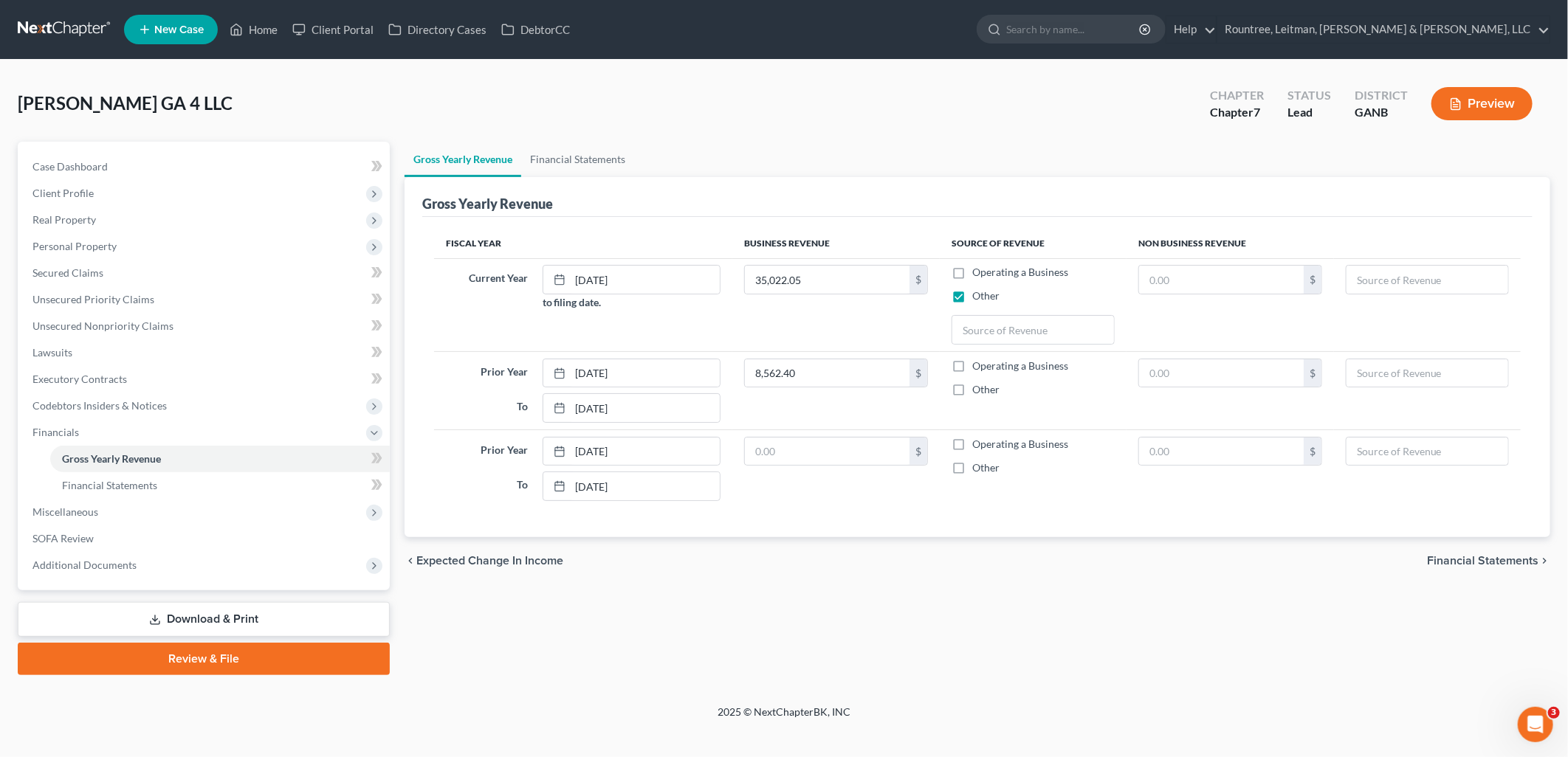
click at [972, 394] on label "Other" at bounding box center [986, 389] width 27 height 15
click at [978, 392] on input "Other" at bounding box center [982, 387] width 9 height 9
checkbox input "true"
click at [993, 338] on input "text" at bounding box center [1033, 329] width 161 height 28
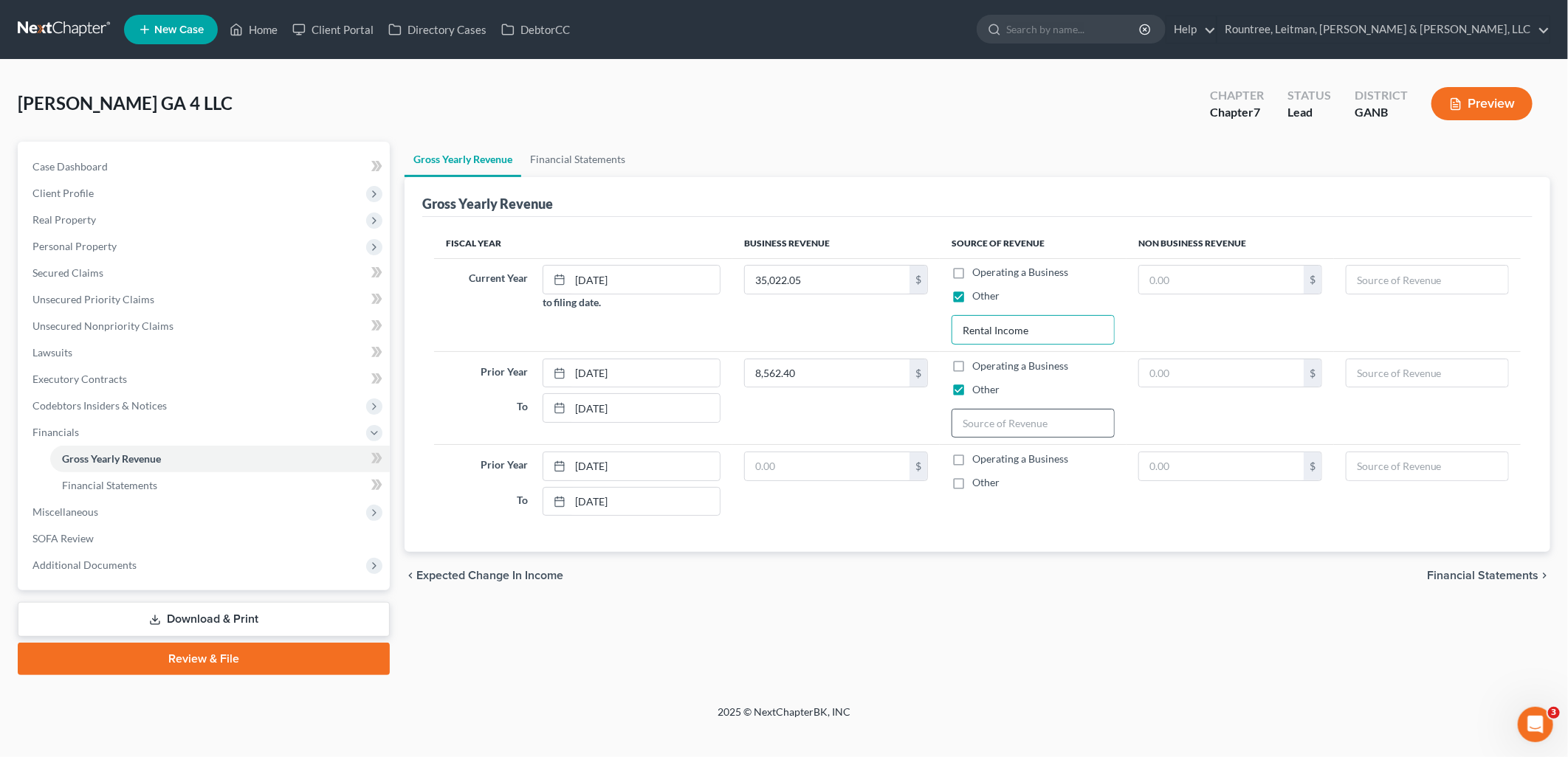
type input "Rental Income"
click at [1014, 411] on input "text" at bounding box center [1033, 424] width 161 height 28
type input "Rental Income"
click at [1124, 586] on div "chevron_left Expected Change in Income Financial Statements chevron_right" at bounding box center [978, 575] width 1146 height 47
click at [129, 413] on span "Codebtors Insiders & Notices" at bounding box center [205, 406] width 369 height 27
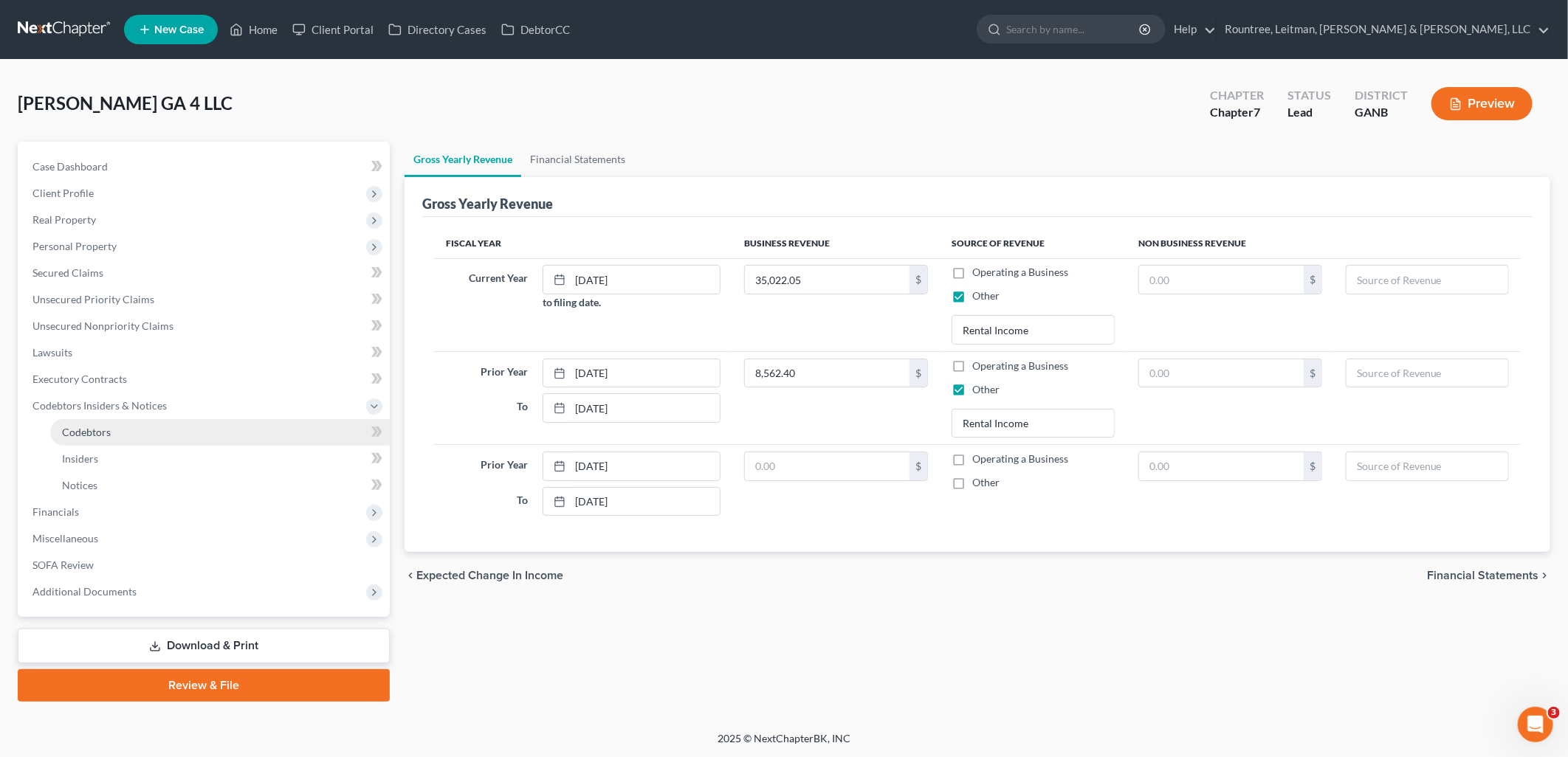
click at [119, 432] on link "Codebtors" at bounding box center [220, 432] width 340 height 27
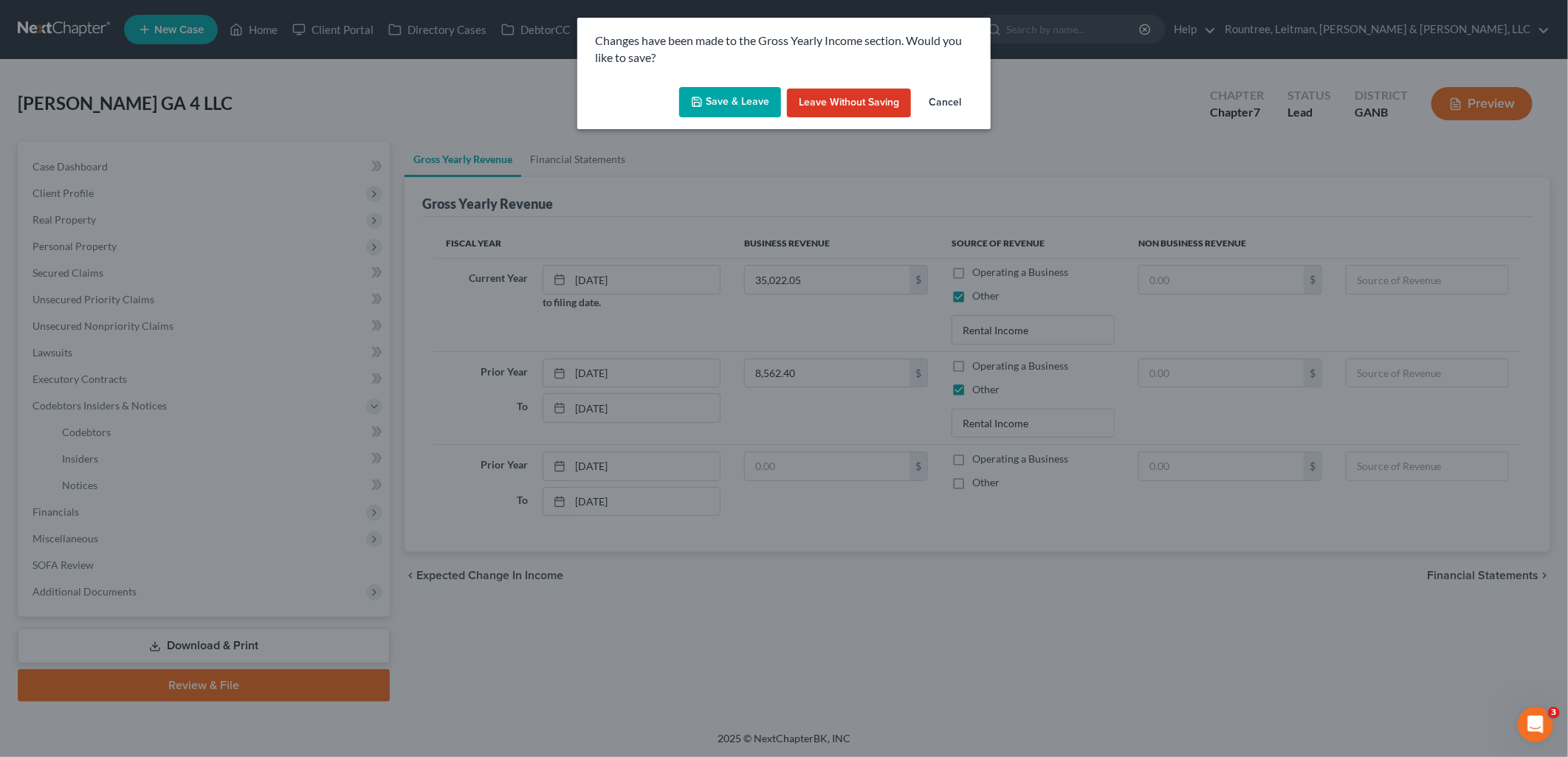
click at [715, 101] on button "Save & Leave" at bounding box center [730, 103] width 102 height 31
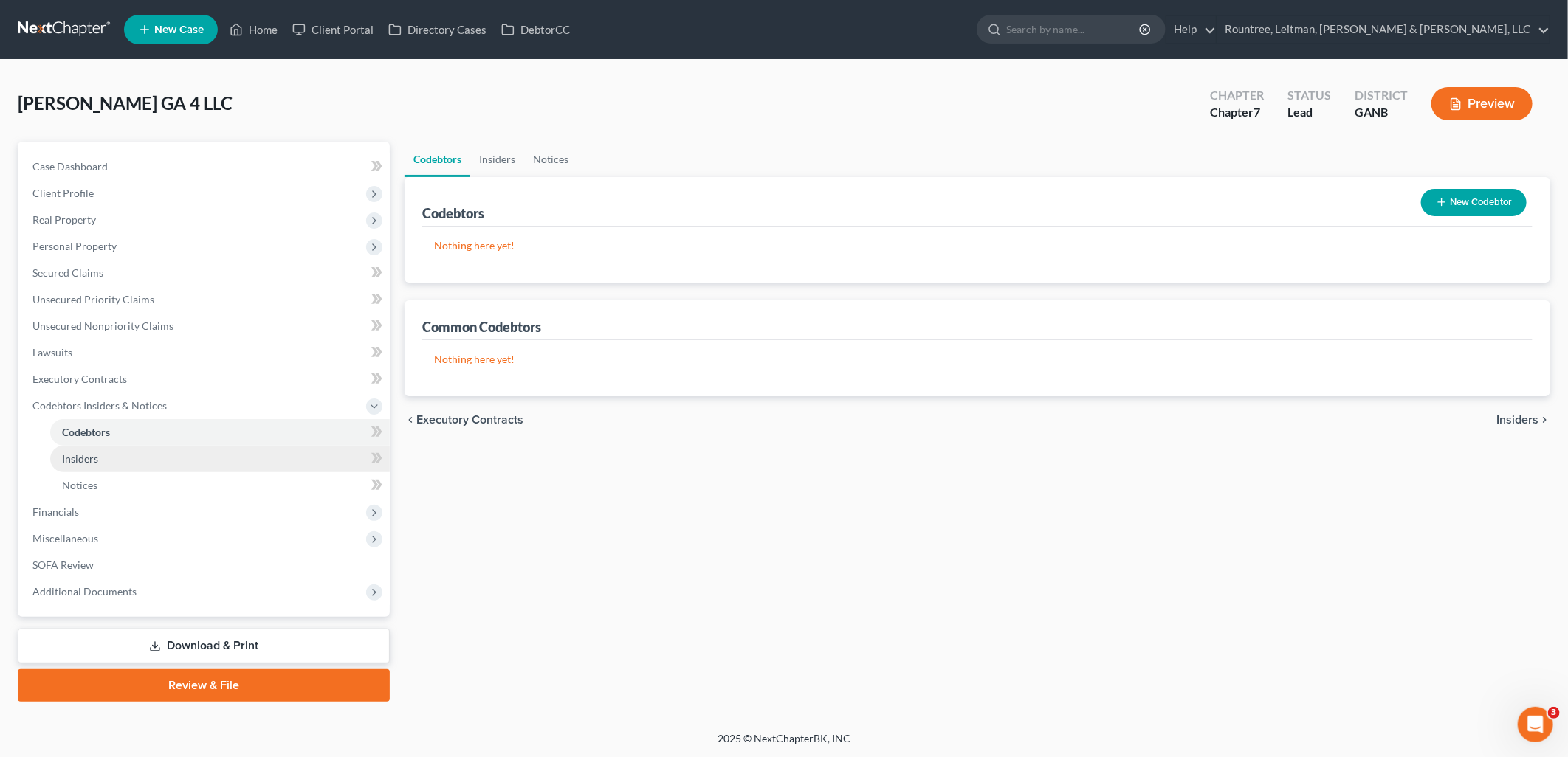
click at [117, 454] on link "Insiders" at bounding box center [220, 459] width 340 height 27
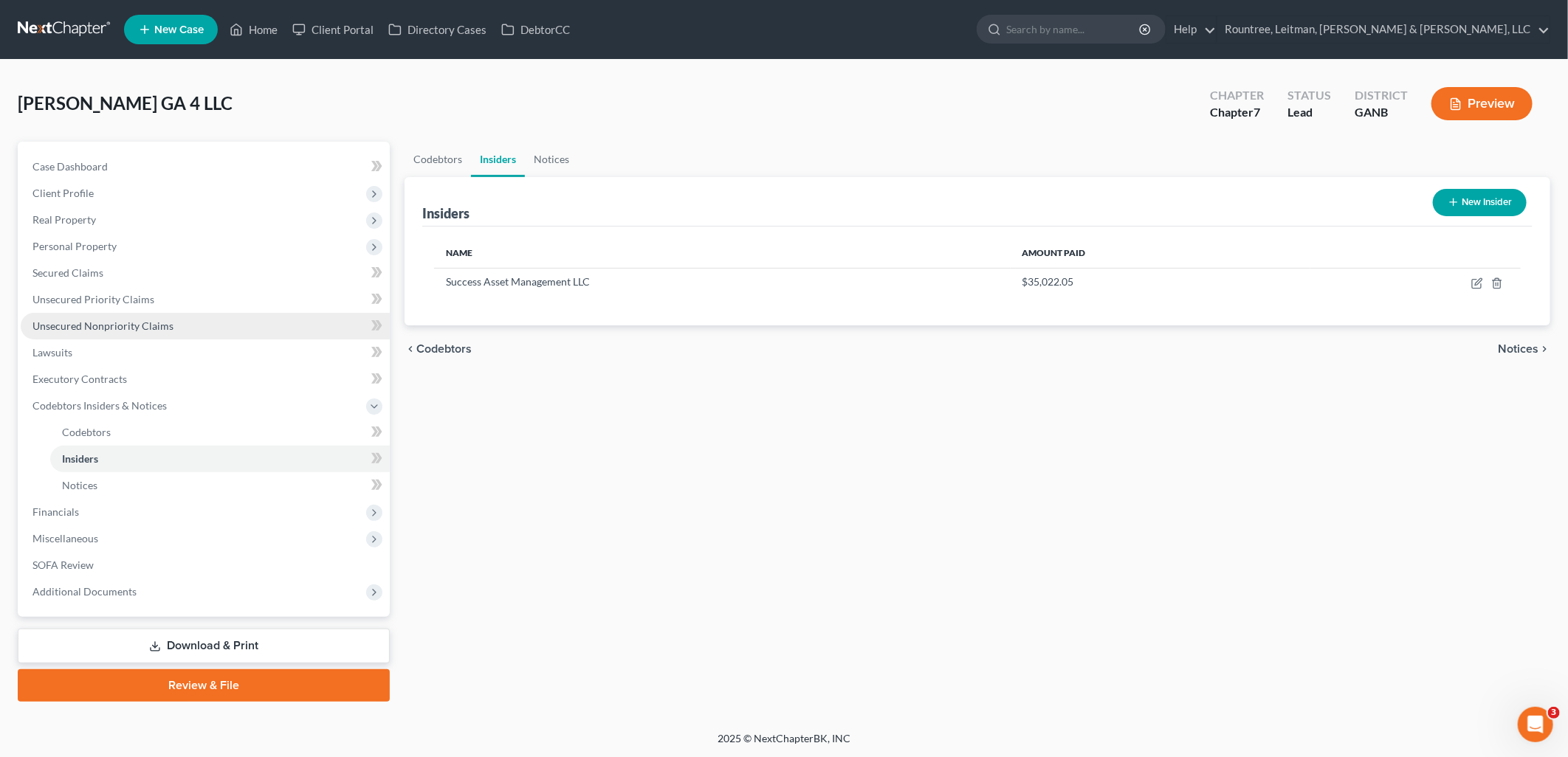
click at [192, 328] on link "Unsecured Nonpriority Claims" at bounding box center [205, 326] width 369 height 27
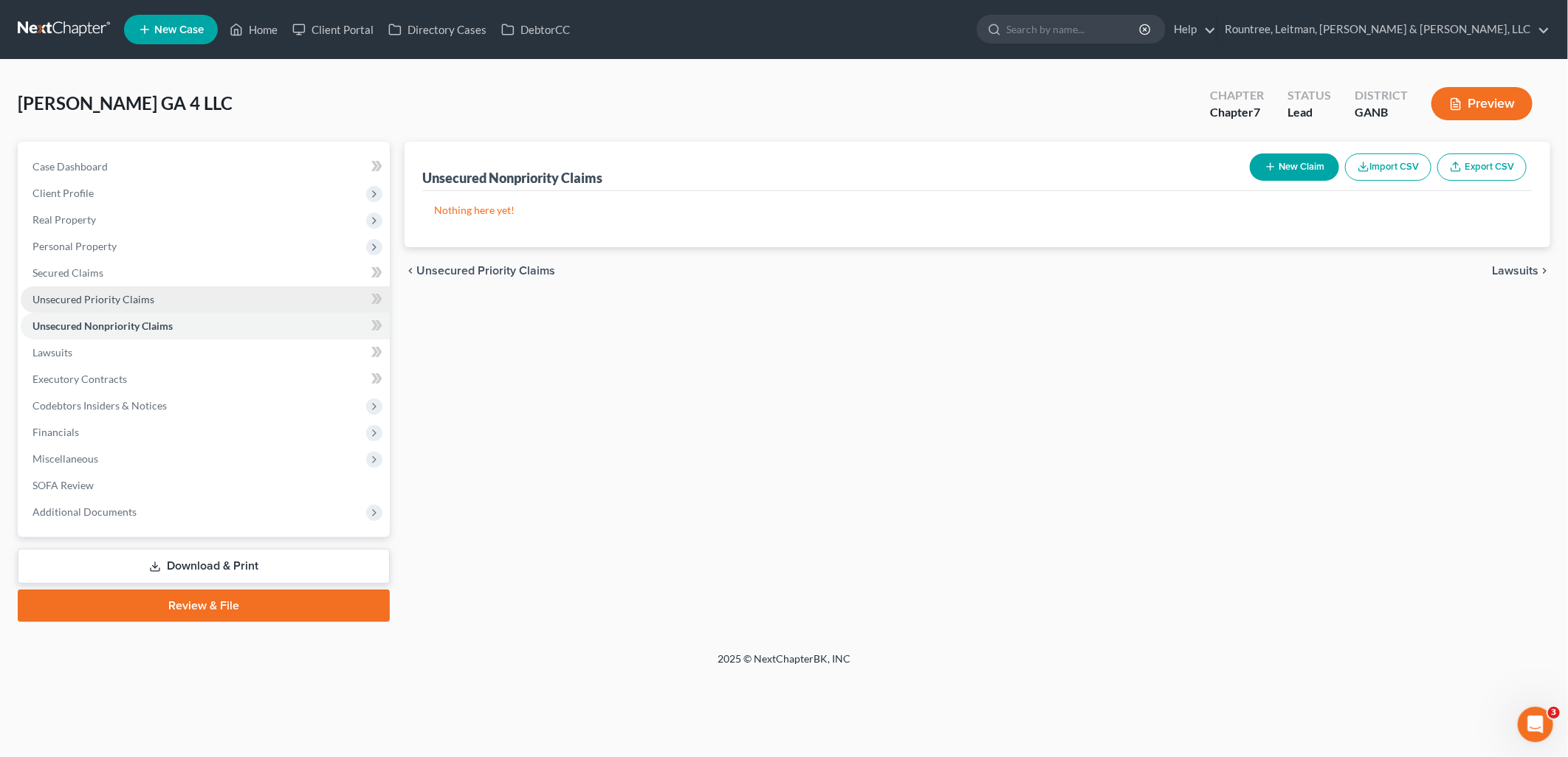
click at [160, 303] on link "Unsecured Priority Claims" at bounding box center [205, 299] width 369 height 27
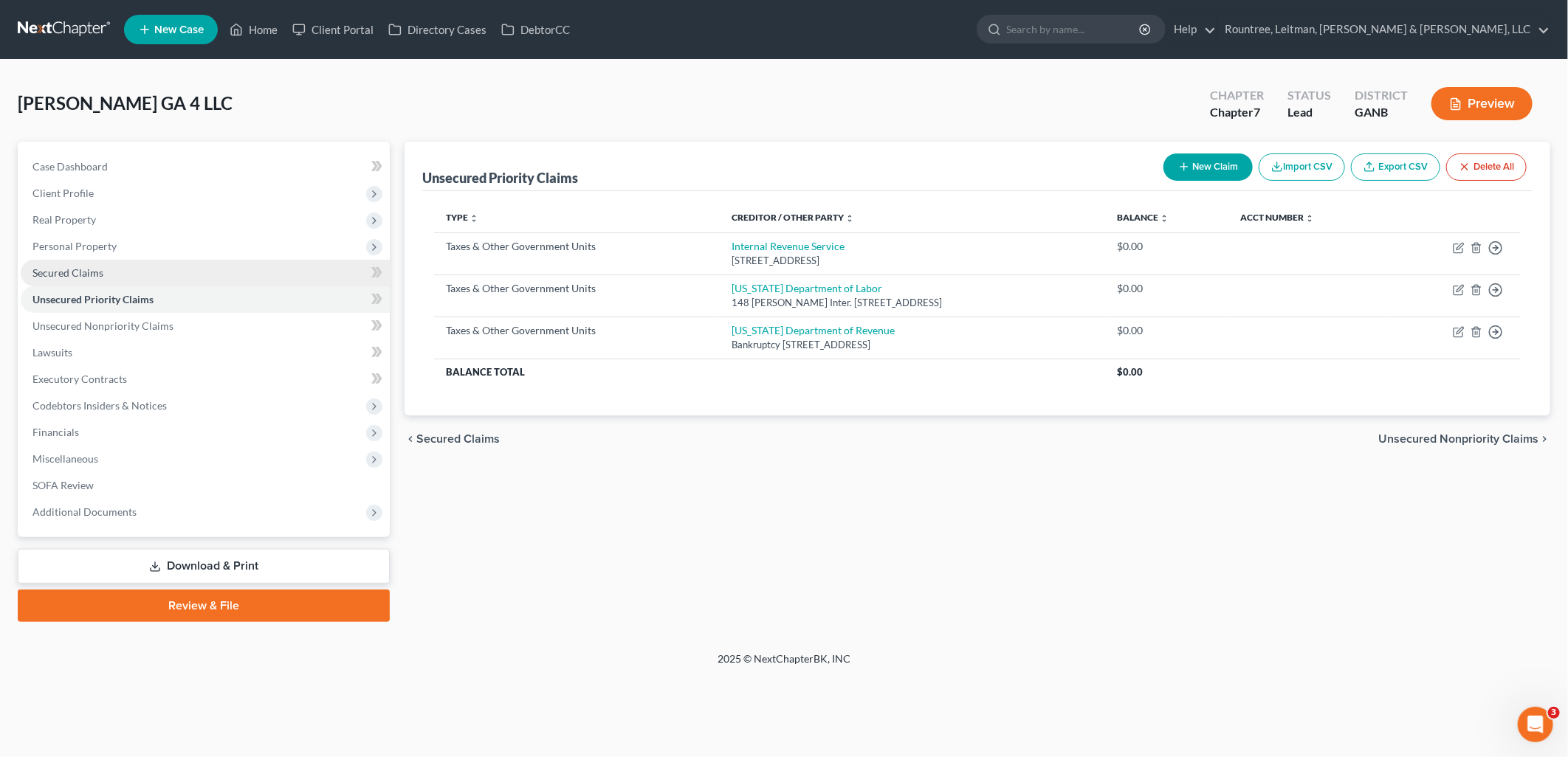
click at [146, 281] on link "Secured Claims" at bounding box center [205, 273] width 369 height 27
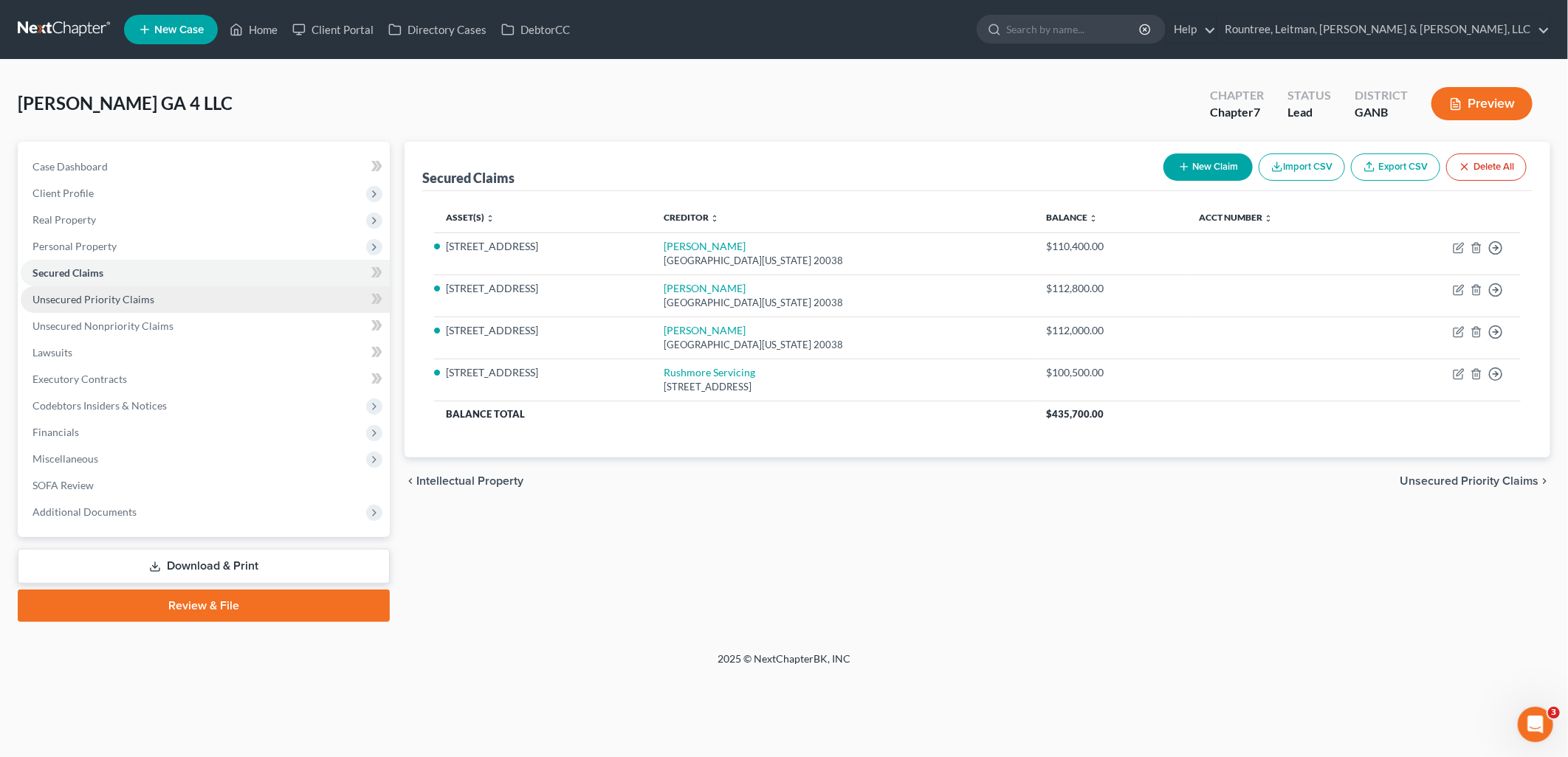
click at [141, 299] on span "Unsecured Priority Claims" at bounding box center [93, 299] width 122 height 13
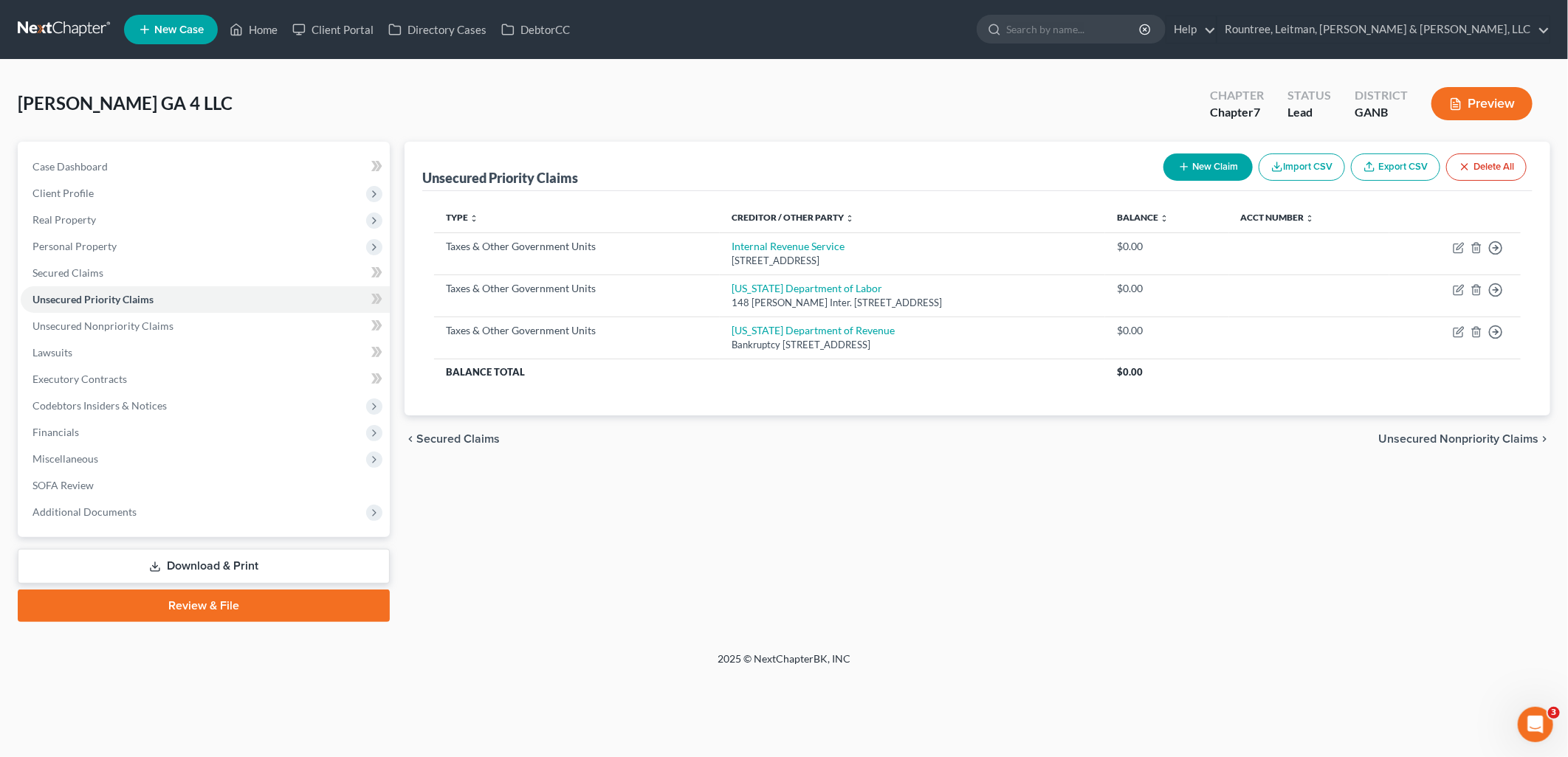
click at [1200, 161] on button "New Claim" at bounding box center [1208, 167] width 89 height 27
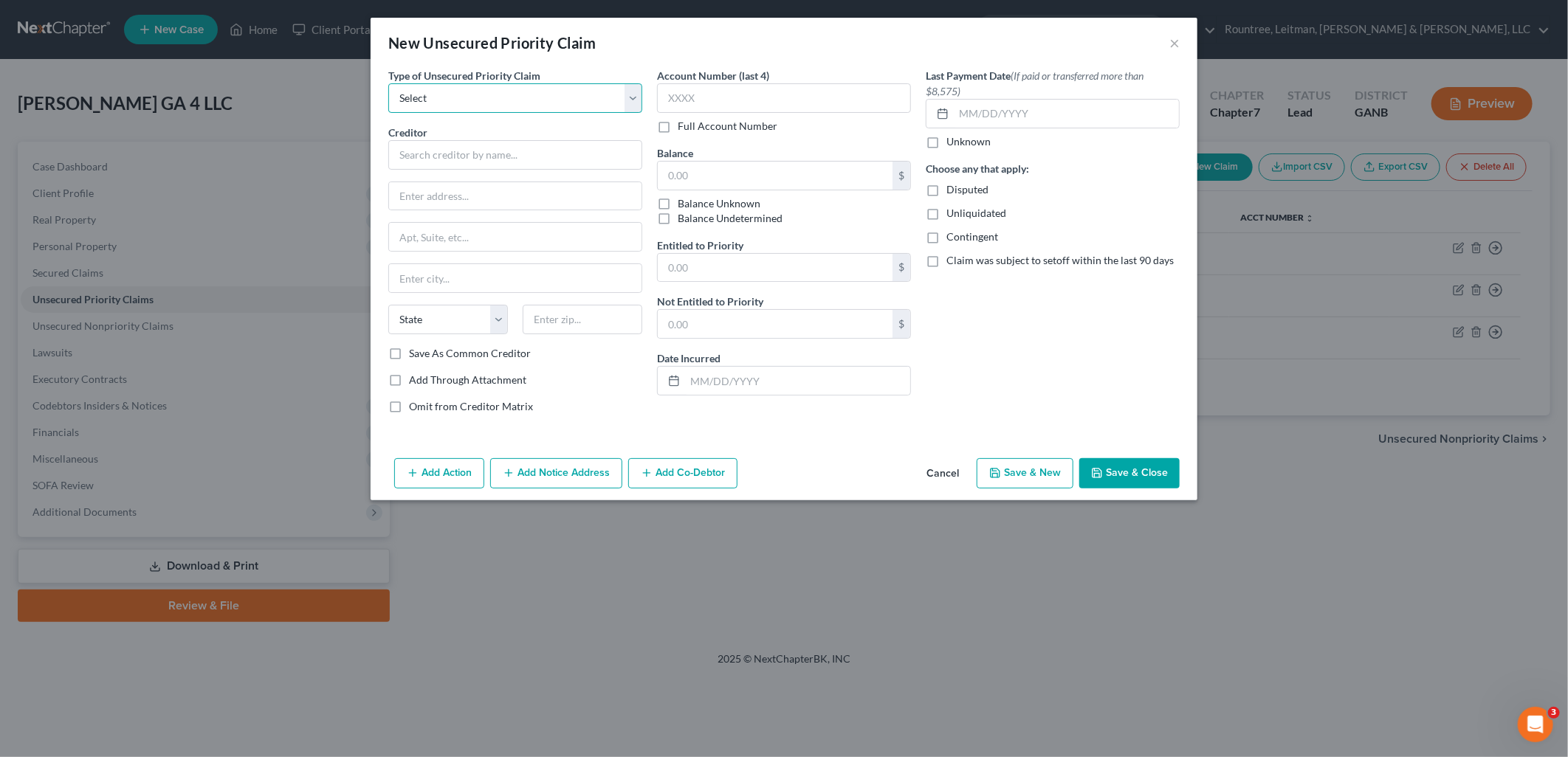
click at [492, 98] on select "Select Taxes & Other Government Units Domestic Support Obligations Extensions o…" at bounding box center [516, 98] width 254 height 29
select select "0"
click at [389, 83] on select "Select Taxes & Other Government Units Domestic Support Obligations Extensions o…" at bounding box center [516, 98] width 254 height 29
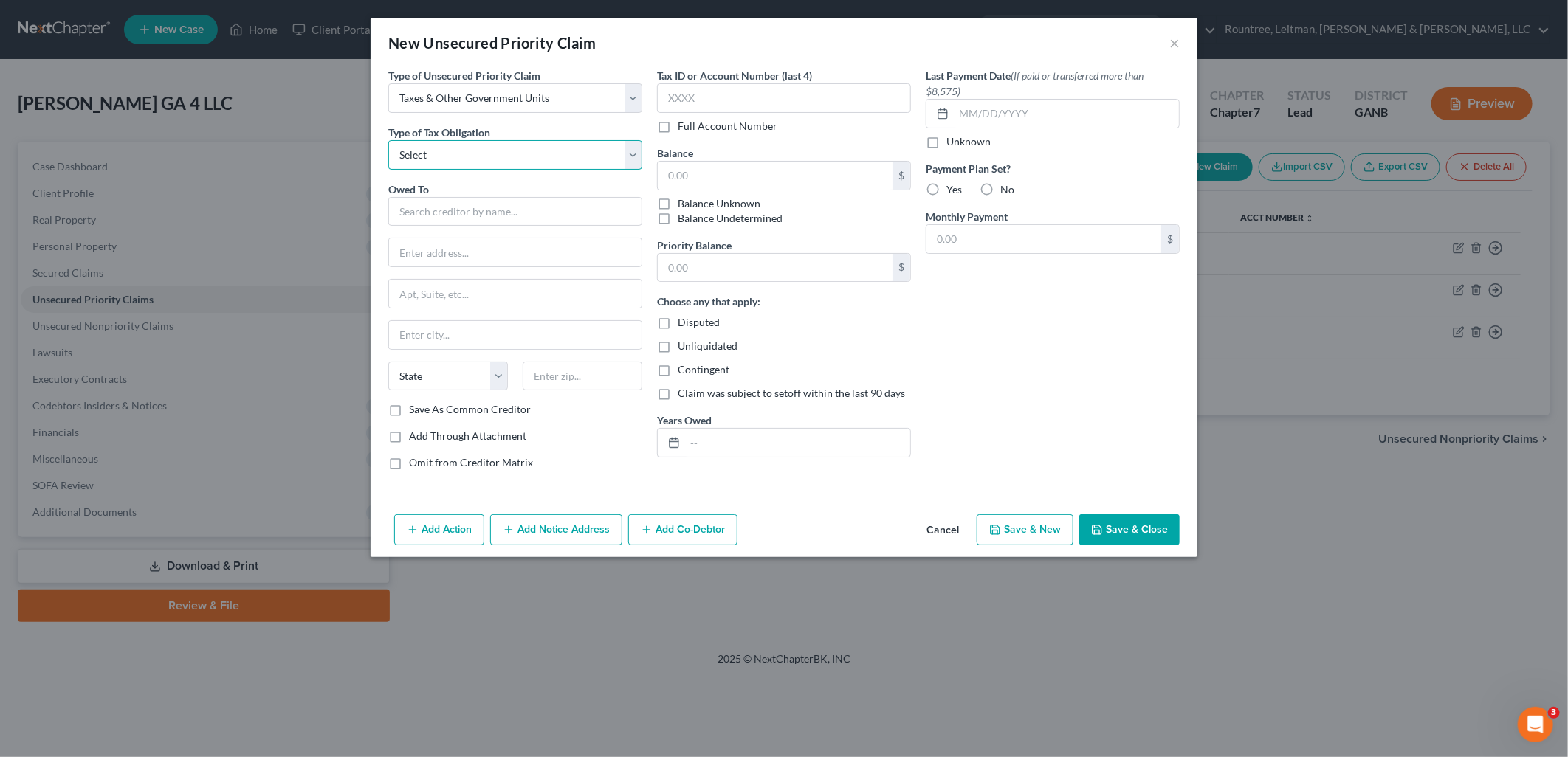
click at [506, 160] on select "Select Federal City State Franchise Tax Board Other" at bounding box center [516, 155] width 254 height 29
click at [478, 155] on select "Select Federal City State Franchise Tax Board Other" at bounding box center [516, 155] width 254 height 29
click at [476, 201] on input "text" at bounding box center [516, 212] width 254 height 29
click at [1034, 365] on div "Last Payment Date (If paid or transferred more than $8,575) Unknown Payment Pla…" at bounding box center [1052, 274] width 268 height 414
click at [520, 204] on input "text" at bounding box center [516, 212] width 254 height 29
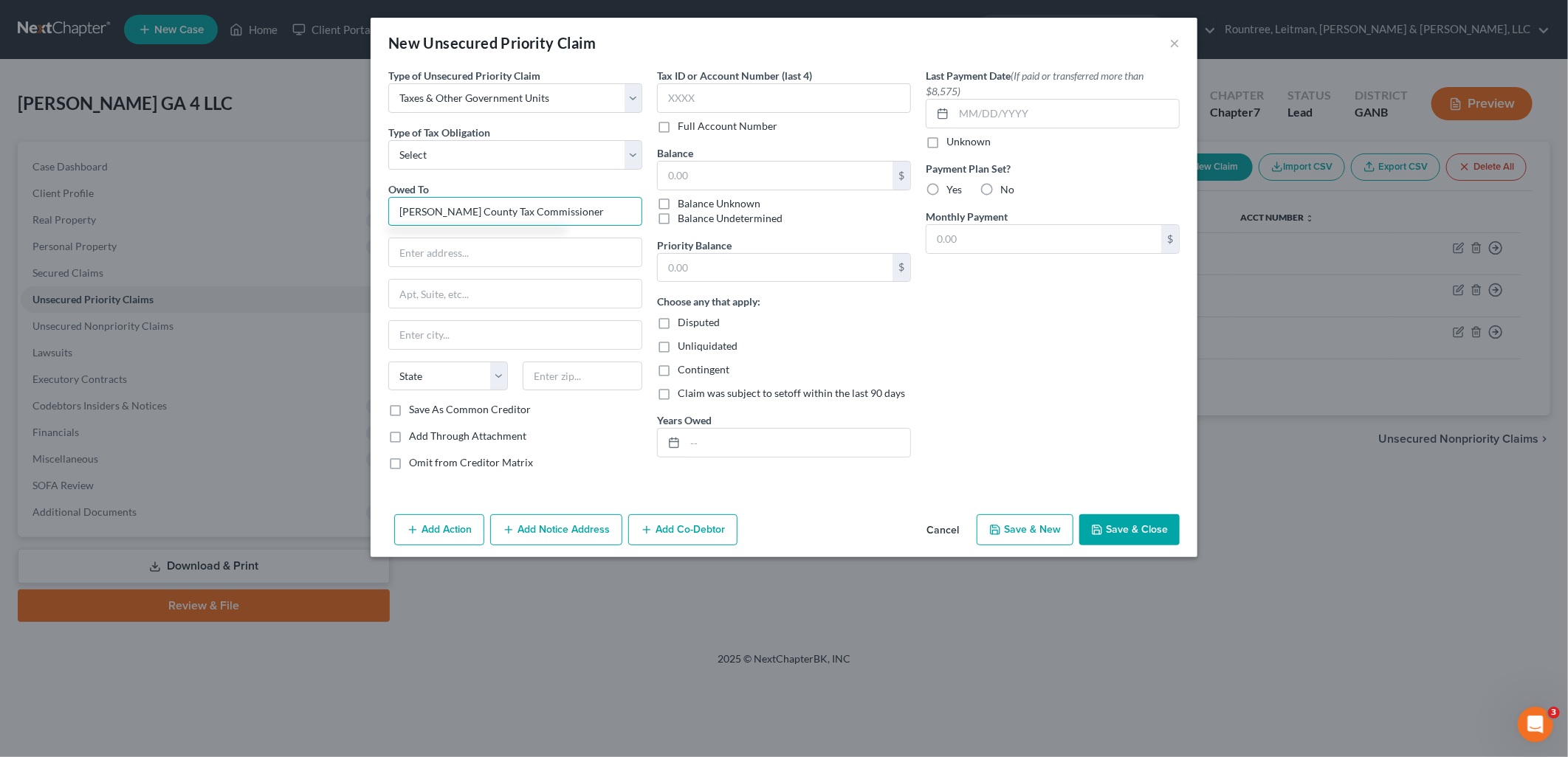
type input "Macon-Bibb County Tax Commissioner"
type input "PO Box 13269"
type input "31208"
click at [586, 458] on div "Omit from Creditor Matrix" at bounding box center [516, 462] width 254 height 15
type input "Macon"
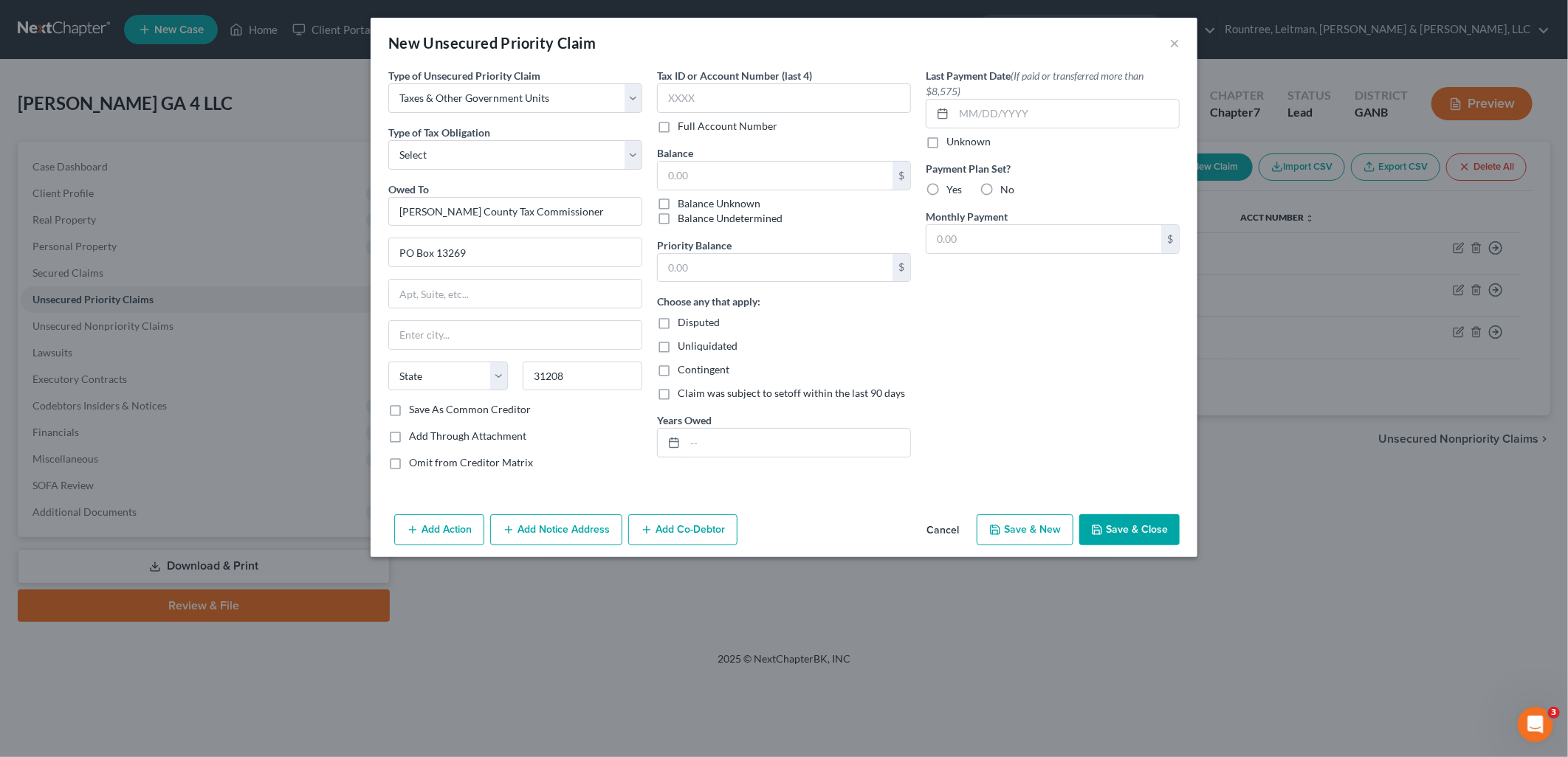
select select "10"
click at [850, 99] on input "text" at bounding box center [784, 98] width 254 height 29
type input "470."
drag, startPoint x: 851, startPoint y: 99, endPoint x: 367, endPoint y: 109, distance: 484.1
click at [365, 109] on div "New Unsecured Priority Claim × Type of Unsecured Priority Claim * Select Taxes …" at bounding box center [784, 378] width 1568 height 757
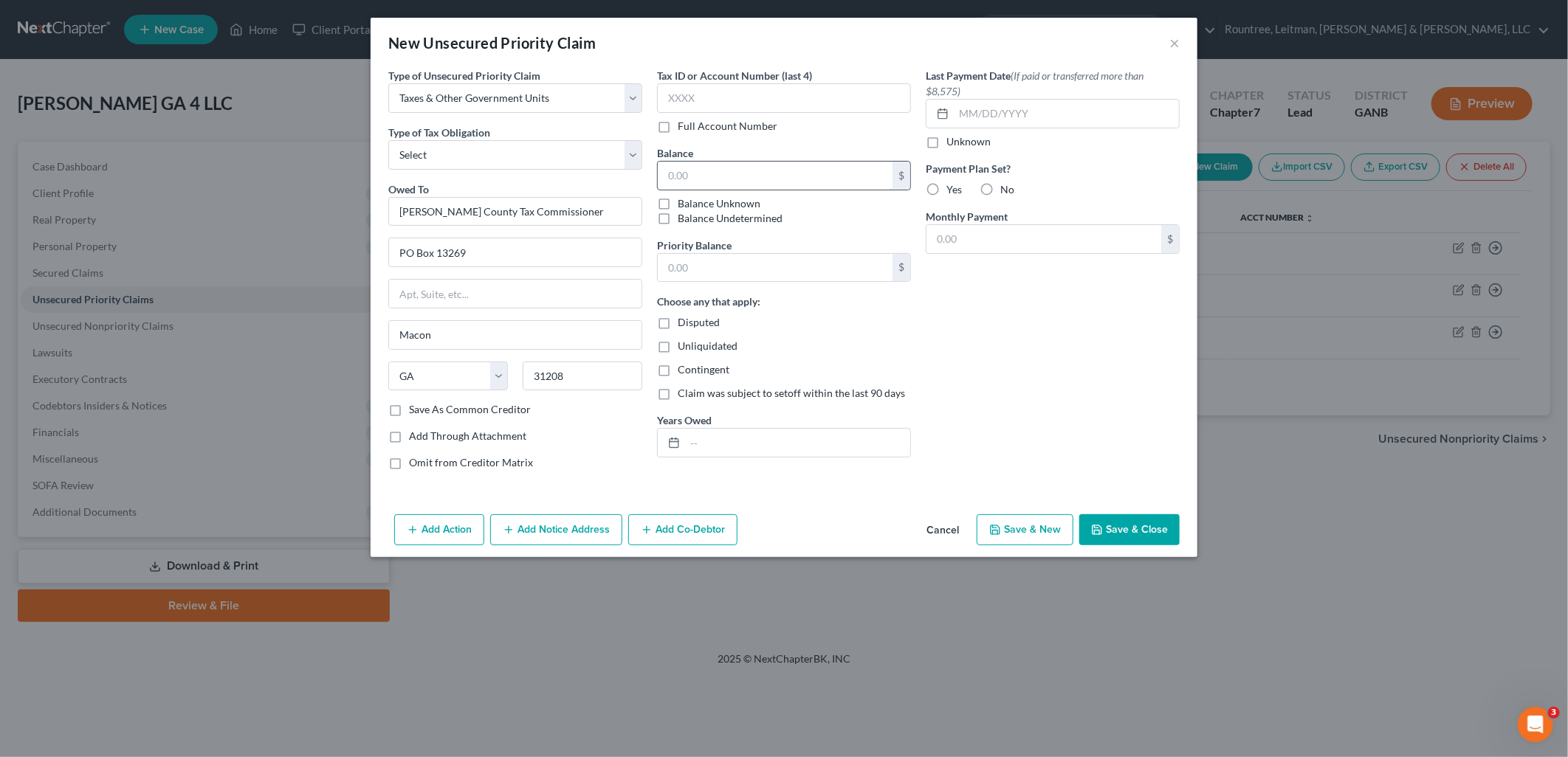
click at [775, 183] on input "text" at bounding box center [775, 175] width 235 height 28
type input "470.98"
click at [766, 273] on input "text" at bounding box center [775, 267] width 235 height 28
type input "470.98"
click at [717, 451] on input "text" at bounding box center [798, 442] width 226 height 28
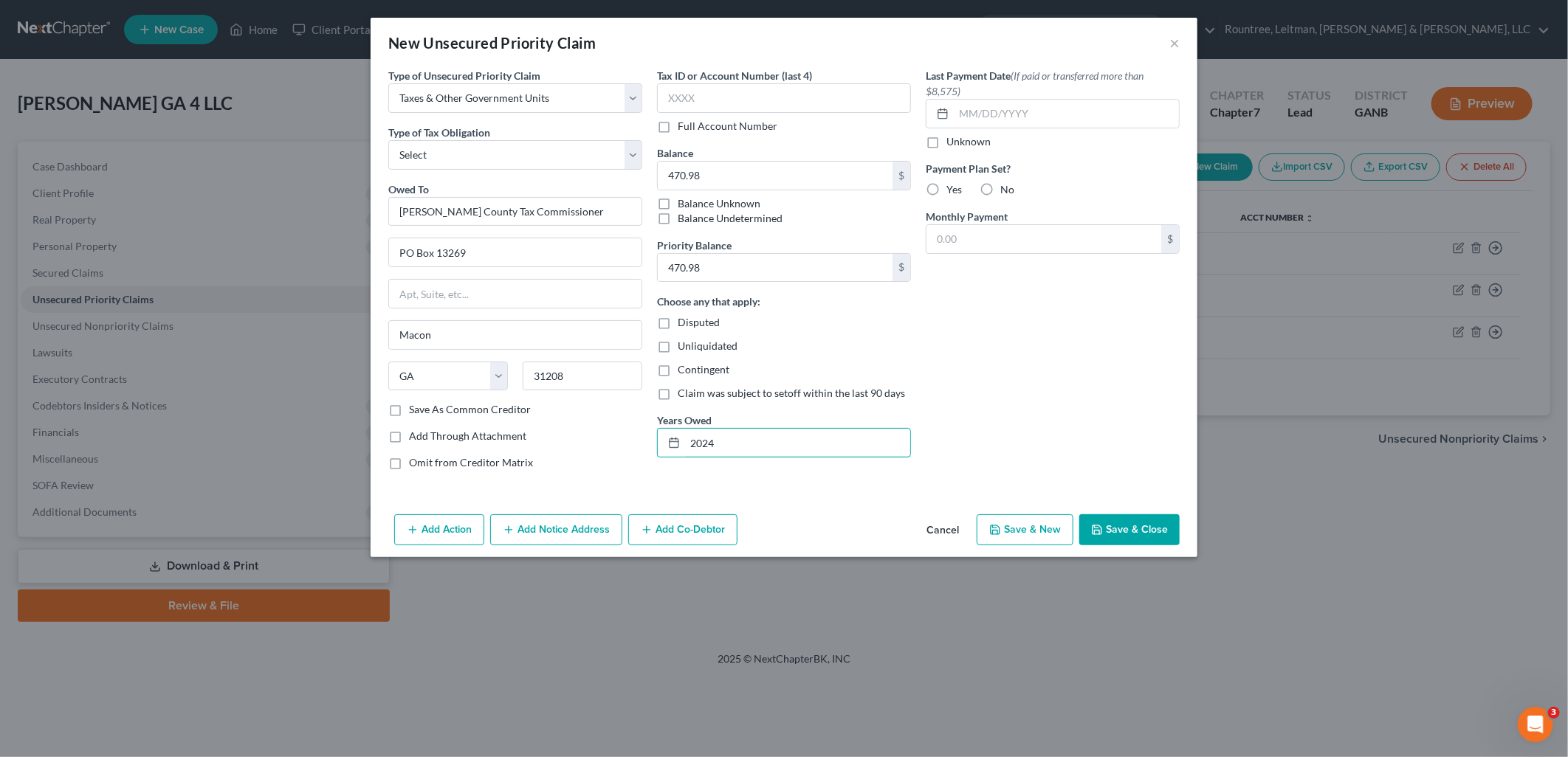
type input "2024"
click at [1024, 421] on div "Last Payment Date (If paid or transferred more than $8,575) Unknown Payment Pla…" at bounding box center [1052, 274] width 268 height 414
click at [477, 164] on select "Select Federal City State Franchise Tax Board Other" at bounding box center [516, 155] width 254 height 29
select select "4"
click at [389, 141] on select "Select Federal City State Franchise Tax Board Other" at bounding box center [516, 155] width 254 height 29
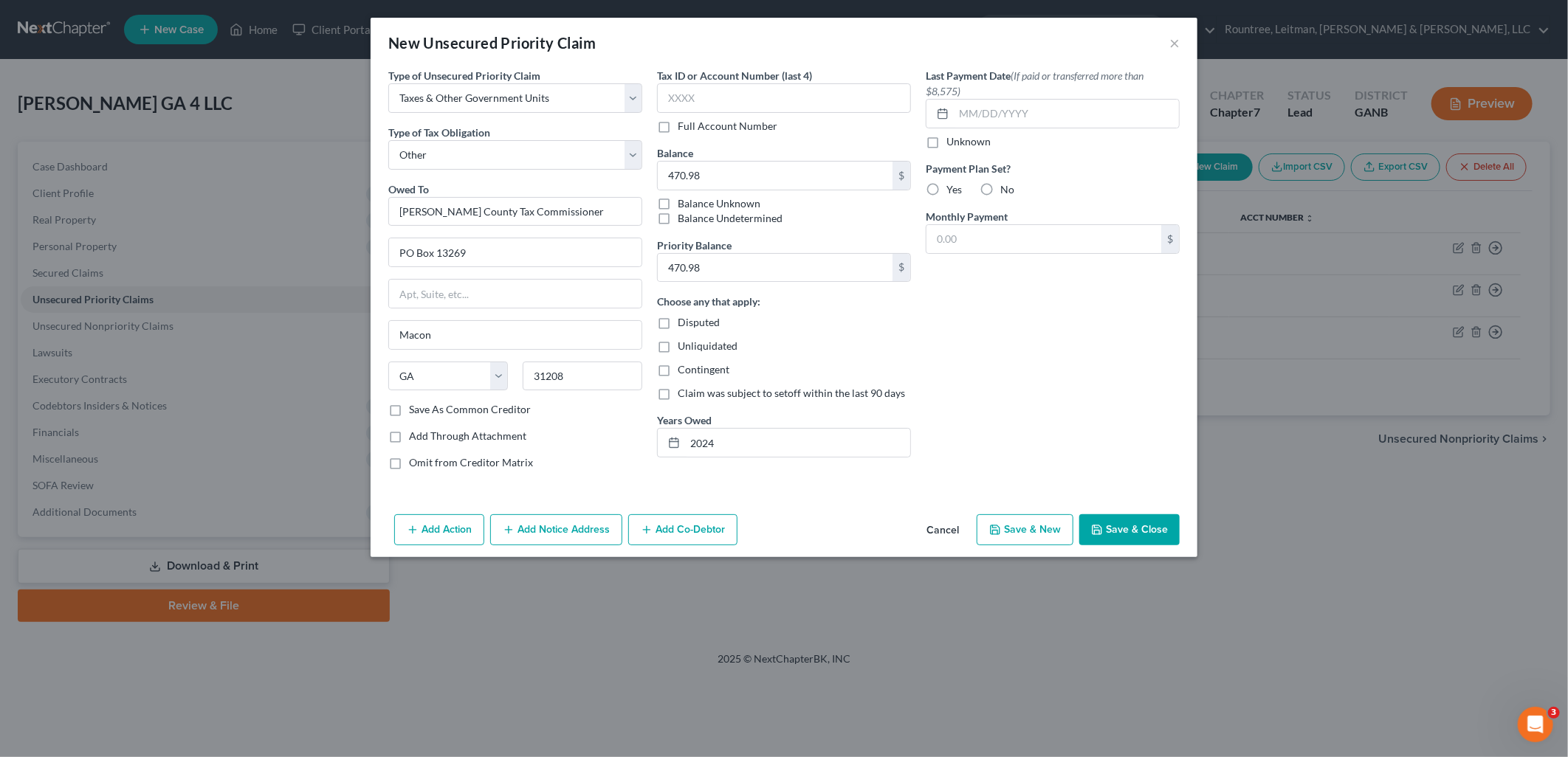
click at [1138, 519] on button "Save & Close" at bounding box center [1129, 530] width 100 height 31
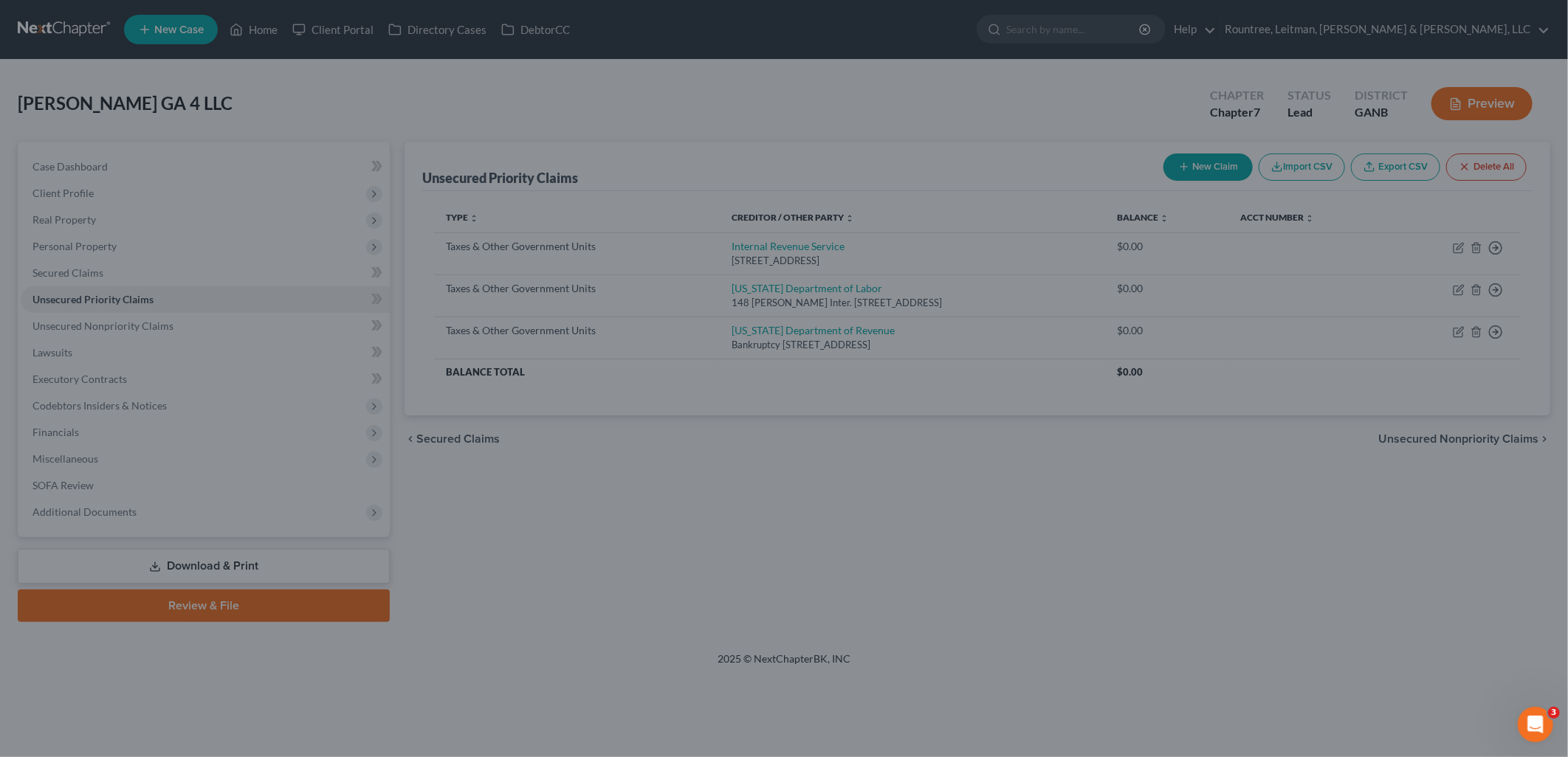
type input "0.00"
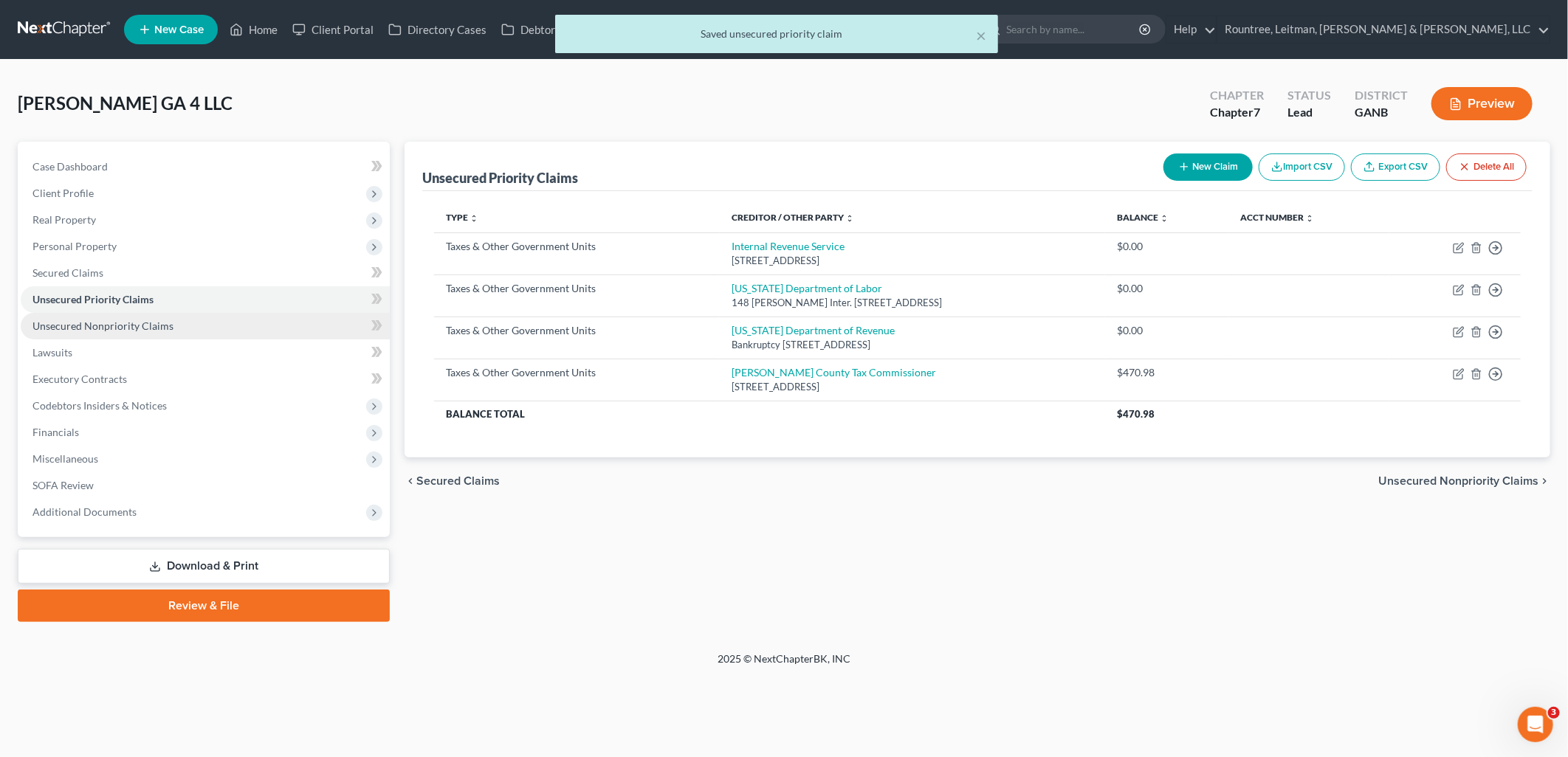
click at [182, 320] on link "Unsecured Nonpriority Claims" at bounding box center [205, 326] width 369 height 27
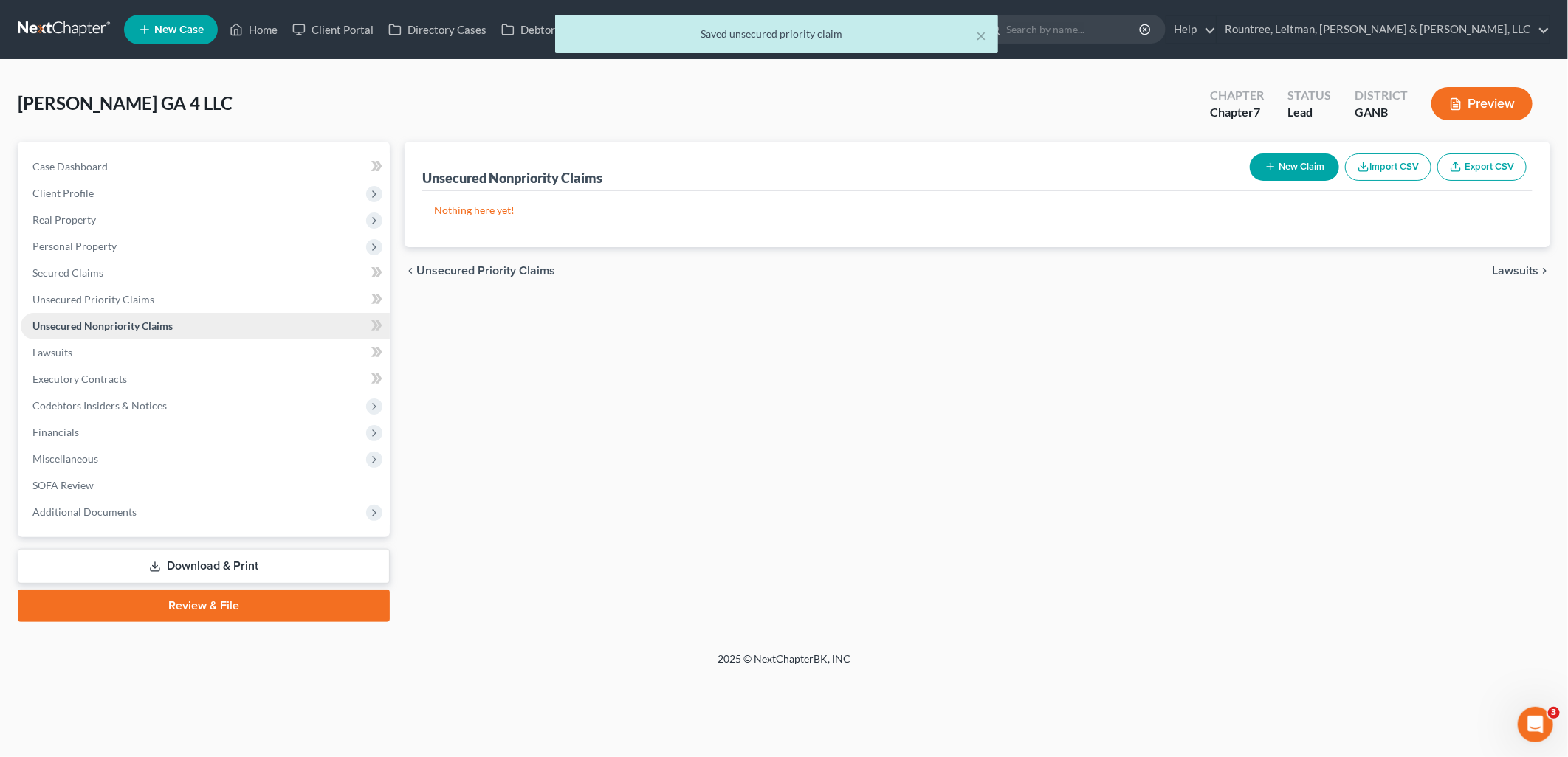
click at [173, 337] on link "Unsecured Nonpriority Claims" at bounding box center [205, 326] width 369 height 27
click at [172, 352] on link "Lawsuits" at bounding box center [205, 352] width 369 height 27
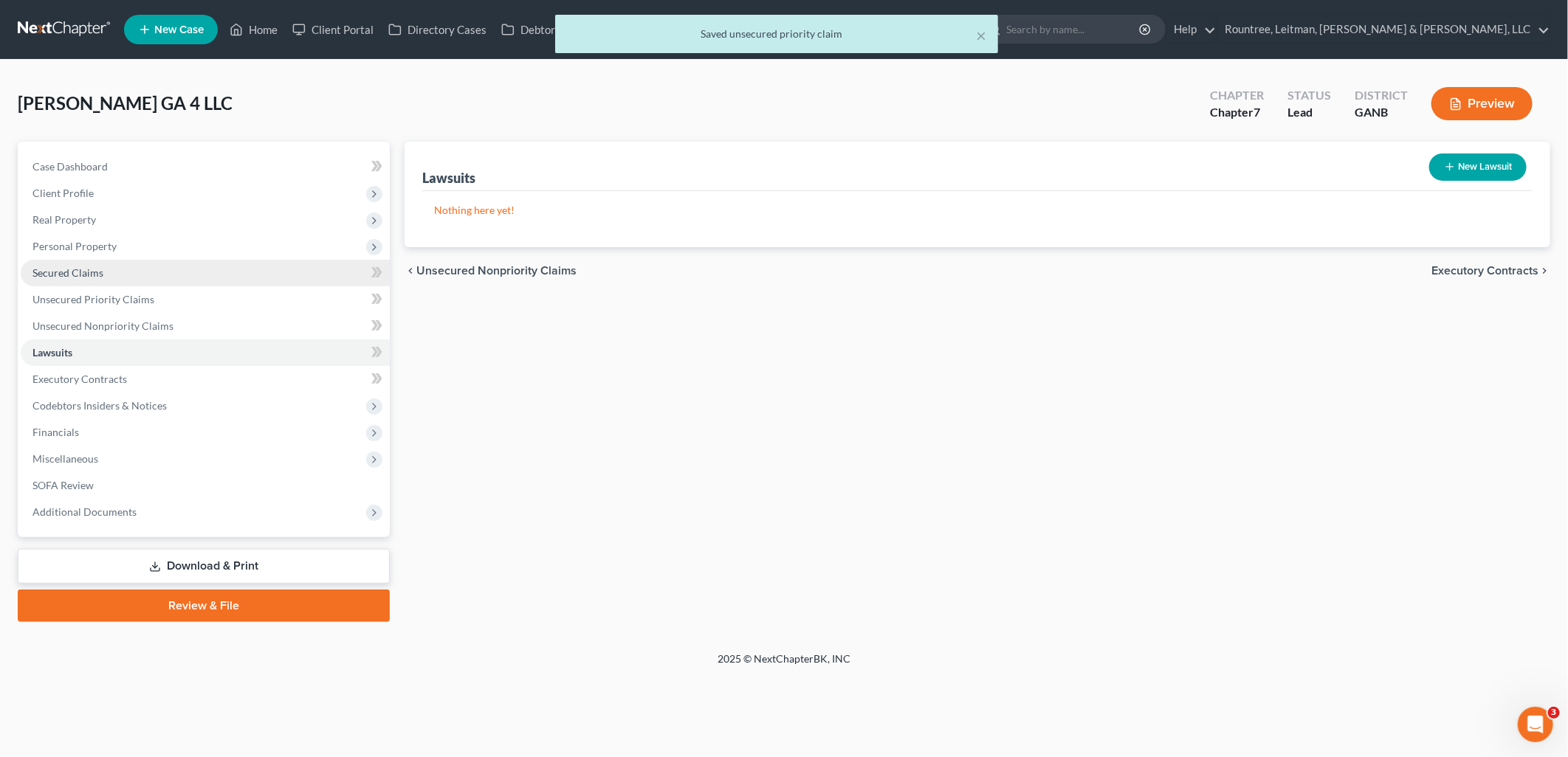
click at [138, 284] on link "Secured Claims" at bounding box center [205, 273] width 369 height 27
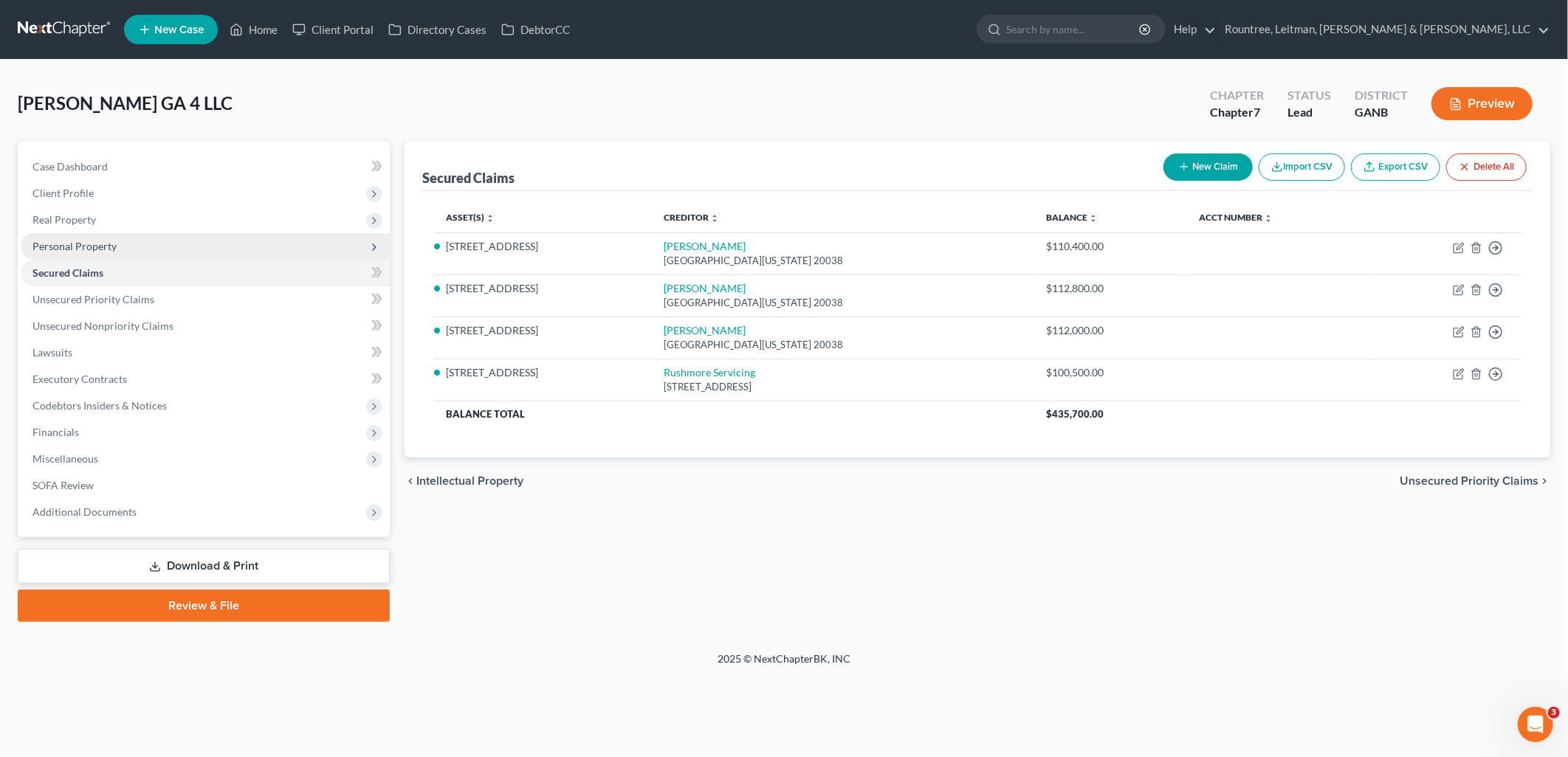
click at [115, 251] on span "Personal Property" at bounding box center [205, 246] width 369 height 27
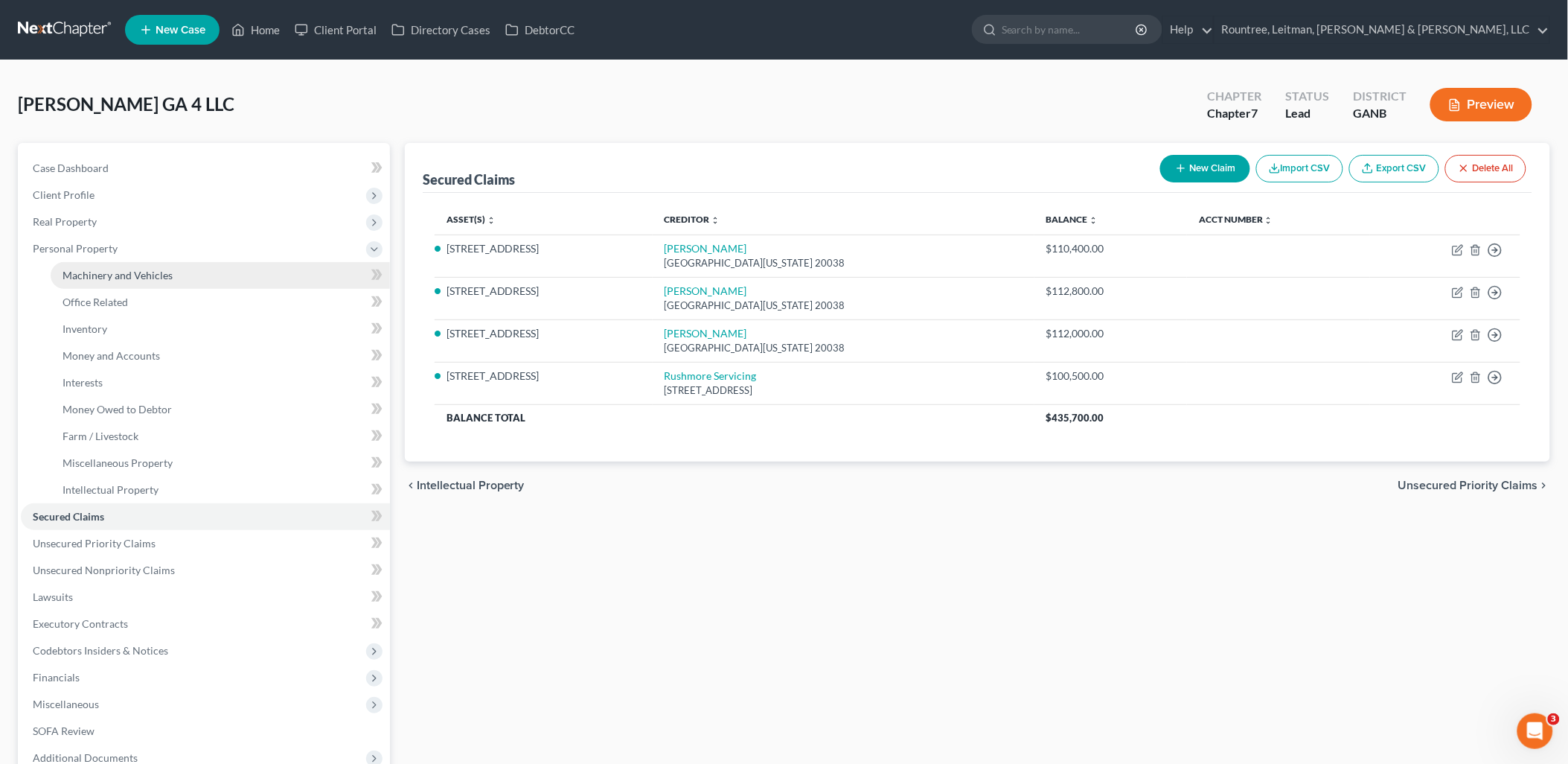
click at [113, 270] on span "Machinery and Vehicles" at bounding box center [117, 275] width 110 height 13
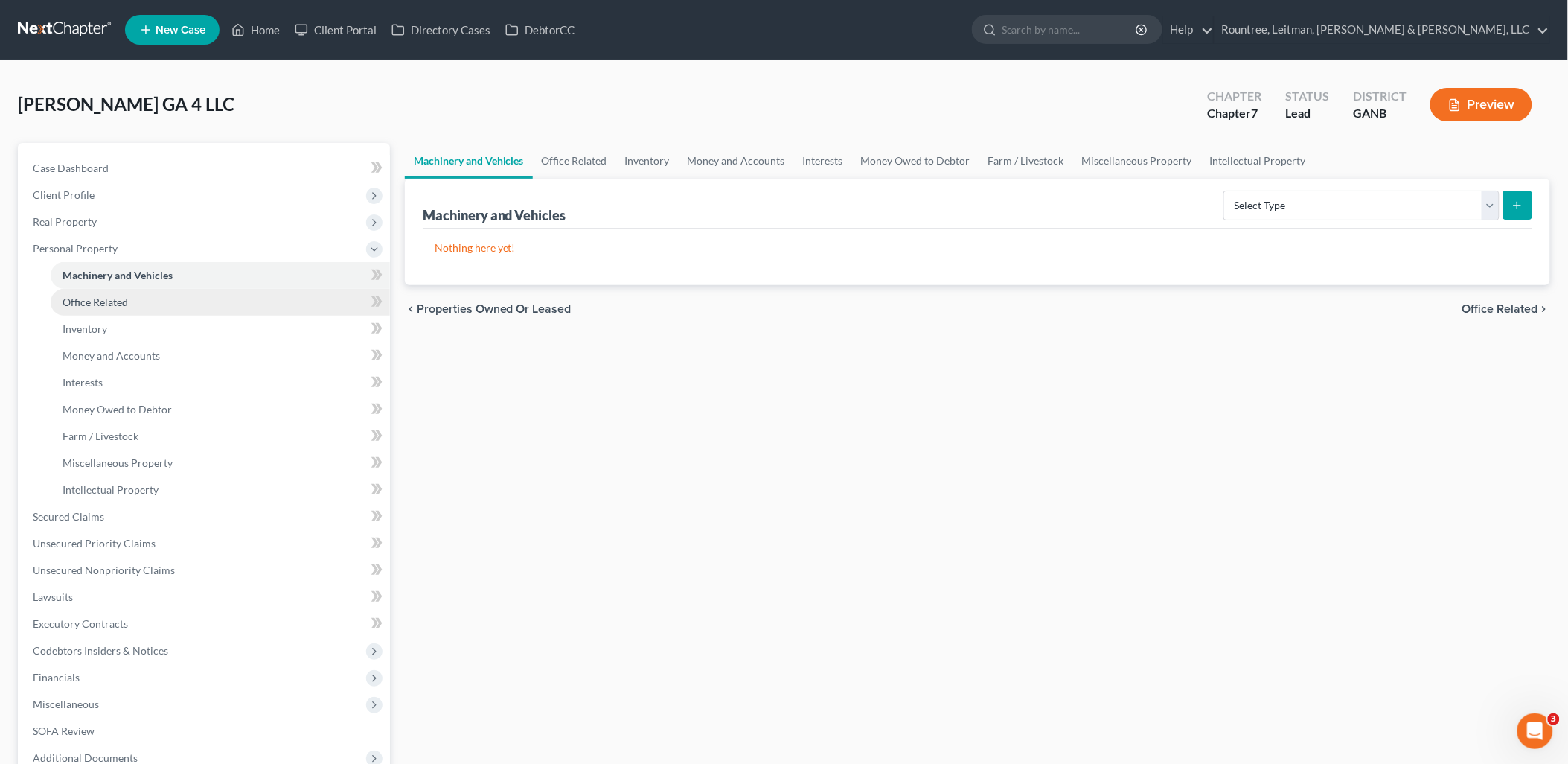
click at [113, 299] on span "Office Related" at bounding box center [95, 302] width 66 height 13
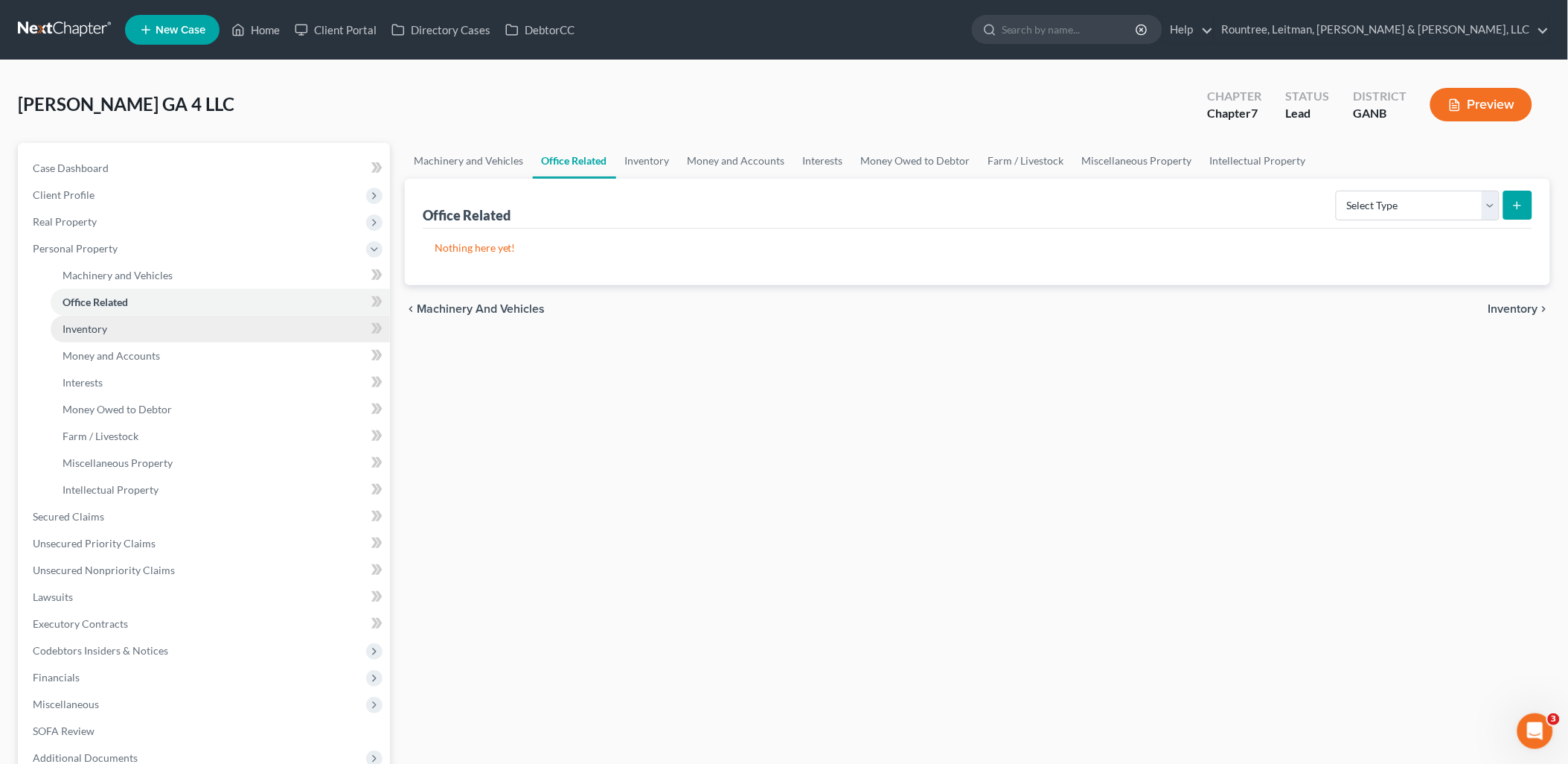
click at [110, 328] on link "Inventory" at bounding box center [221, 329] width 339 height 27
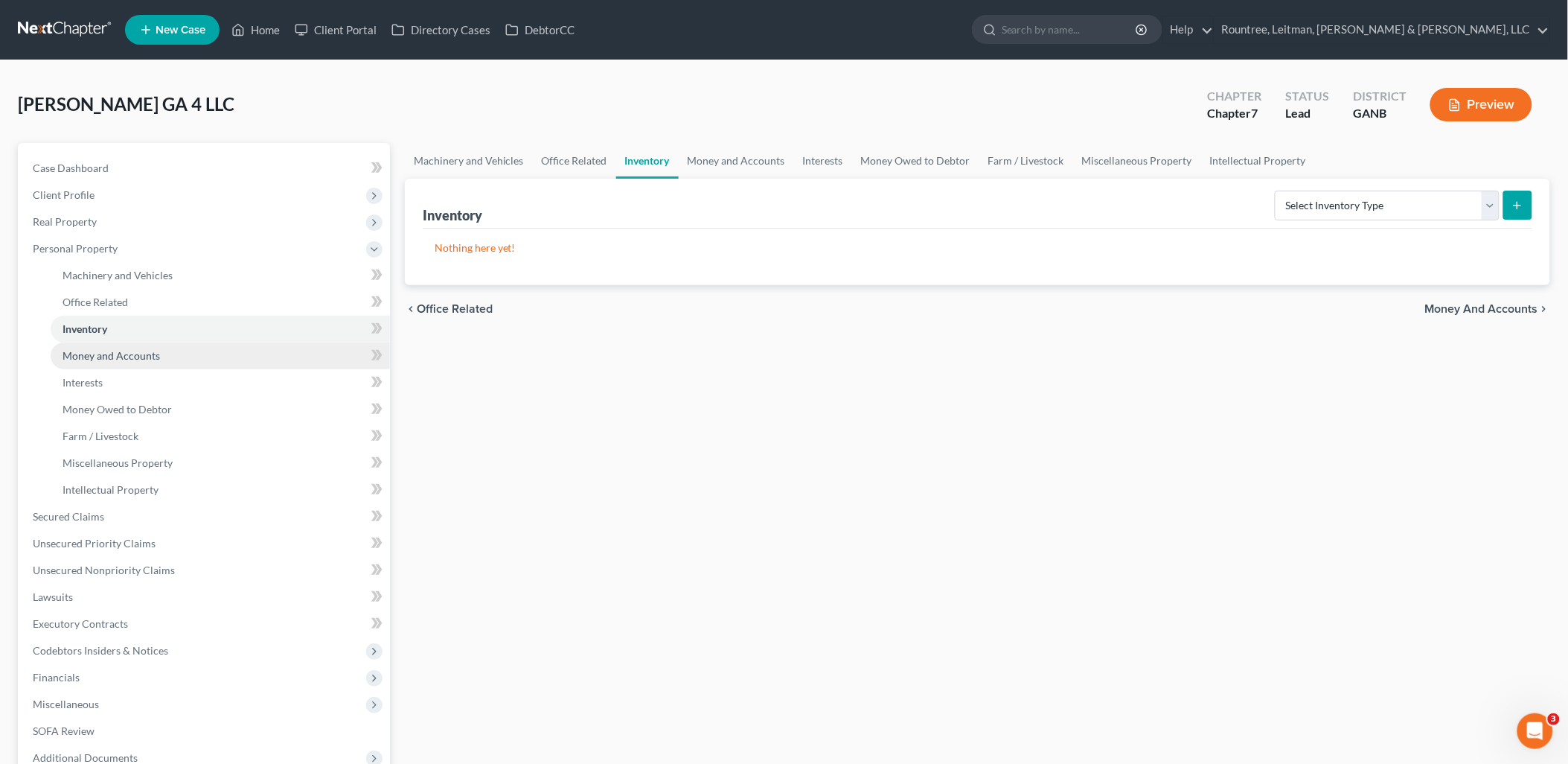
click at [110, 346] on link "Money and Accounts" at bounding box center [221, 356] width 339 height 27
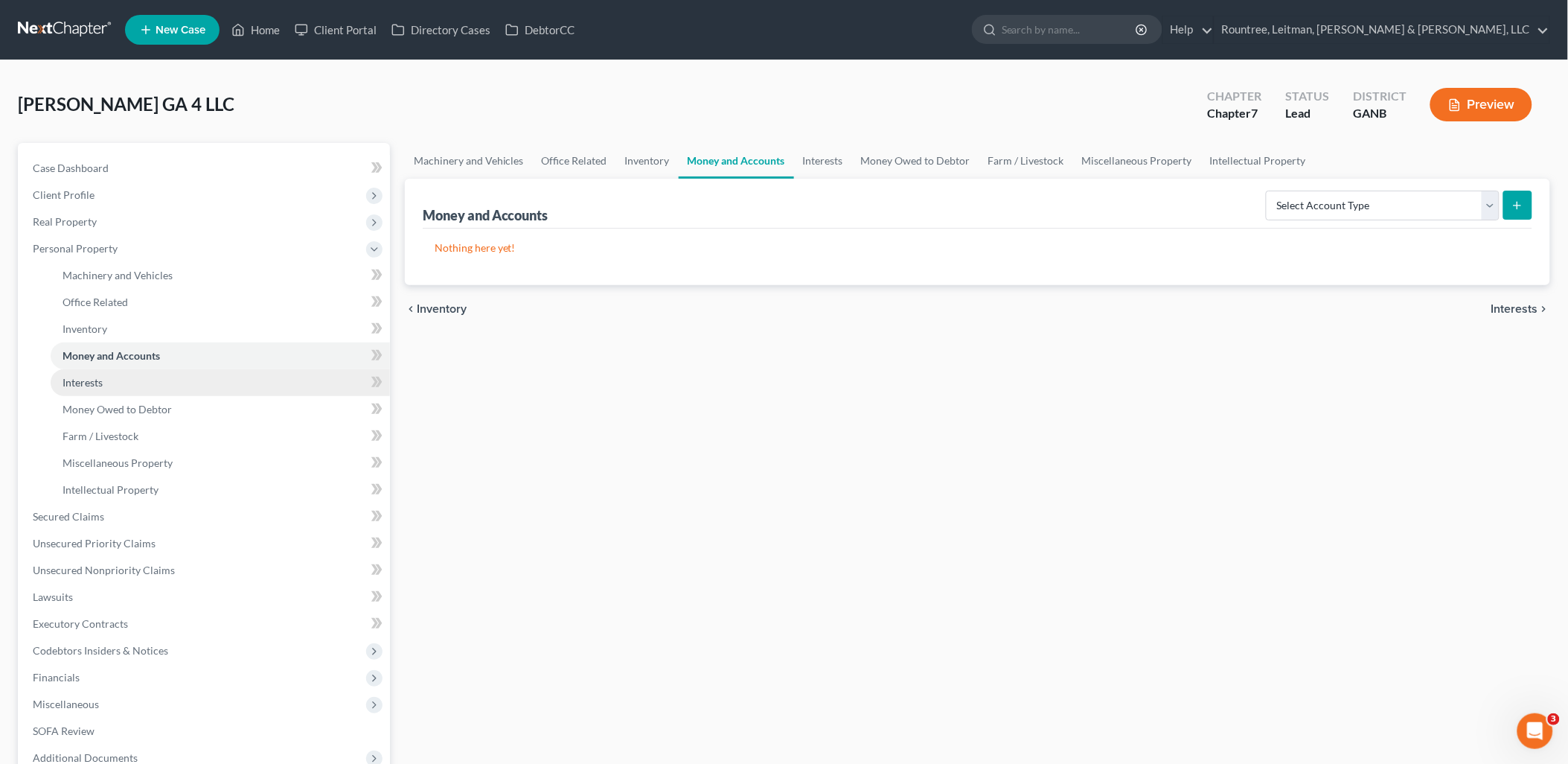
click at [108, 373] on link "Interests" at bounding box center [221, 382] width 339 height 27
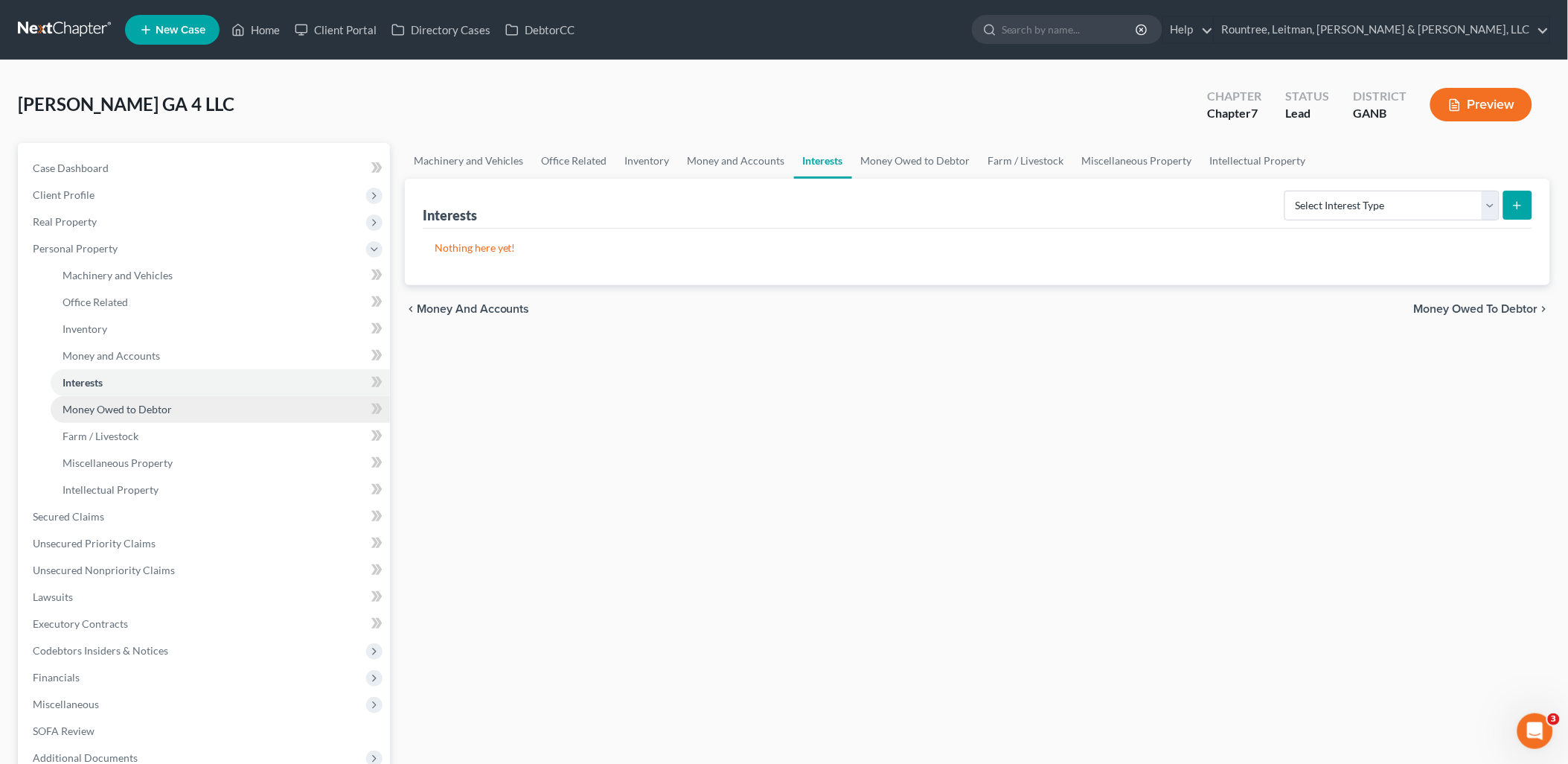
click at [115, 404] on span "Money Owed to Debtor" at bounding box center [117, 409] width 110 height 13
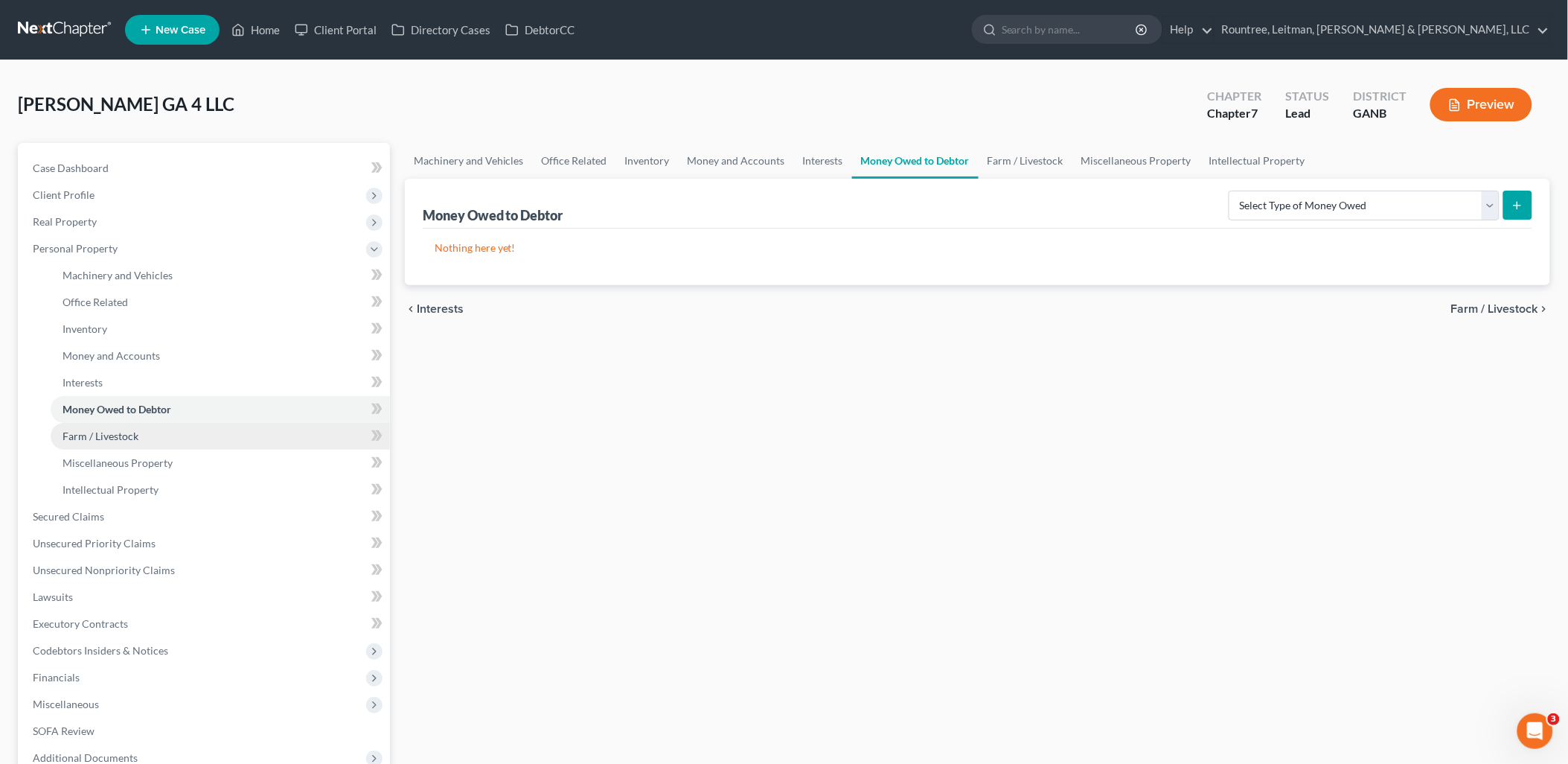
click at [113, 426] on link "Farm / Livestock" at bounding box center [221, 436] width 339 height 27
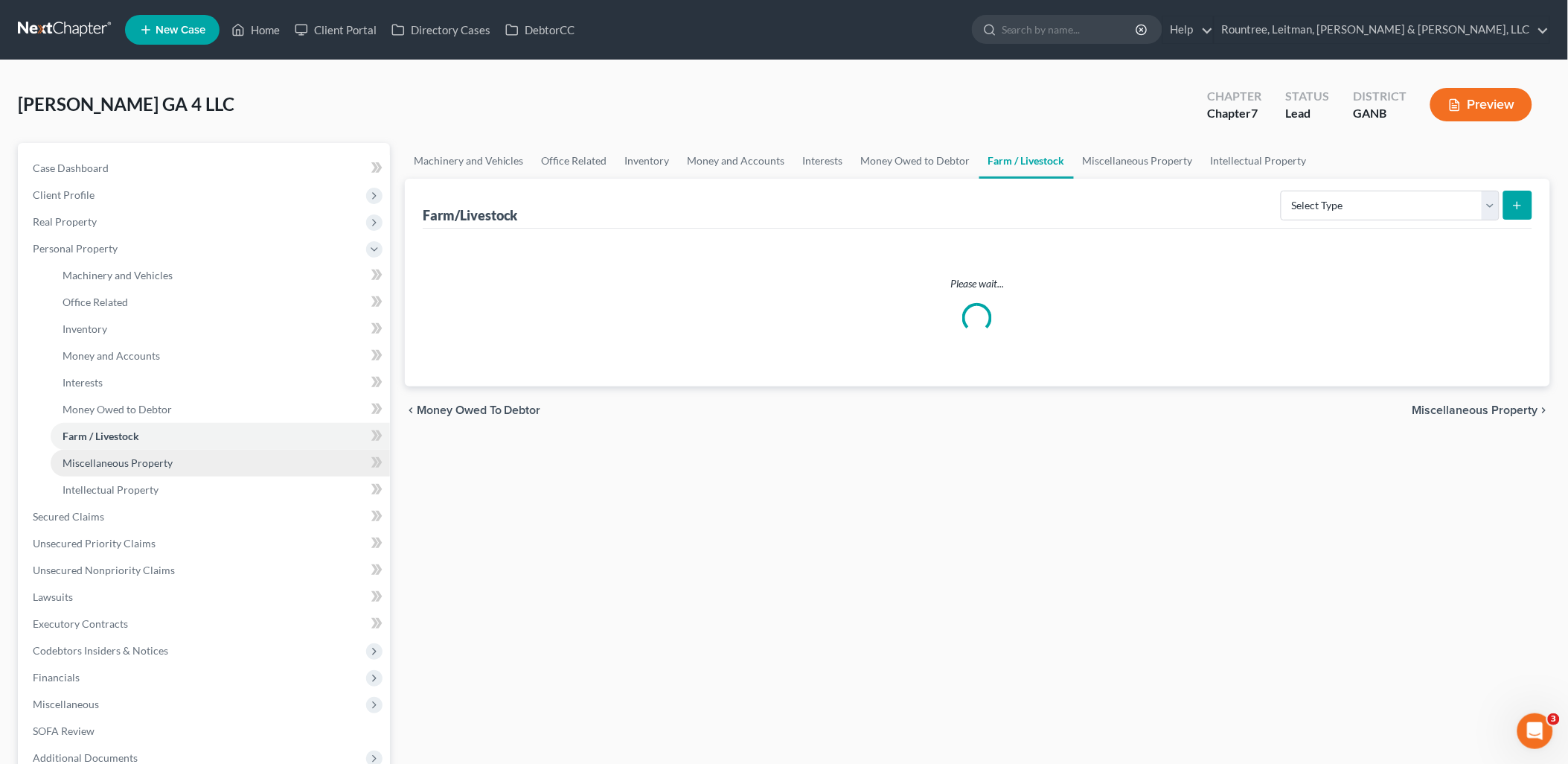
click at [115, 457] on span "Miscellaneous Property" at bounding box center [117, 463] width 110 height 13
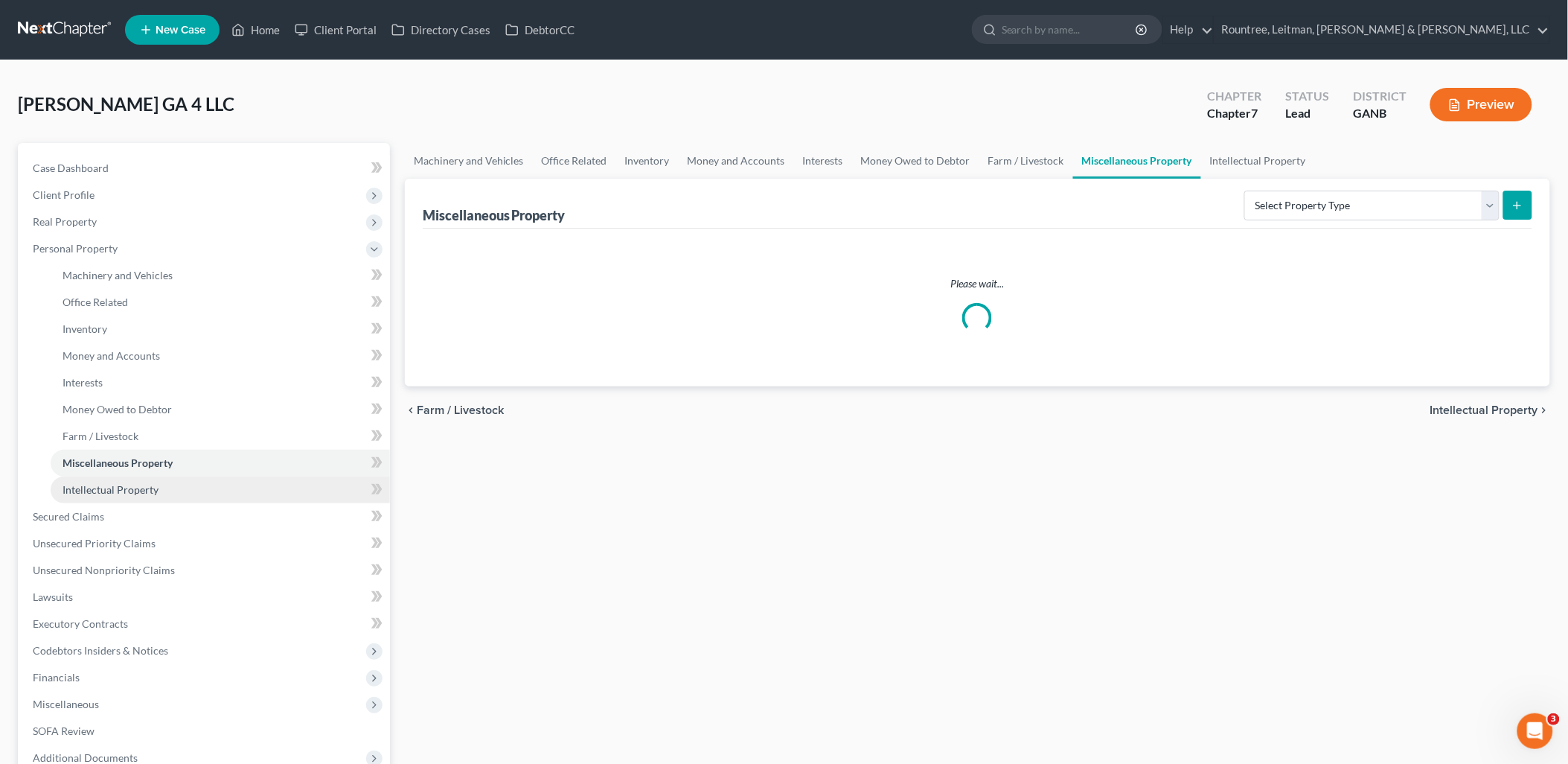
click at [115, 481] on link "Intellectual Property" at bounding box center [221, 490] width 339 height 27
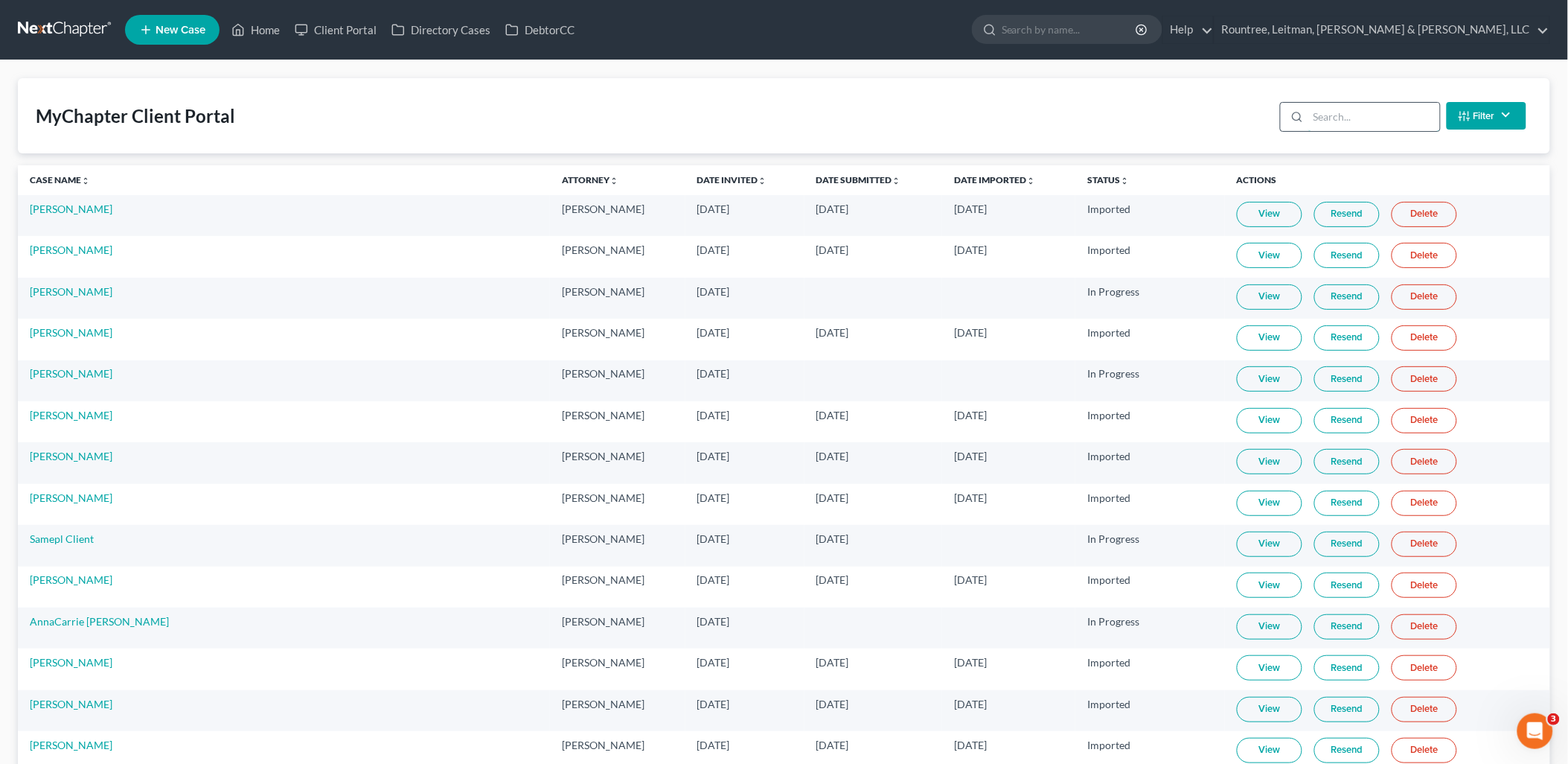
click at [1375, 130] on input "search" at bounding box center [1374, 117] width 131 height 29
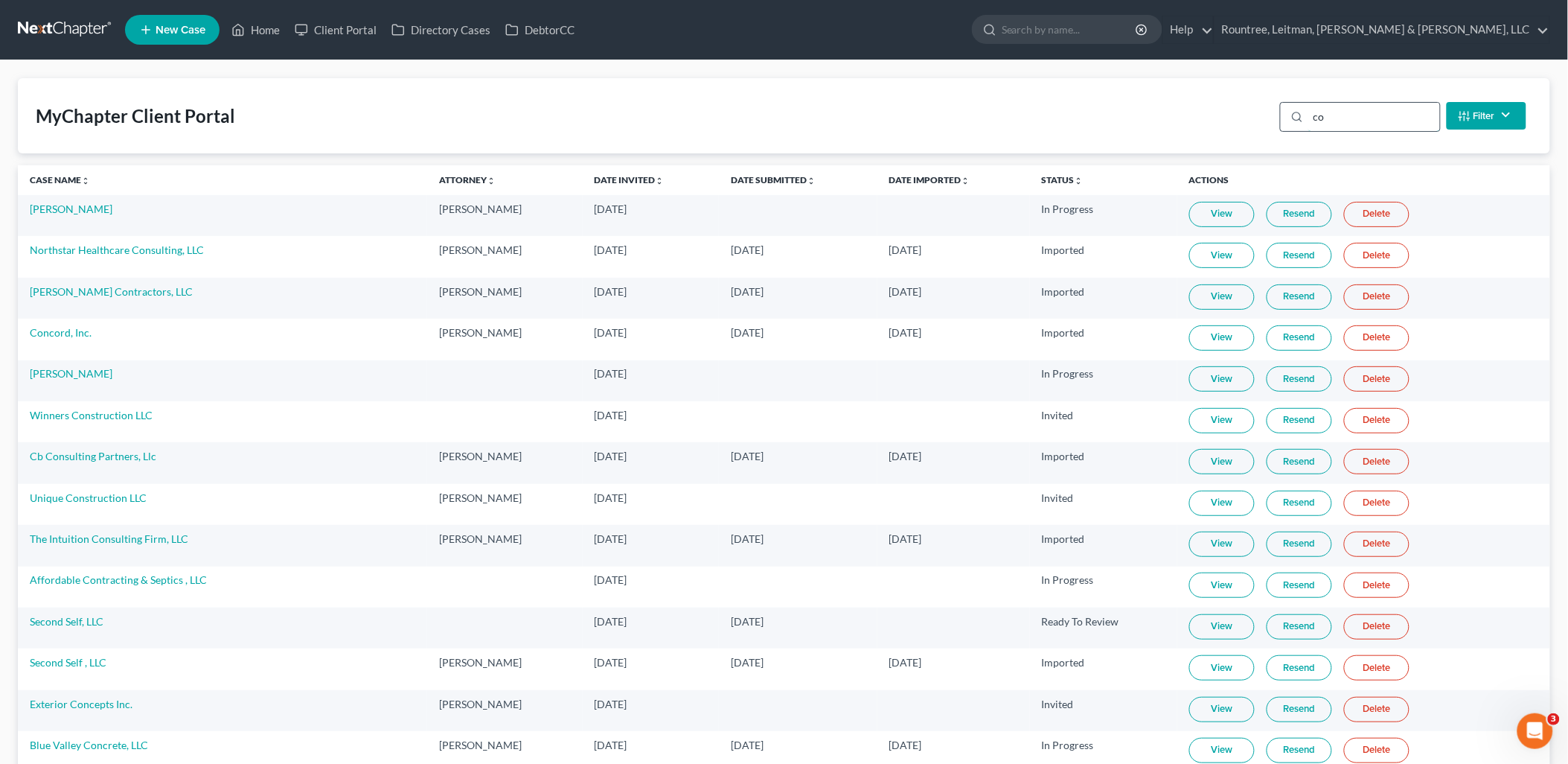
type input "c"
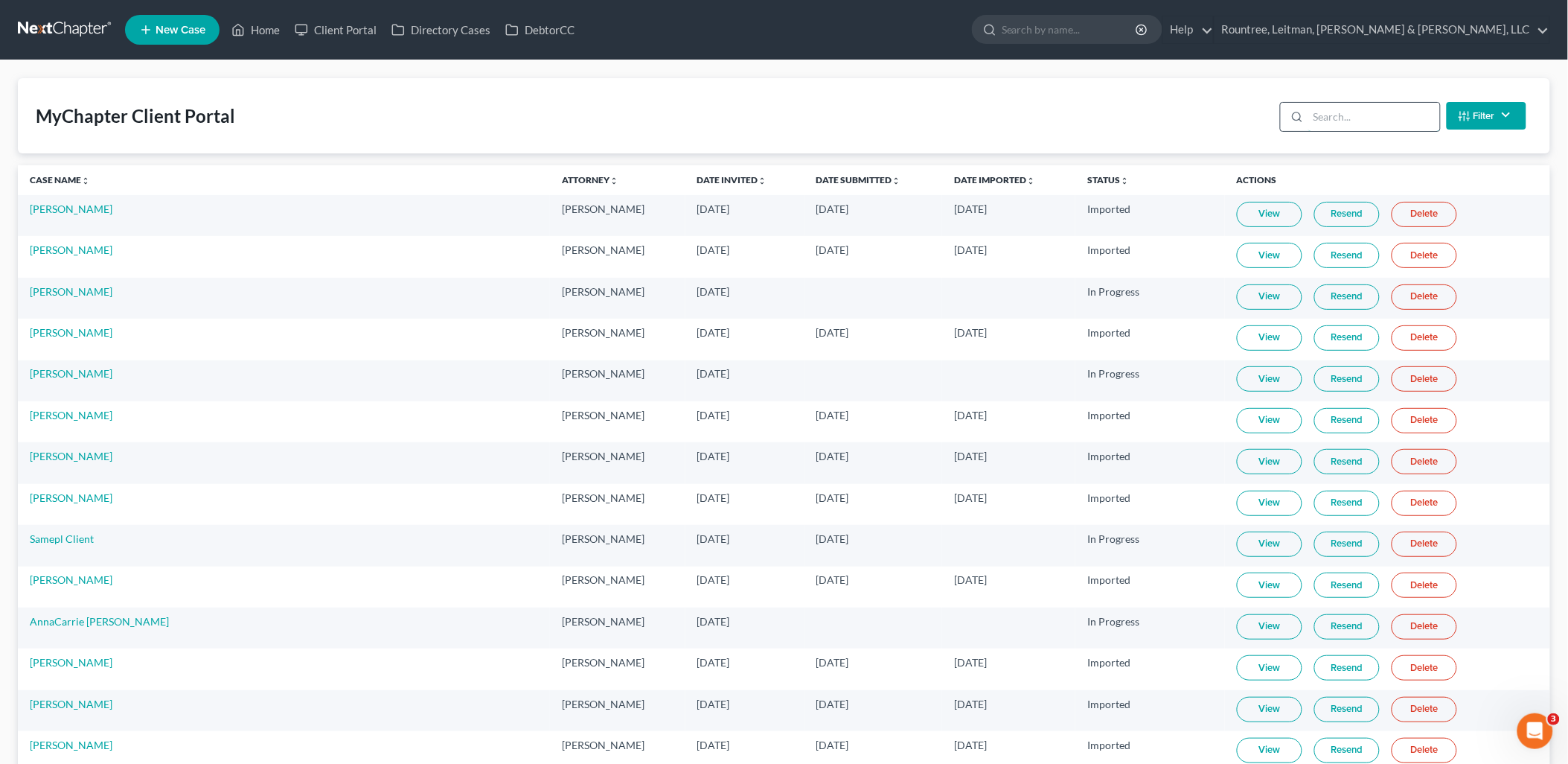
click at [1323, 118] on input "search" at bounding box center [1374, 117] width 131 height 29
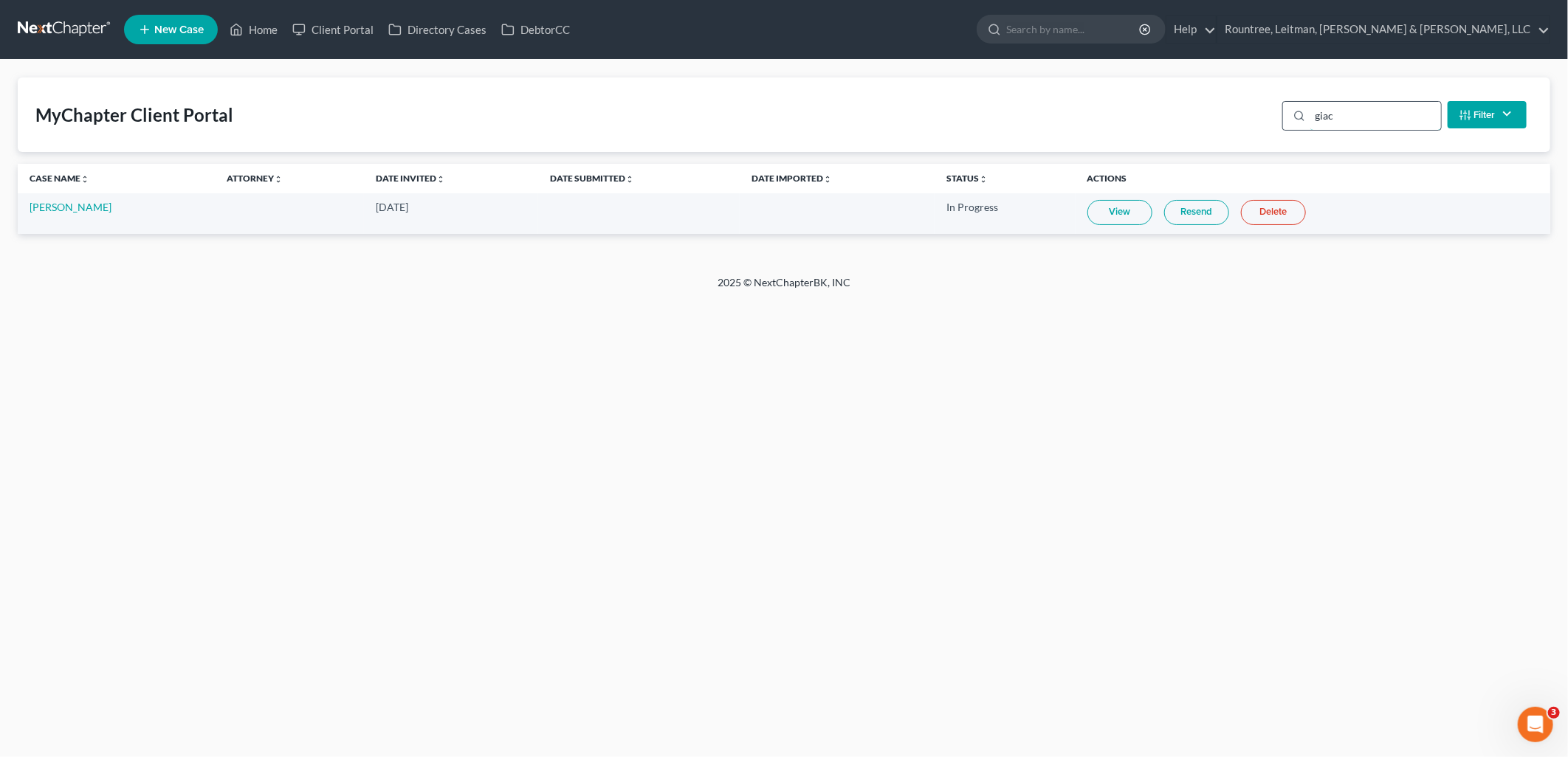
click at [1343, 116] on input "giac" at bounding box center [1376, 116] width 130 height 28
click at [1343, 116] on input "[PERSON_NAME]" at bounding box center [1376, 116] width 130 height 28
type input "[PERSON_NAME]"
